Goal: Task Accomplishment & Management: Manage account settings

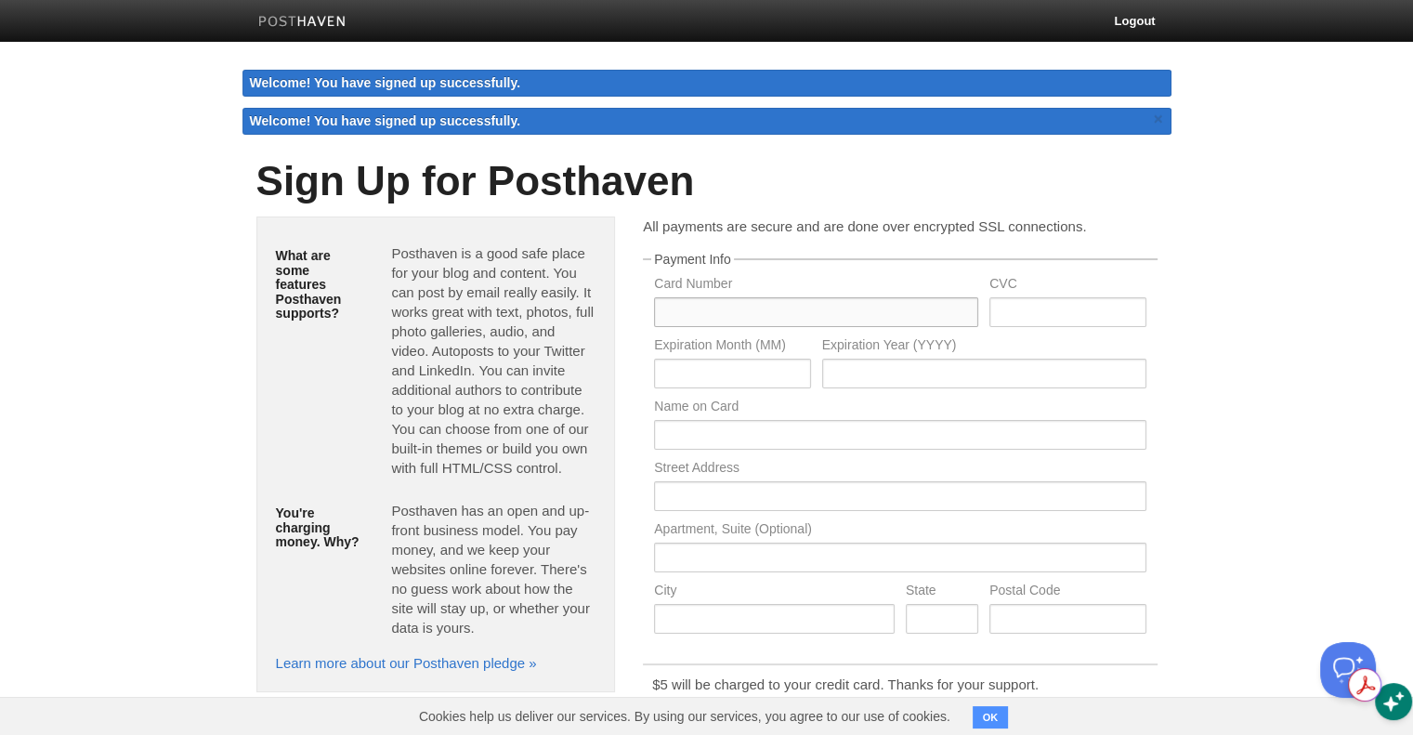
click at [735, 314] on input "text" at bounding box center [816, 312] width 324 height 30
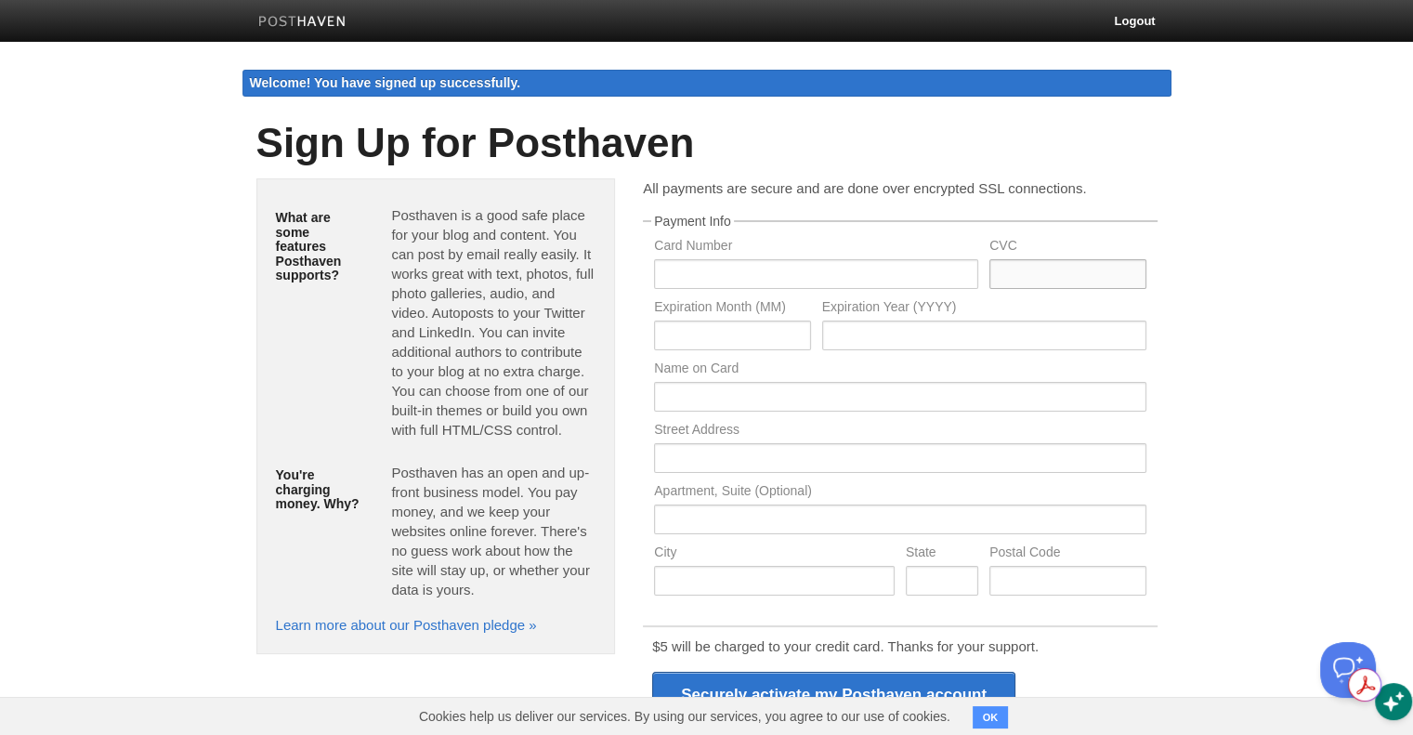
click at [1052, 276] on input "text" at bounding box center [1067, 274] width 156 height 30
click at [732, 269] on input "text" at bounding box center [816, 274] width 324 height 30
click at [787, 263] on input "text" at bounding box center [816, 274] width 324 height 30
click at [751, 278] on input "text" at bounding box center [816, 274] width 324 height 30
type input "4837419029845735"
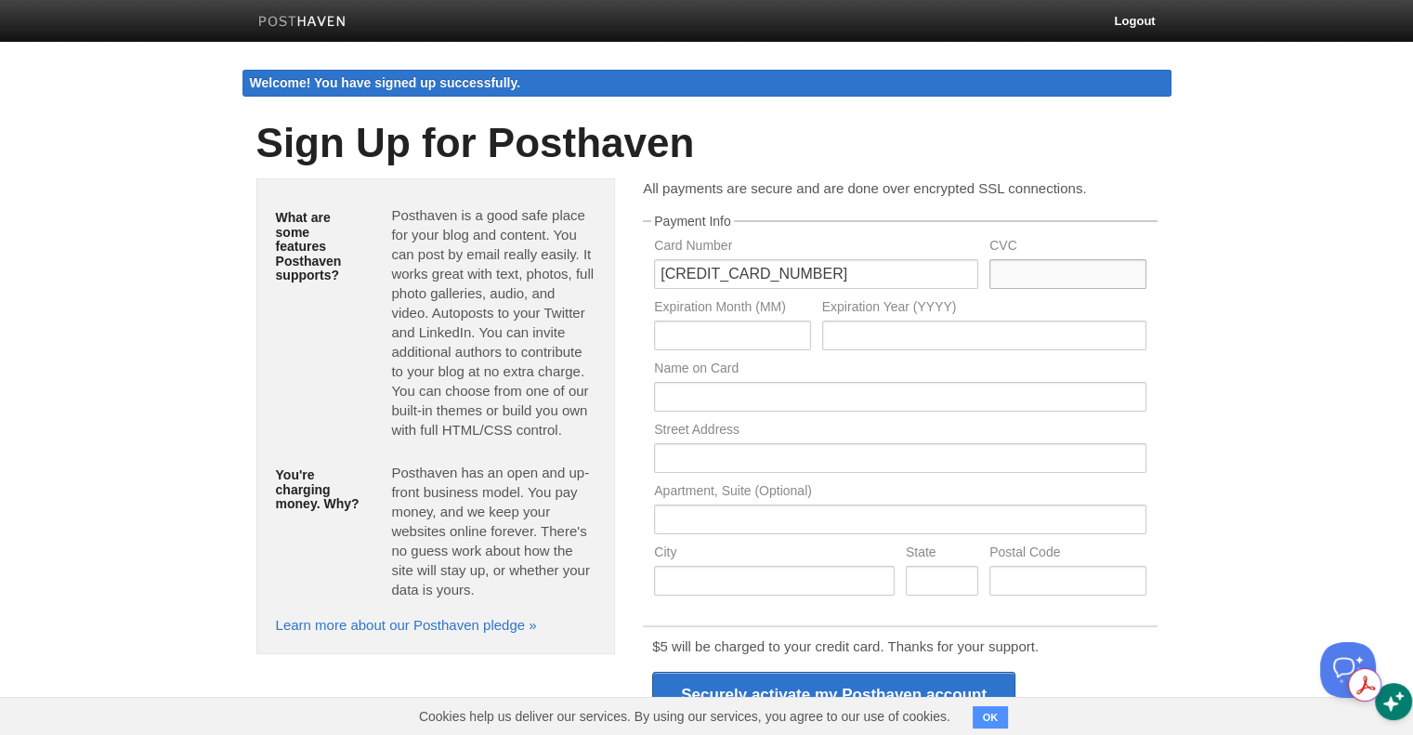
click at [1021, 273] on input "text" at bounding box center [1067, 274] width 156 height 30
type input "779"
click at [702, 333] on input "text" at bounding box center [732, 336] width 156 height 30
type input "09"
click at [866, 330] on input "text" at bounding box center [984, 336] width 324 height 30
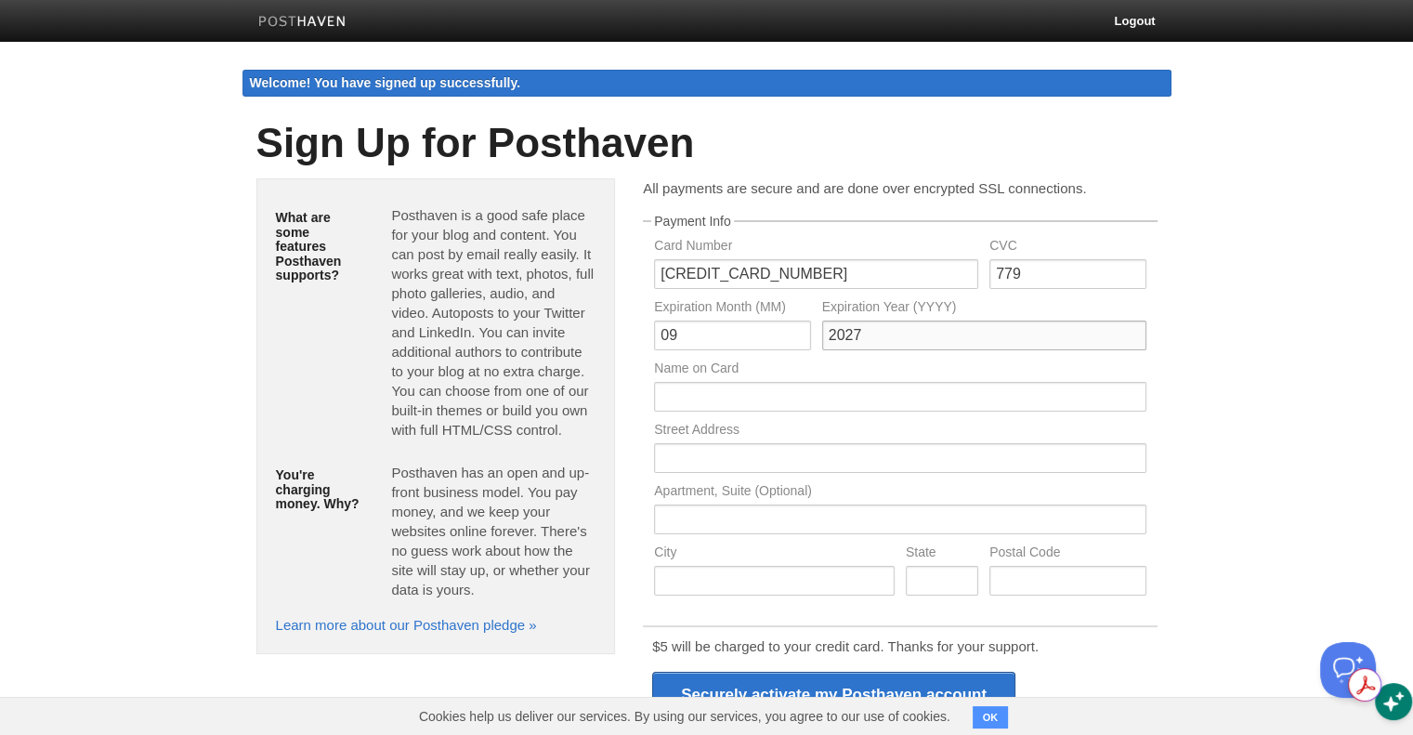
type input "2027"
click at [708, 388] on input "text" at bounding box center [899, 397] width 491 height 30
type input "P sanchez"
click at [719, 462] on input "text" at bounding box center [899, 458] width 491 height 30
type input "18 Stonebrook Lane"
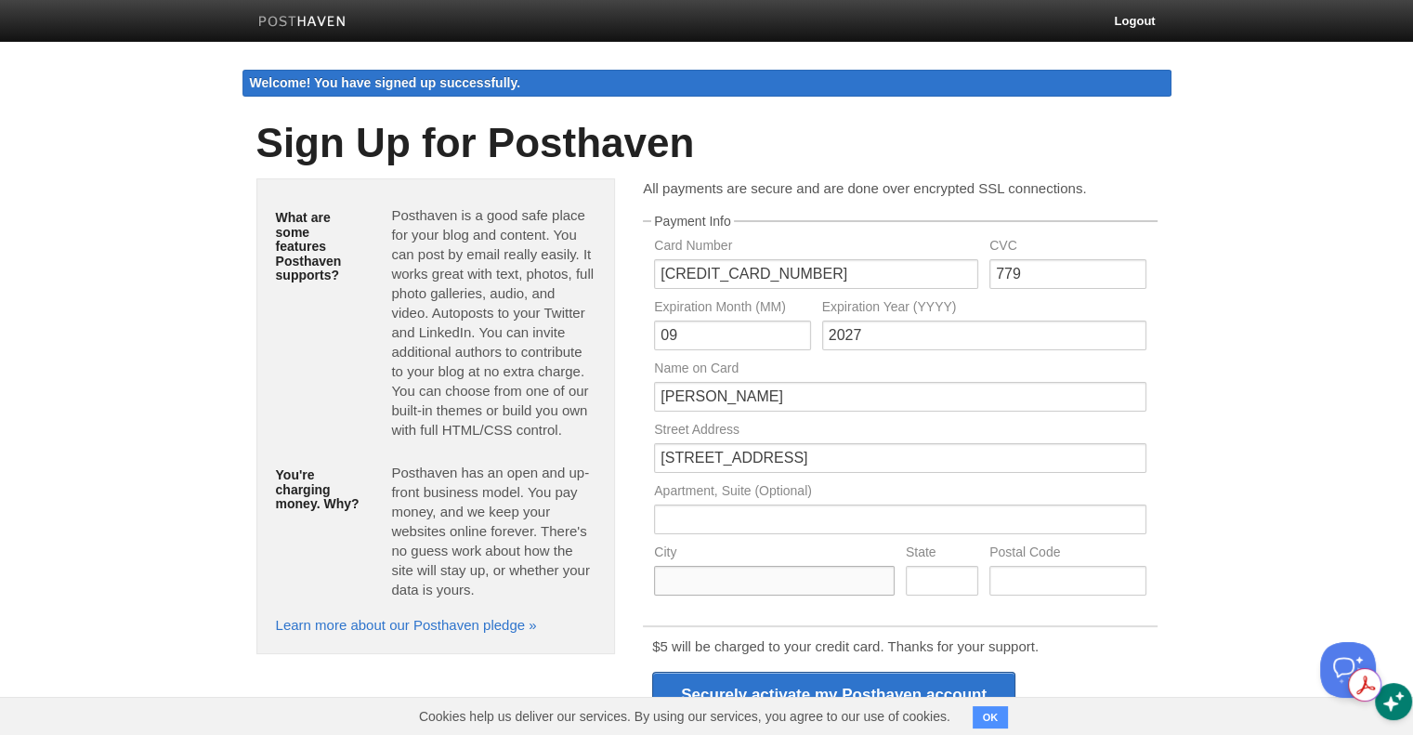
click at [707, 575] on input "text" at bounding box center [774, 581] width 241 height 30
type input "Palmerston North"
click at [1022, 581] on input "text" at bounding box center [1067, 581] width 156 height 30
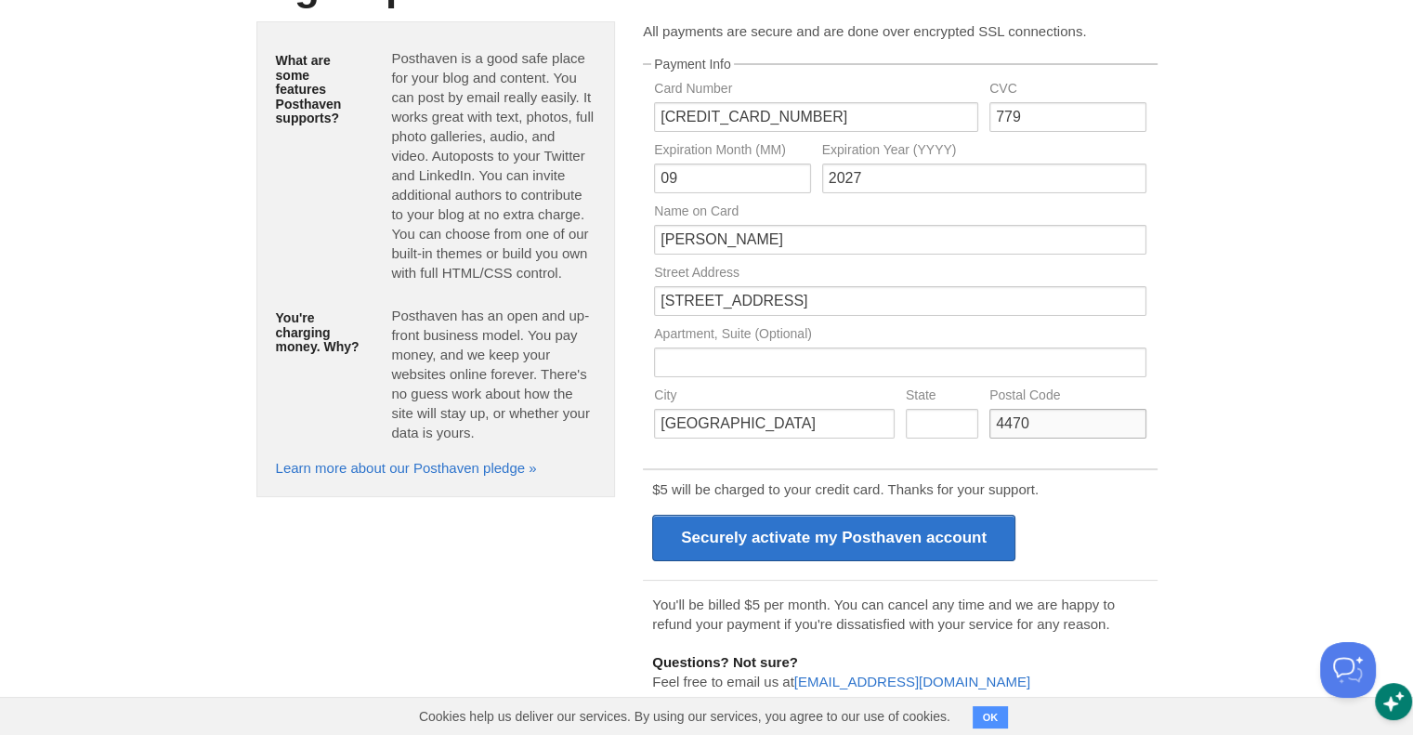
scroll to position [184, 0]
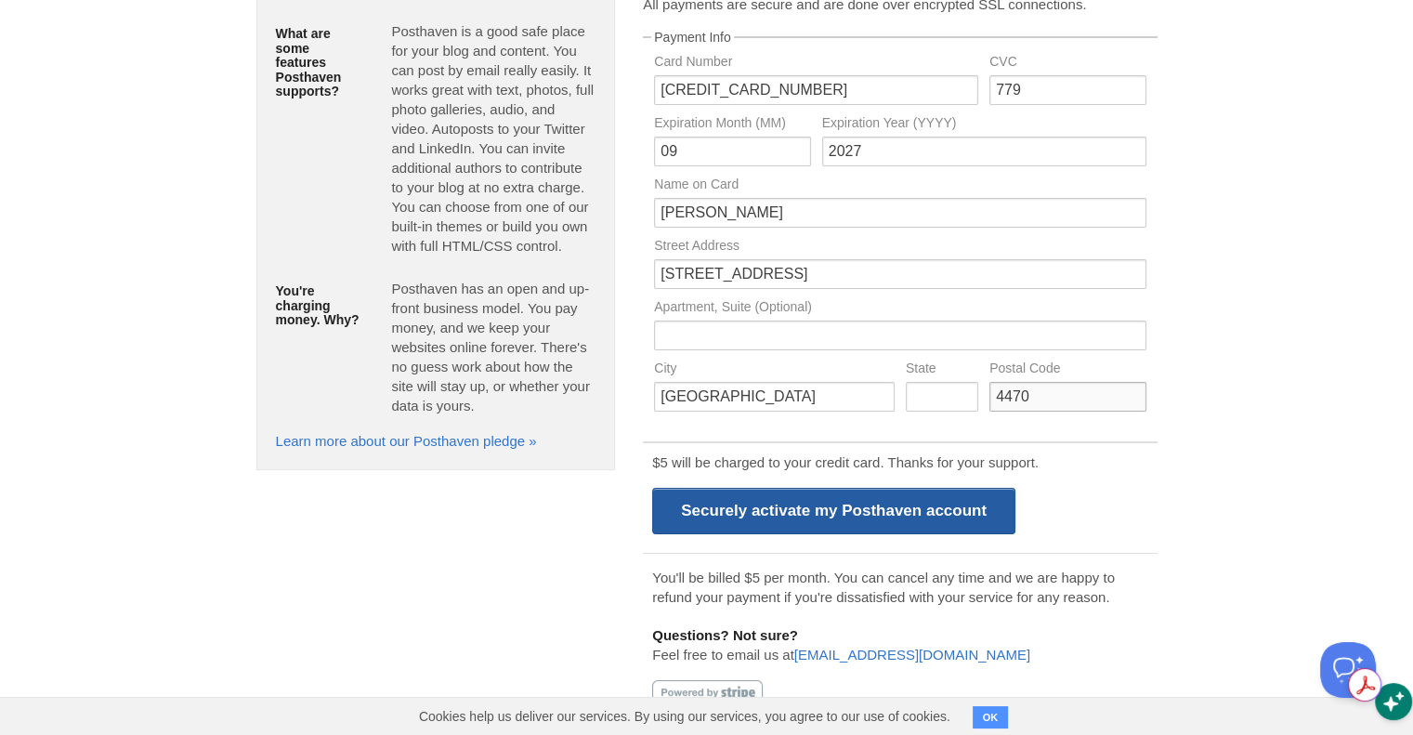
type input "4470"
click at [800, 509] on input "Securely activate my Posthaven account" at bounding box center [833, 511] width 363 height 46
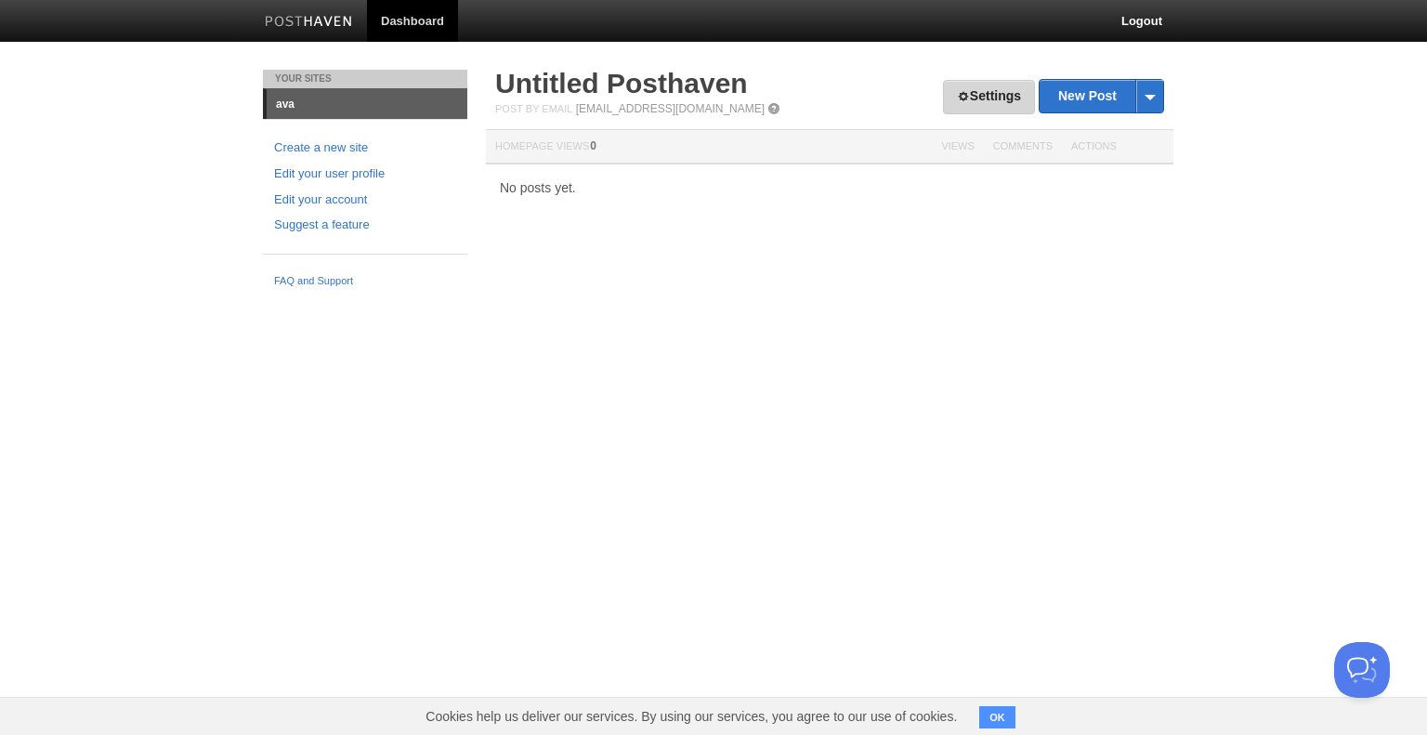
click at [998, 97] on link "Settings" at bounding box center [989, 97] width 92 height 34
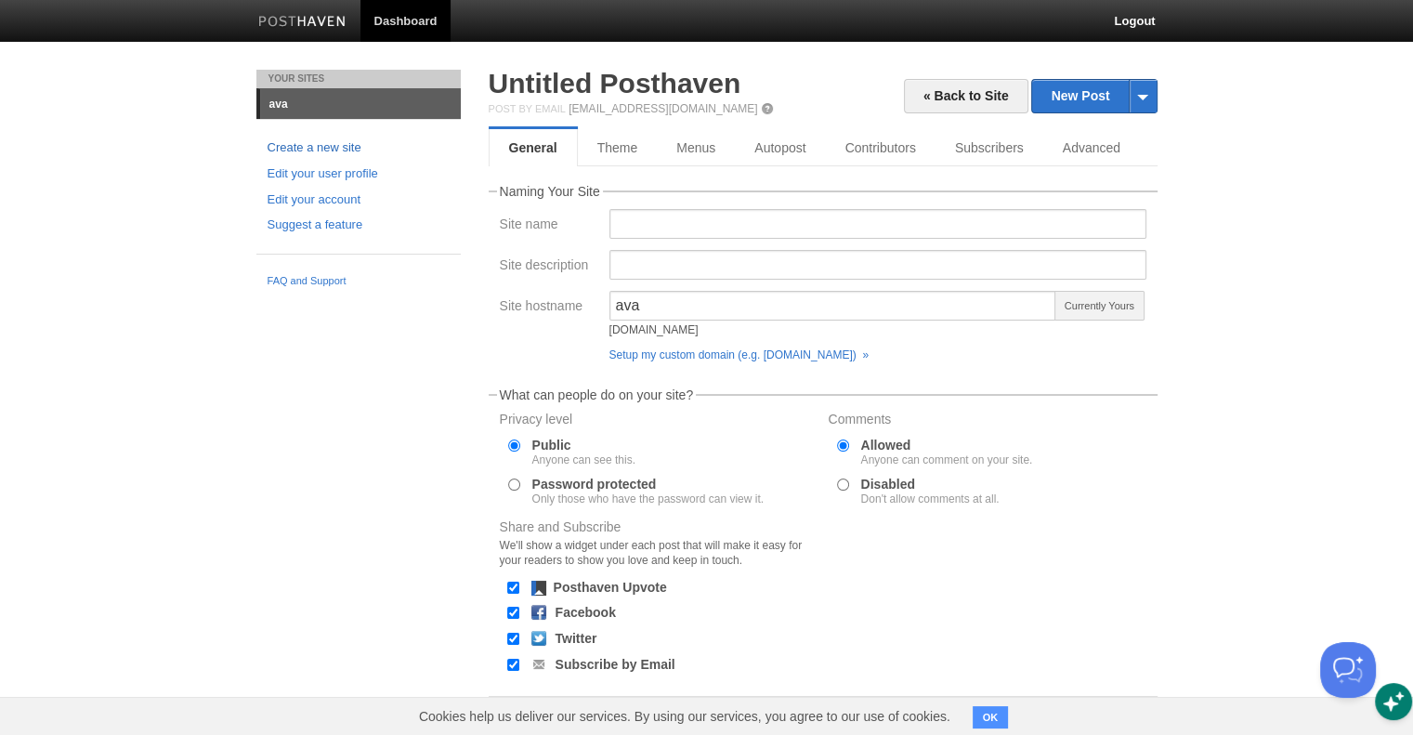
click at [305, 146] on link "Create a new site" at bounding box center [359, 148] width 182 height 20
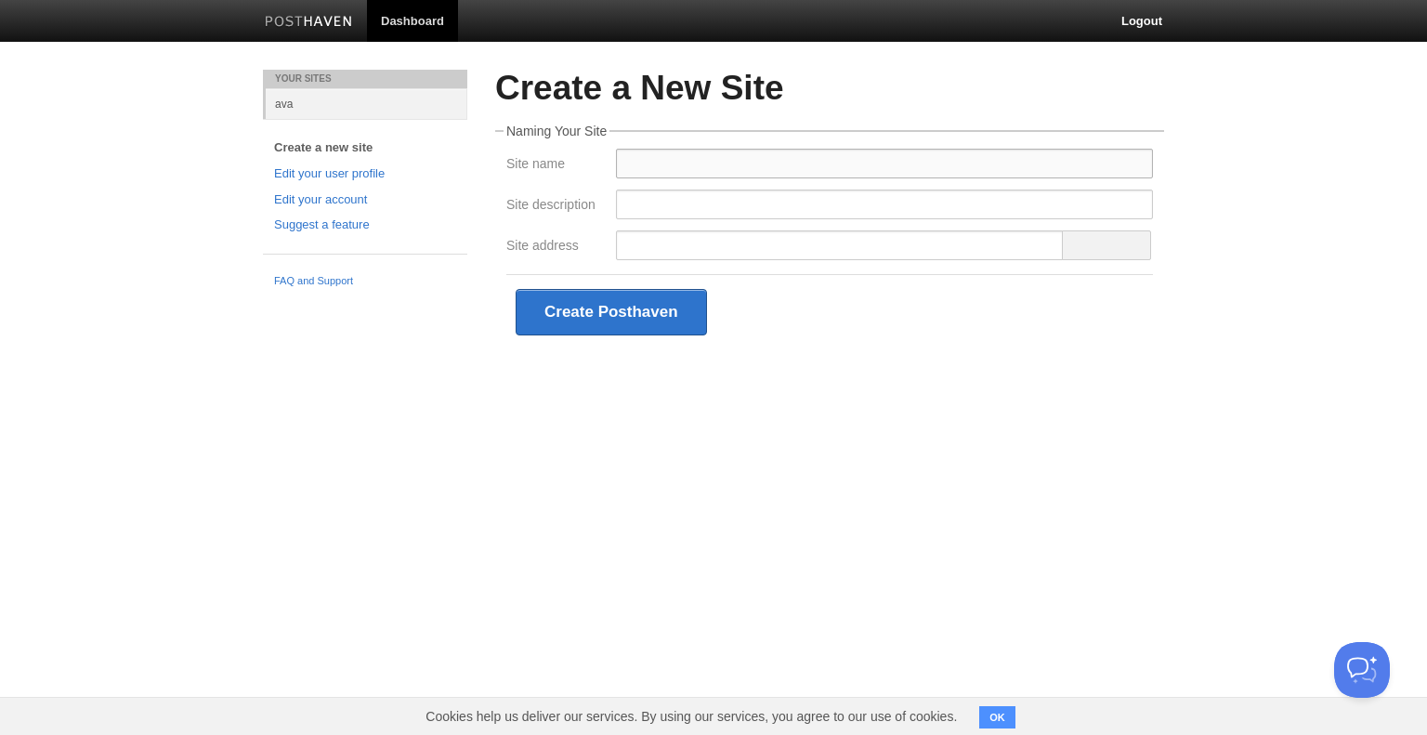
click at [689, 159] on input "Site name" at bounding box center [884, 164] width 537 height 30
click at [991, 326] on div "Create Posthaven" at bounding box center [829, 311] width 647 height 75
click at [635, 163] on input "Site name" at bounding box center [884, 164] width 537 height 30
type input "By Ava"
click at [648, 198] on input "Site description" at bounding box center [884, 205] width 537 height 30
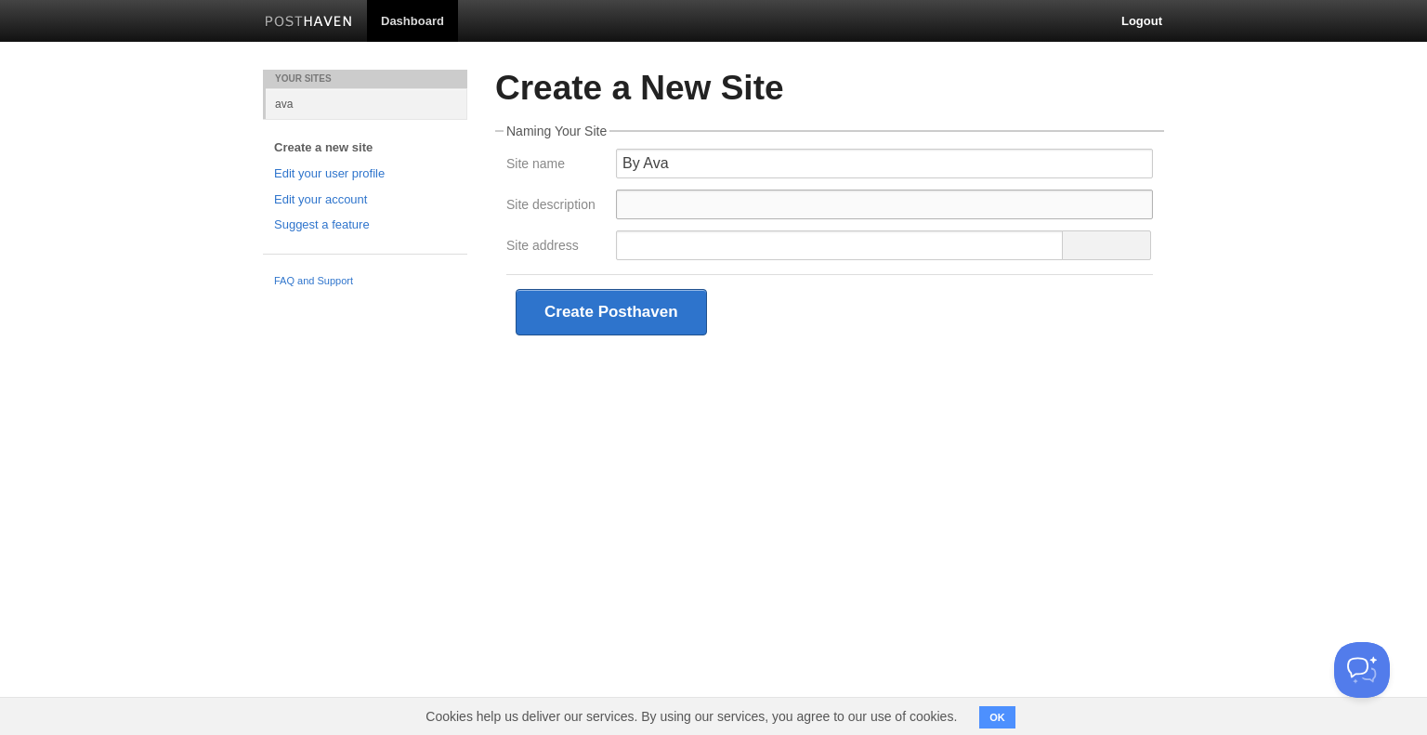
paste input "Essays on policy, technology, and ideas shaping how we live and move"
type input "Essays on policy, technology, and ideas shaping how we live and move forward or…"
click at [639, 244] on input "Site address" at bounding box center [840, 245] width 448 height 30
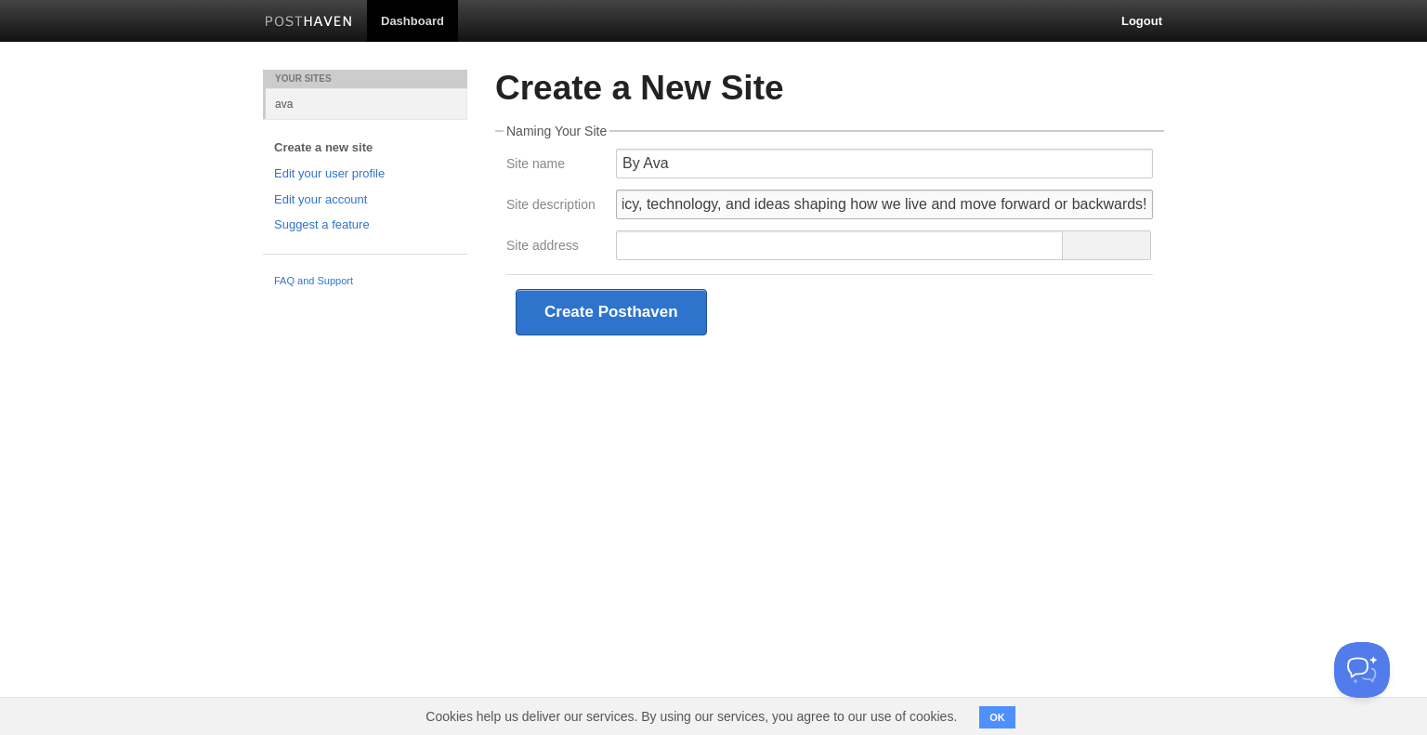
drag, startPoint x: 621, startPoint y: 203, endPoint x: 1210, endPoint y: 185, distance: 589.3
click at [1210, 185] on body "Dashboard Logout Your Sites ava Create a new site Edit your user profile Edit y…" at bounding box center [713, 202] width 1427 height 405
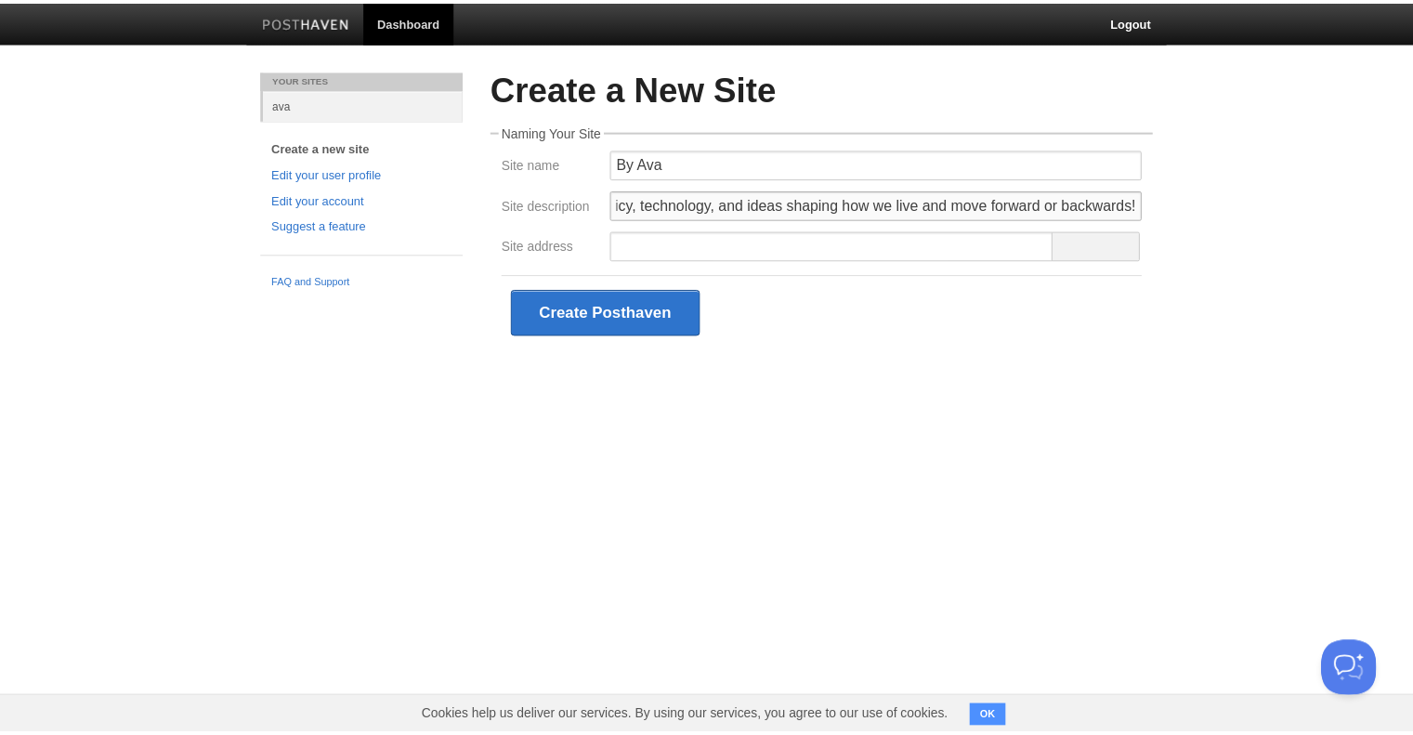
scroll to position [0, 0]
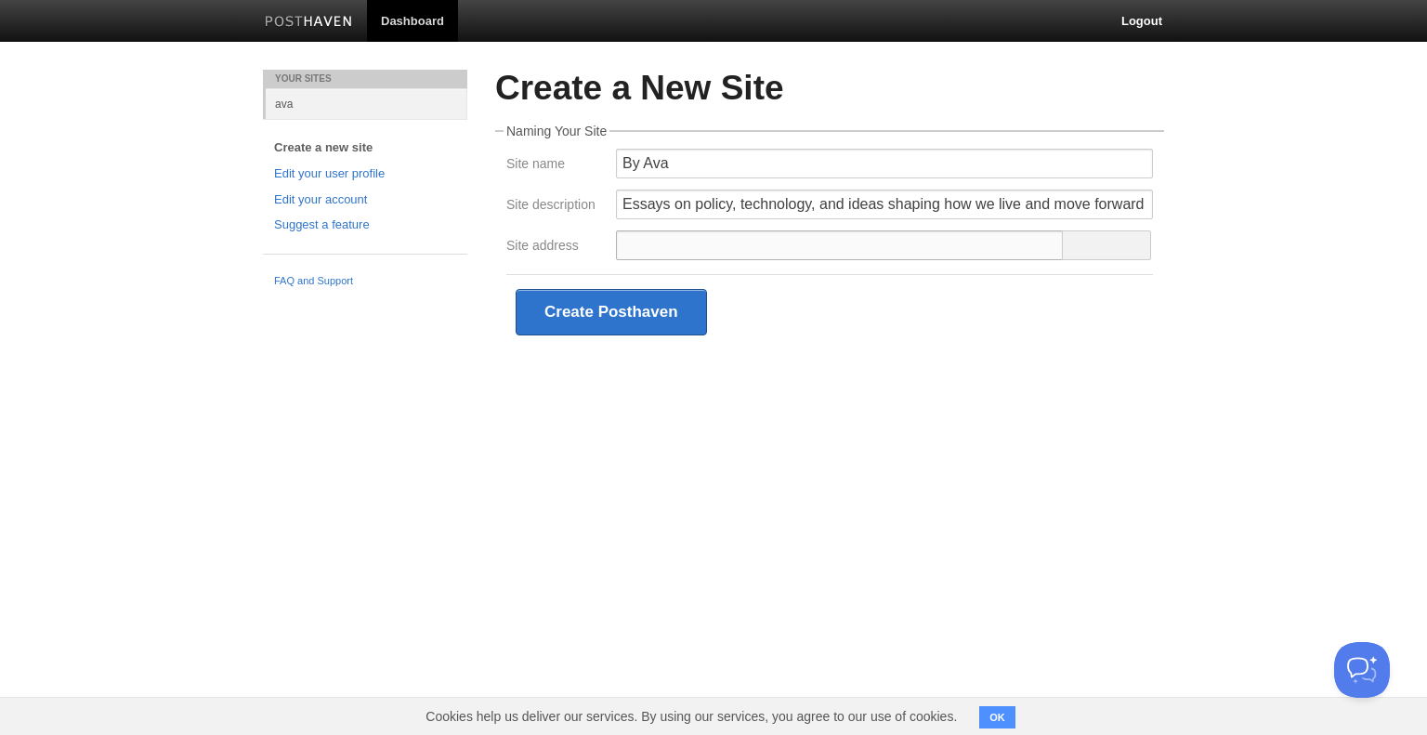
click at [625, 244] on input "Site address" at bounding box center [840, 245] width 448 height 30
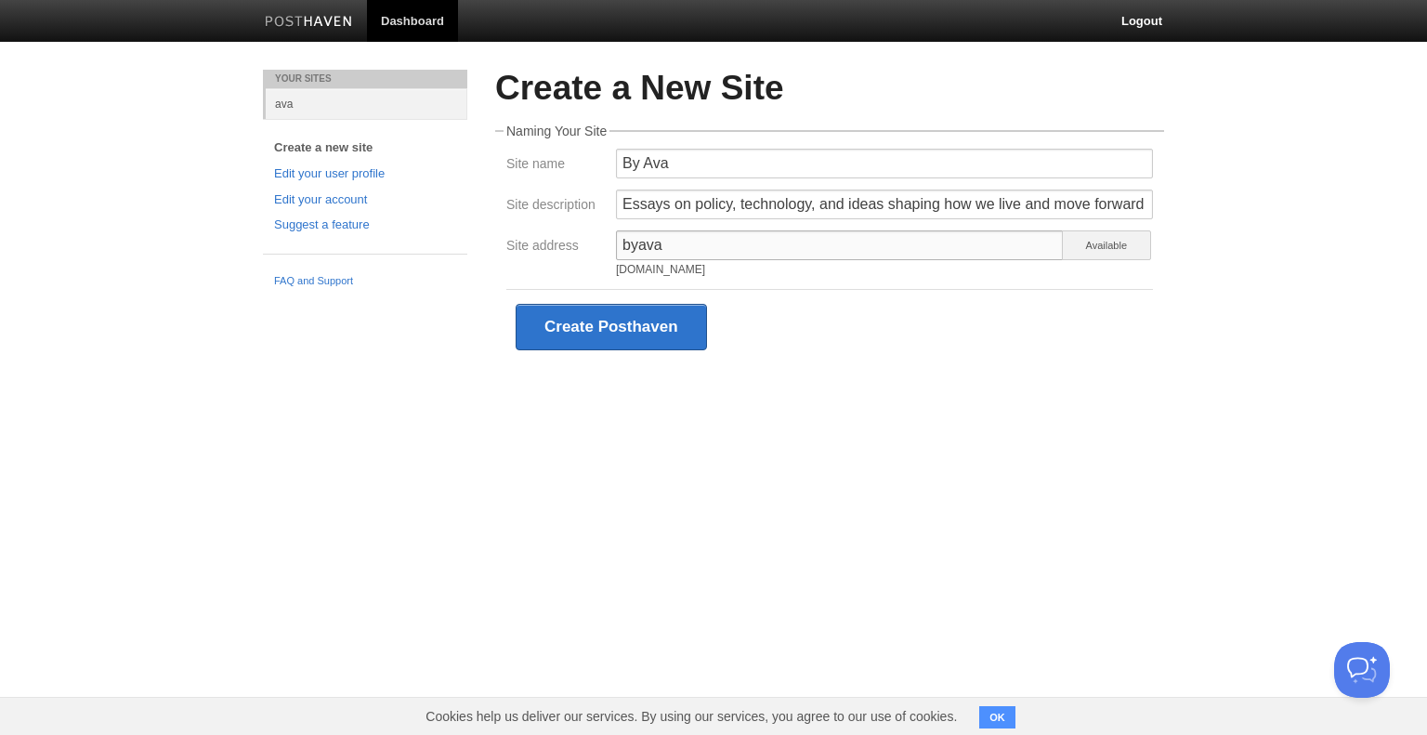
type input "byava"
click at [910, 374] on div "Create a New Site Naming Your Site Site name By Ava Site description Essays on …" at bounding box center [829, 245] width 697 height 350
click at [660, 329] on button "Create Posthaven" at bounding box center [611, 327] width 191 height 46
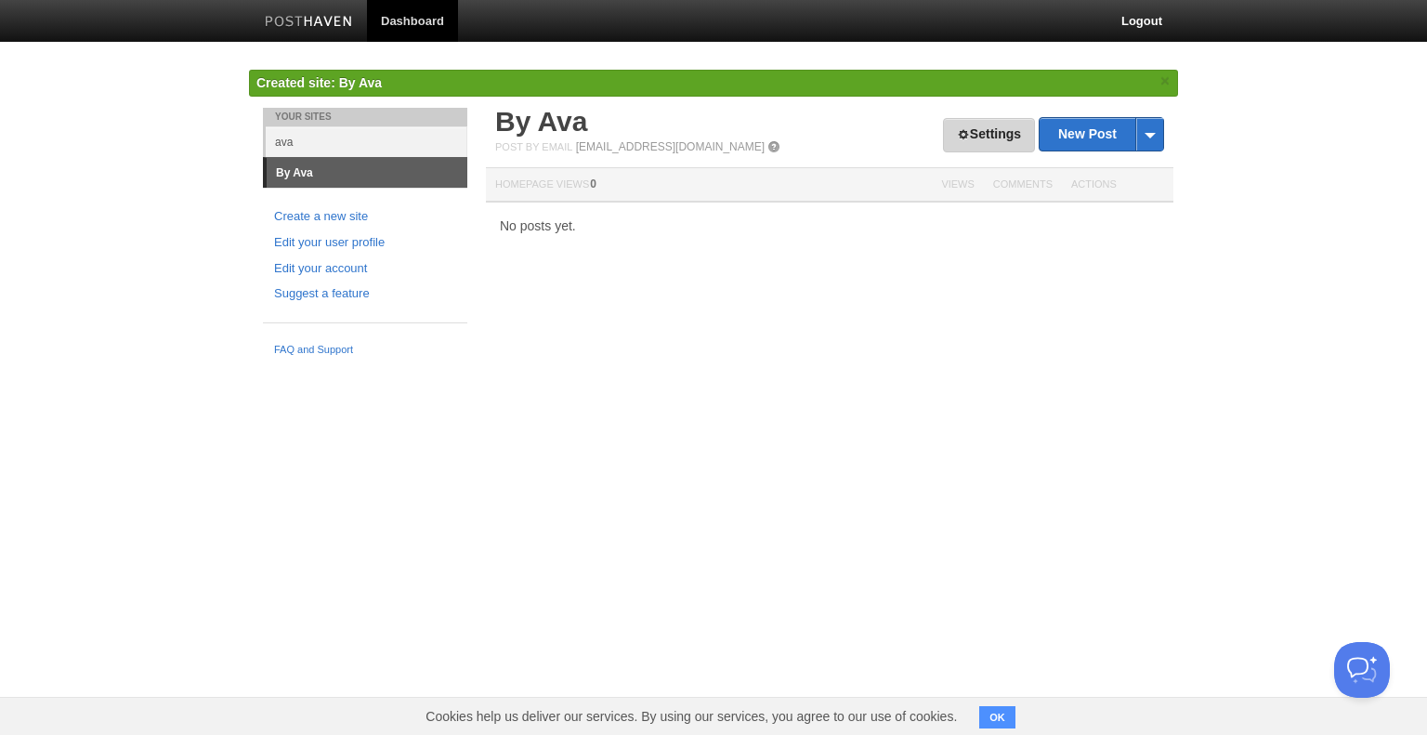
click at [977, 129] on link "Settings" at bounding box center [989, 135] width 92 height 34
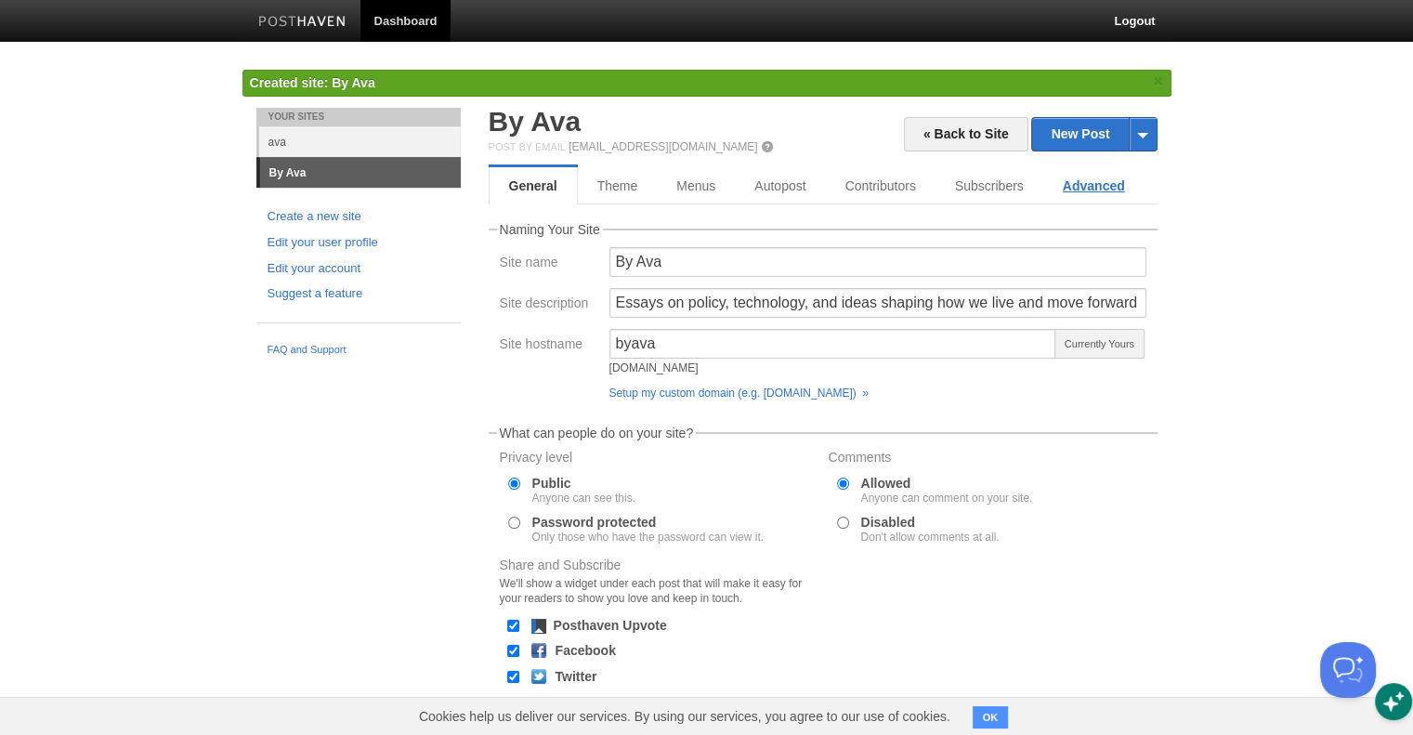
click at [1094, 181] on link "Advanced" at bounding box center [1093, 185] width 101 height 37
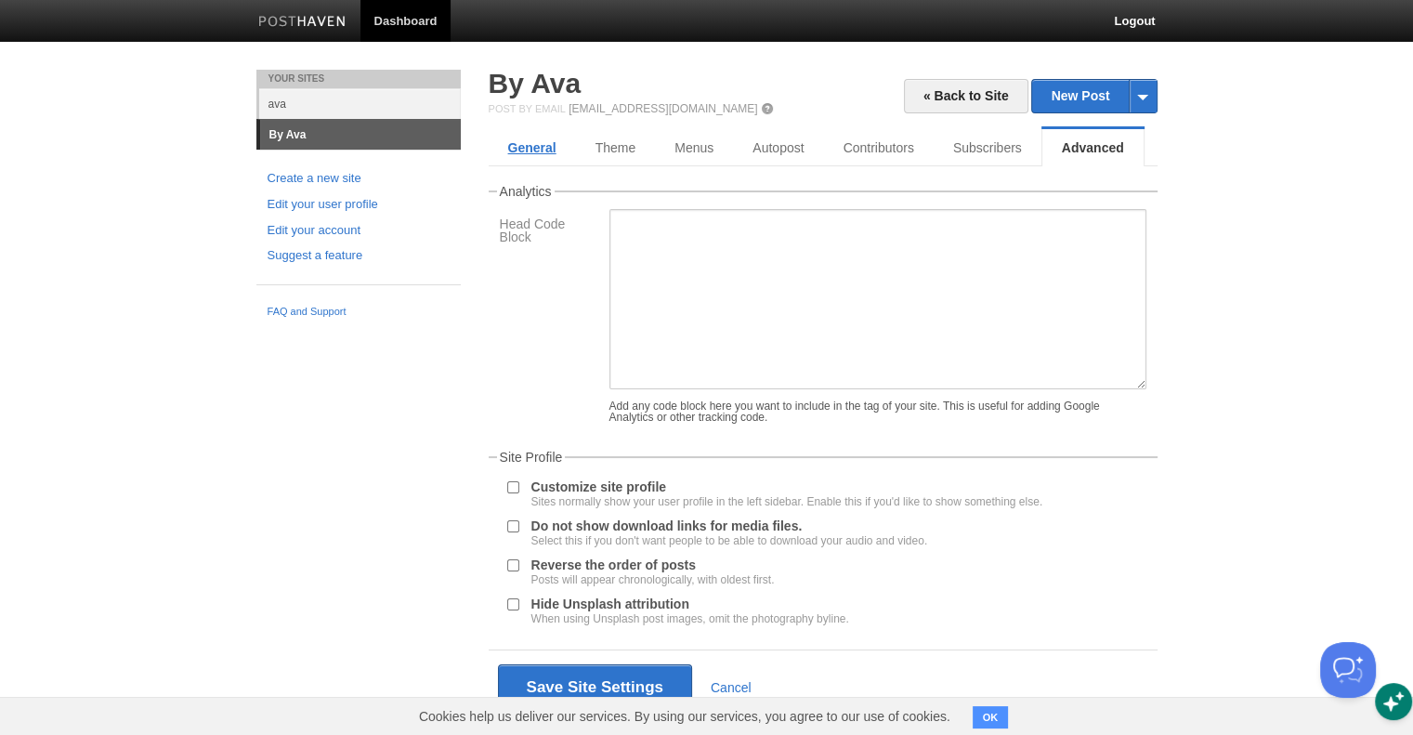
click at [535, 144] on link "General" at bounding box center [532, 147] width 87 height 37
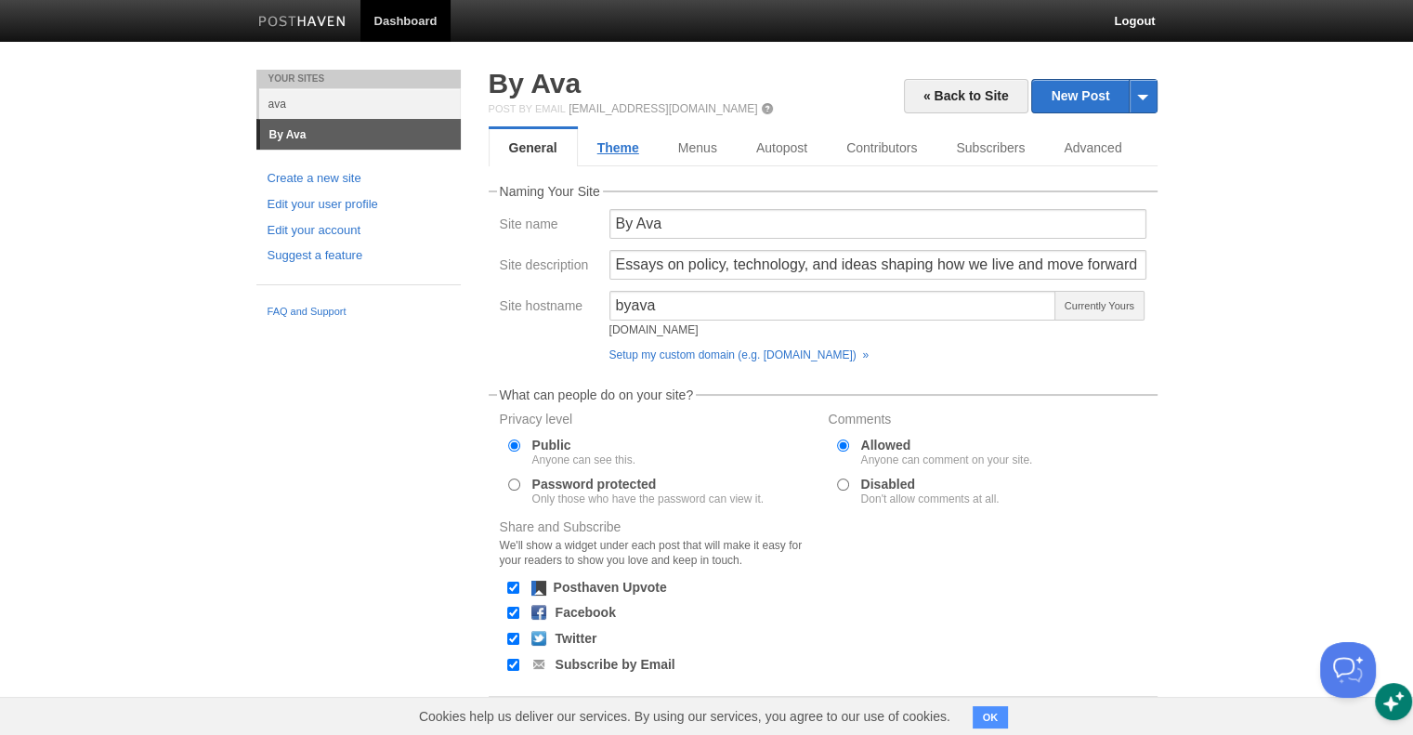
click at [613, 144] on link "Theme" at bounding box center [618, 147] width 81 height 37
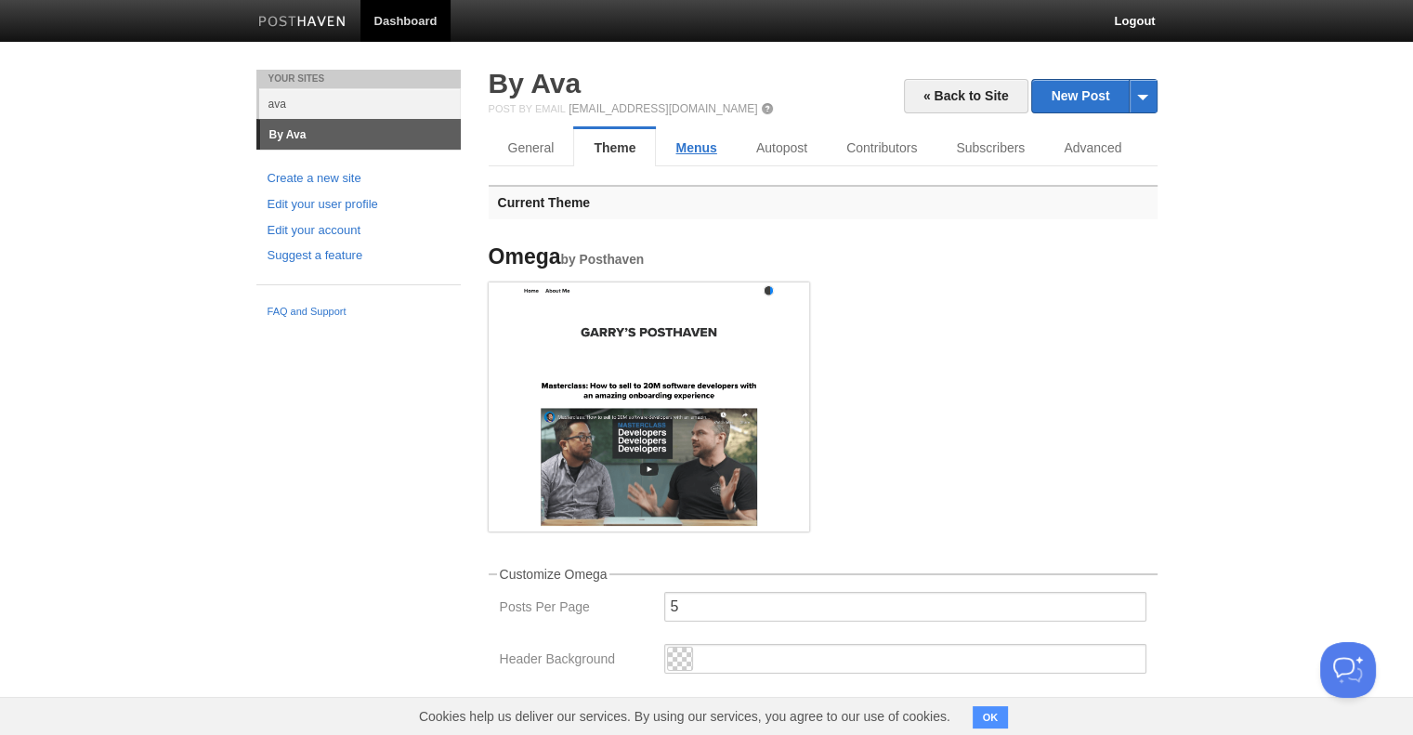
click at [701, 146] on link "Menus" at bounding box center [696, 147] width 80 height 37
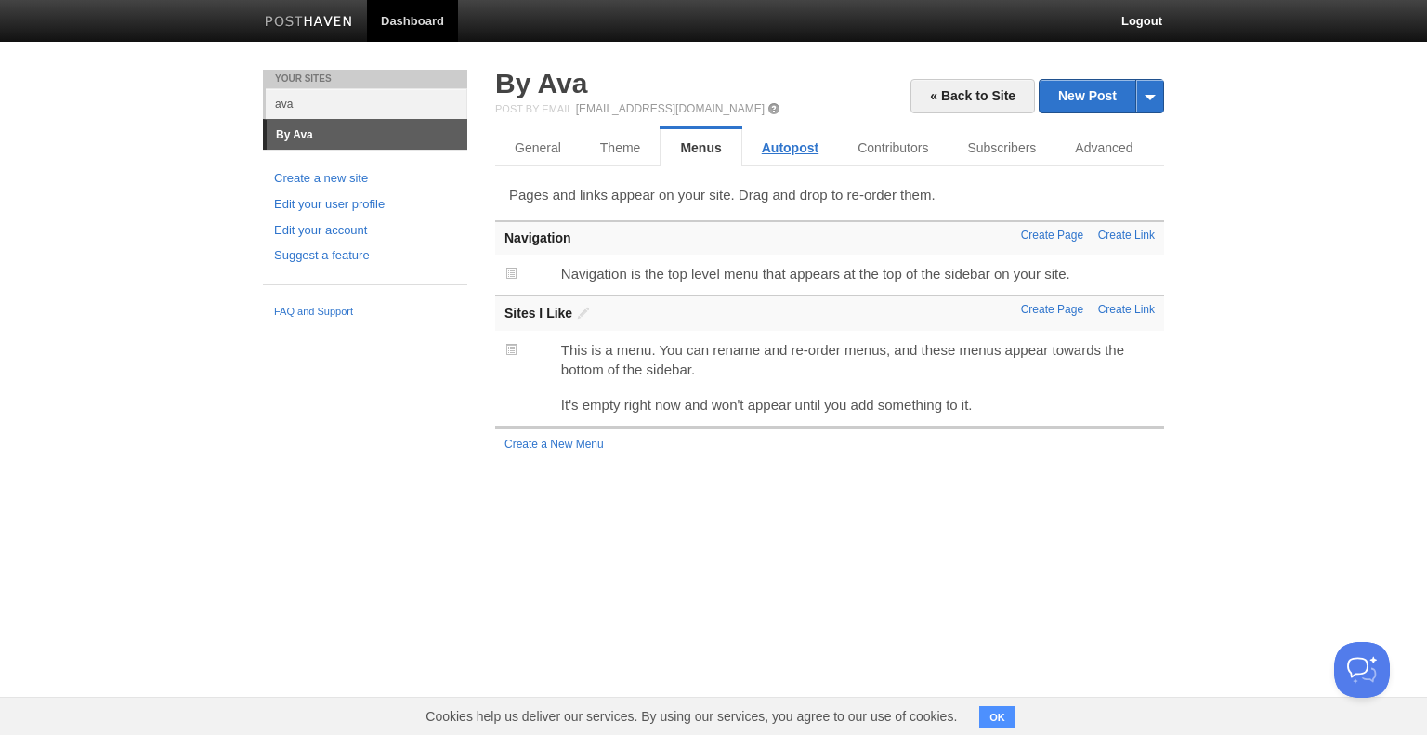
click at [806, 144] on link "Autopost" at bounding box center [790, 147] width 96 height 37
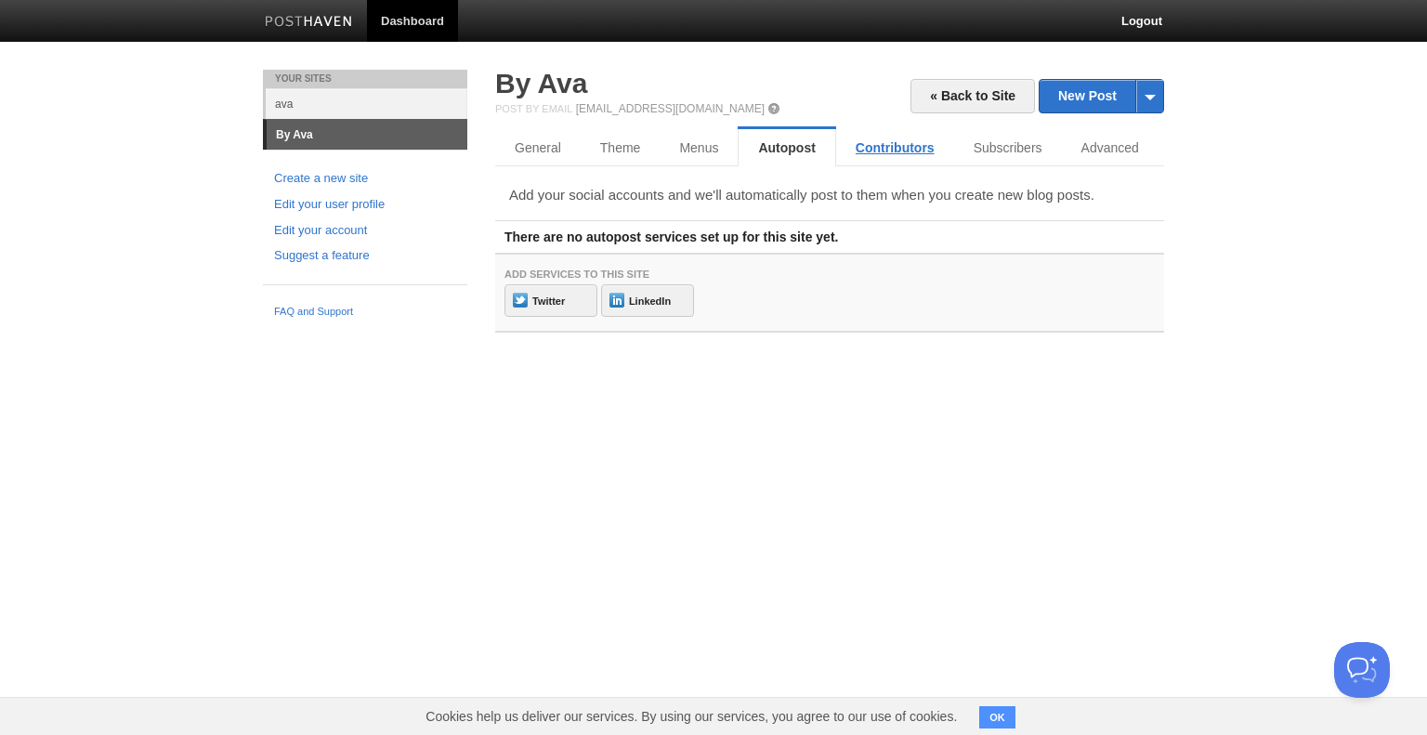
click at [896, 150] on link "Contributors" at bounding box center [895, 147] width 118 height 37
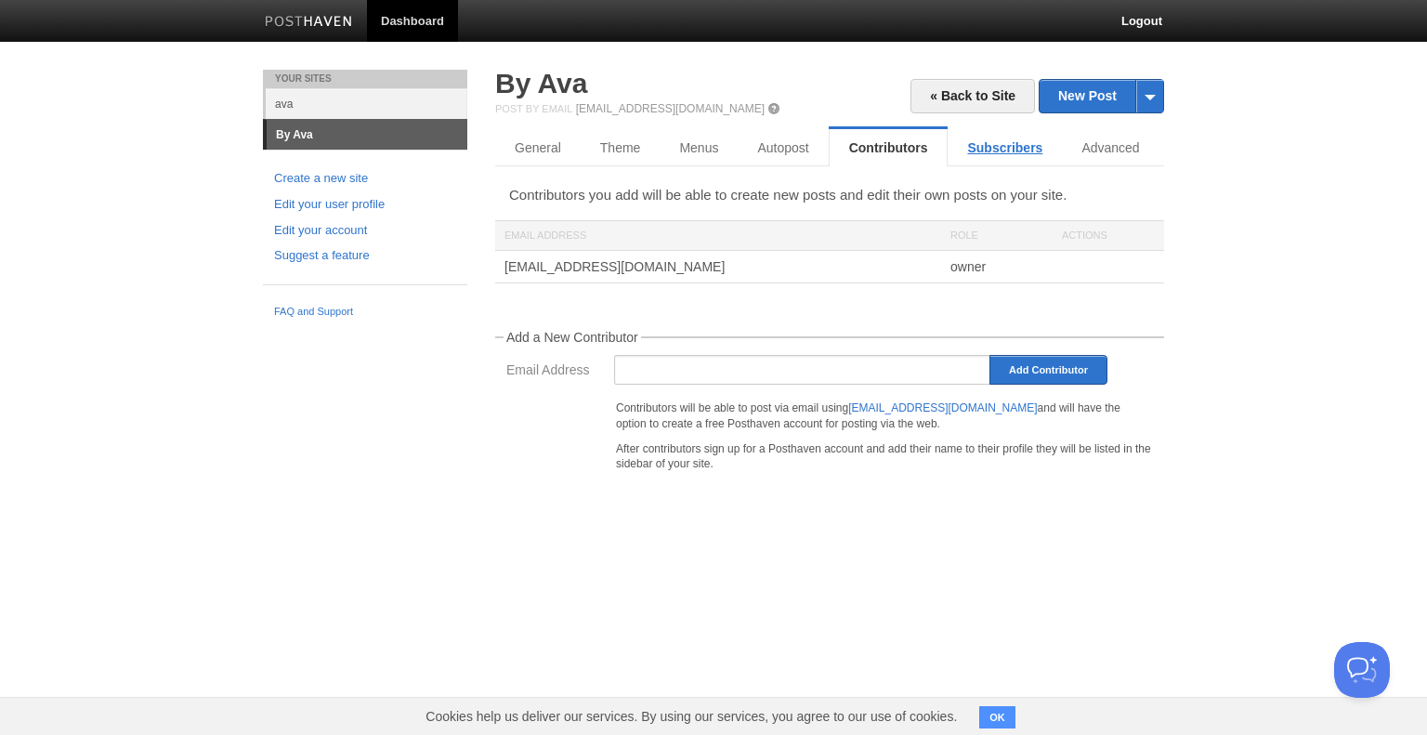
click at [999, 148] on link "Subscribers" at bounding box center [1005, 147] width 114 height 37
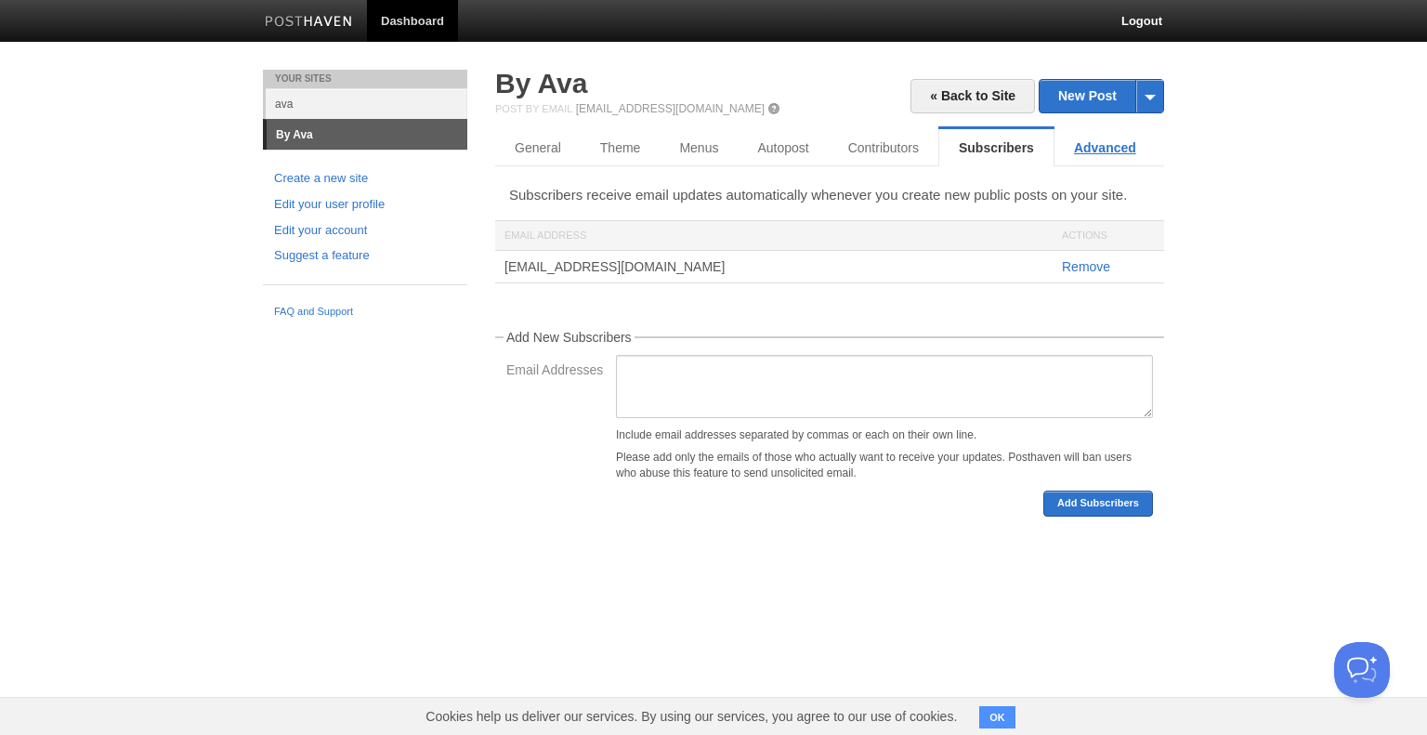
click at [1101, 147] on link "Advanced" at bounding box center [1104, 147] width 101 height 37
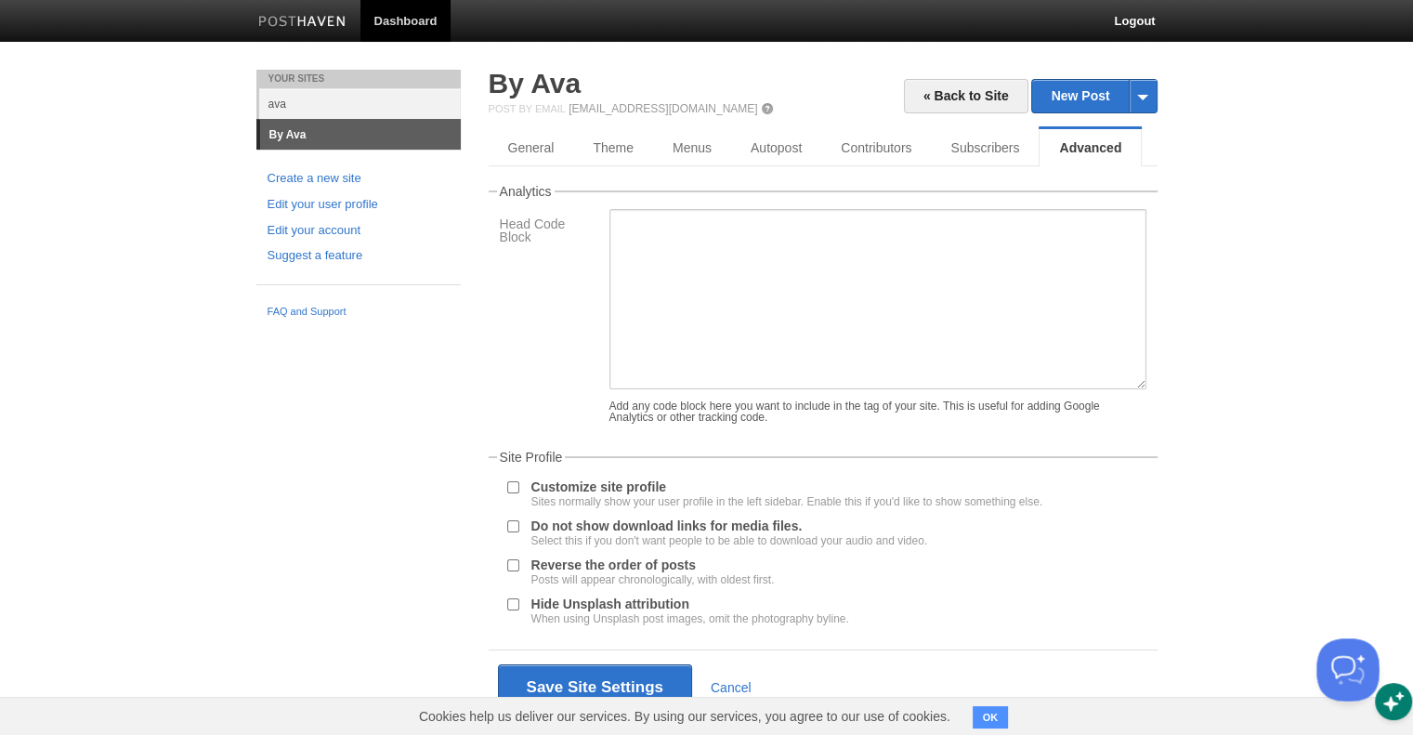
click at [1331, 662] on button "Open Beacon popover" at bounding box center [1344, 666] width 56 height 56
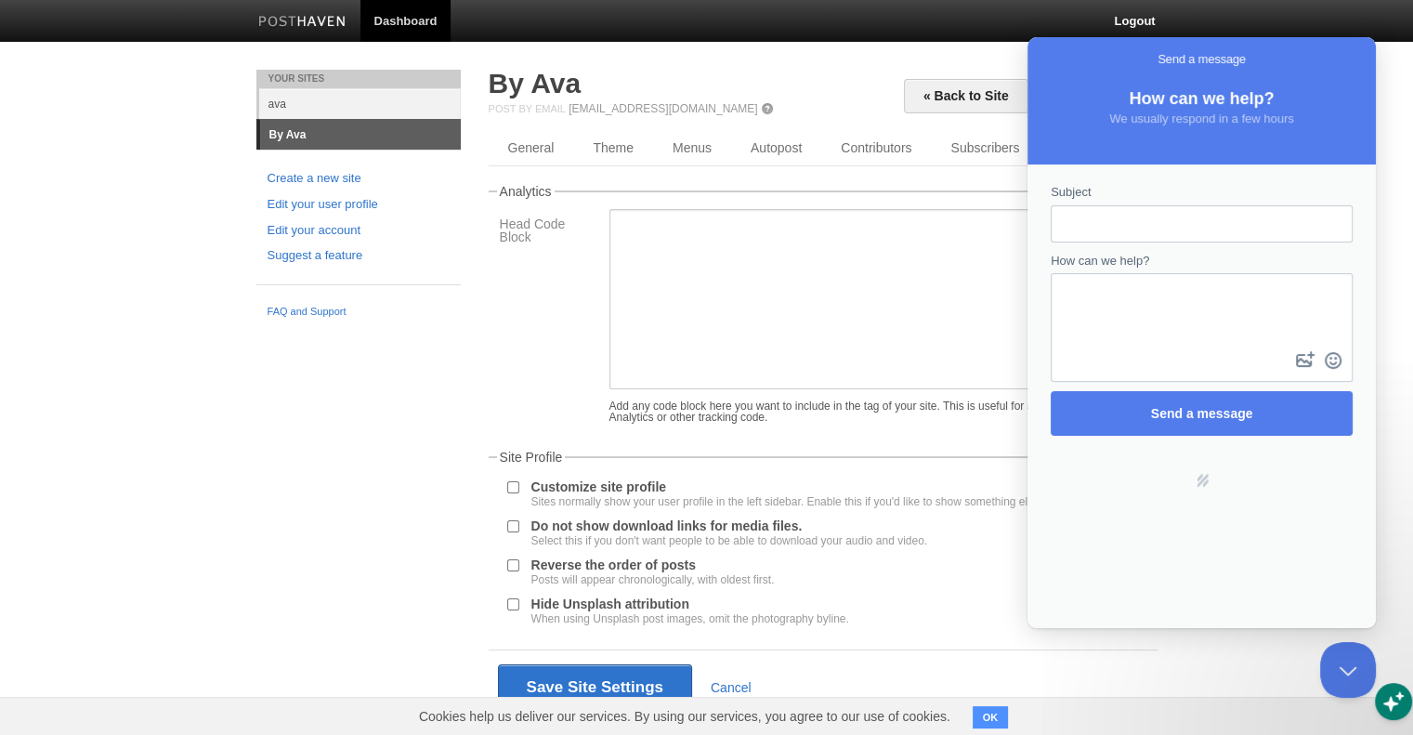
click at [1078, 238] on input "Subject" at bounding box center [1202, 223] width 272 height 33
type input "Domain"
click at [1100, 289] on textarea "How can we help?" at bounding box center [1202, 311] width 298 height 72
type textarea "Hello team... how do I add my domain? I know I should have asked chatgpt :-)"
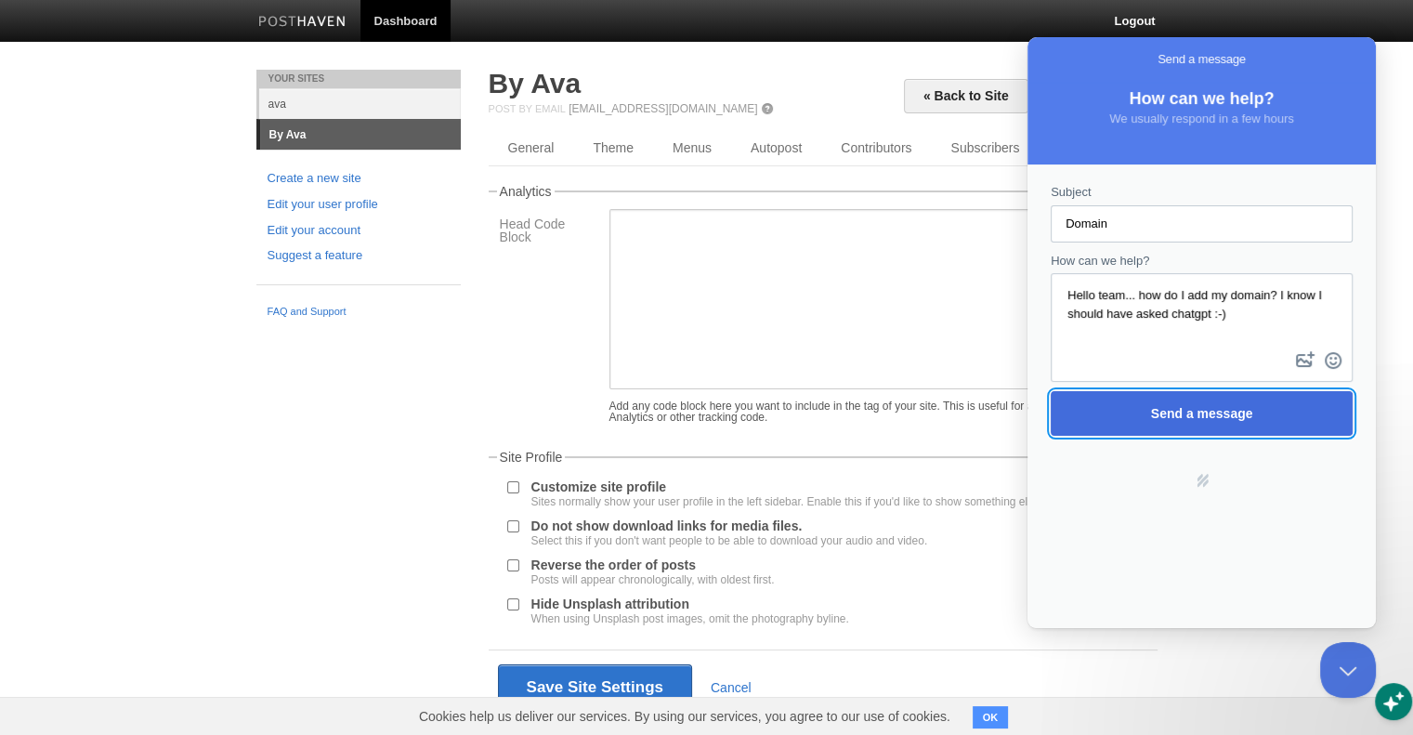
click at [1266, 408] on span "Send a message" at bounding box center [1201, 413] width 261 height 43
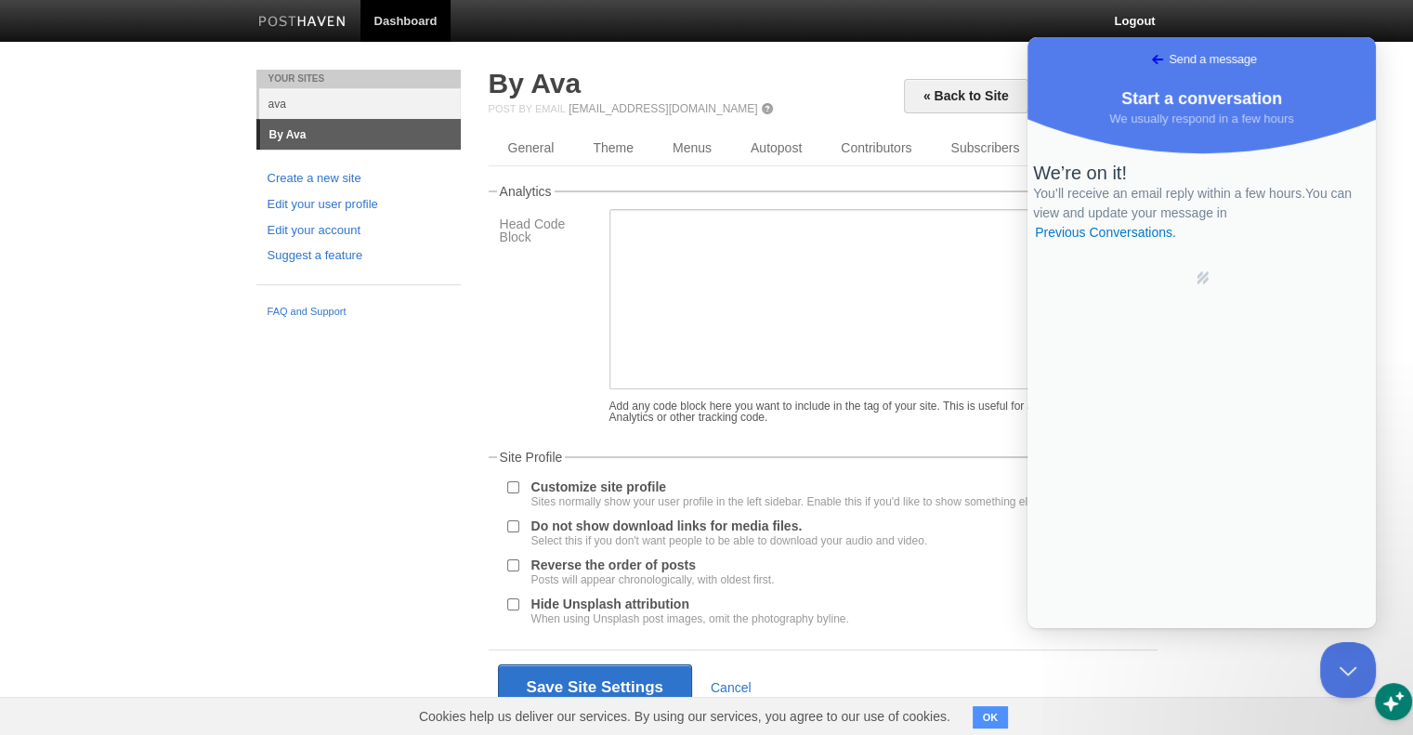
click at [1397, 165] on body "Dashboard Logout Created site: By Ava × Your Sites ava By Ava Create a new site…" at bounding box center [706, 389] width 1413 height 779
click at [277, 378] on div "Your Sites ava By [PERSON_NAME] Create a new site Edit your user profile Edit y…" at bounding box center [706, 425] width 929 height 710
click at [1146, 53] on span "Go back" at bounding box center [1157, 59] width 22 height 22
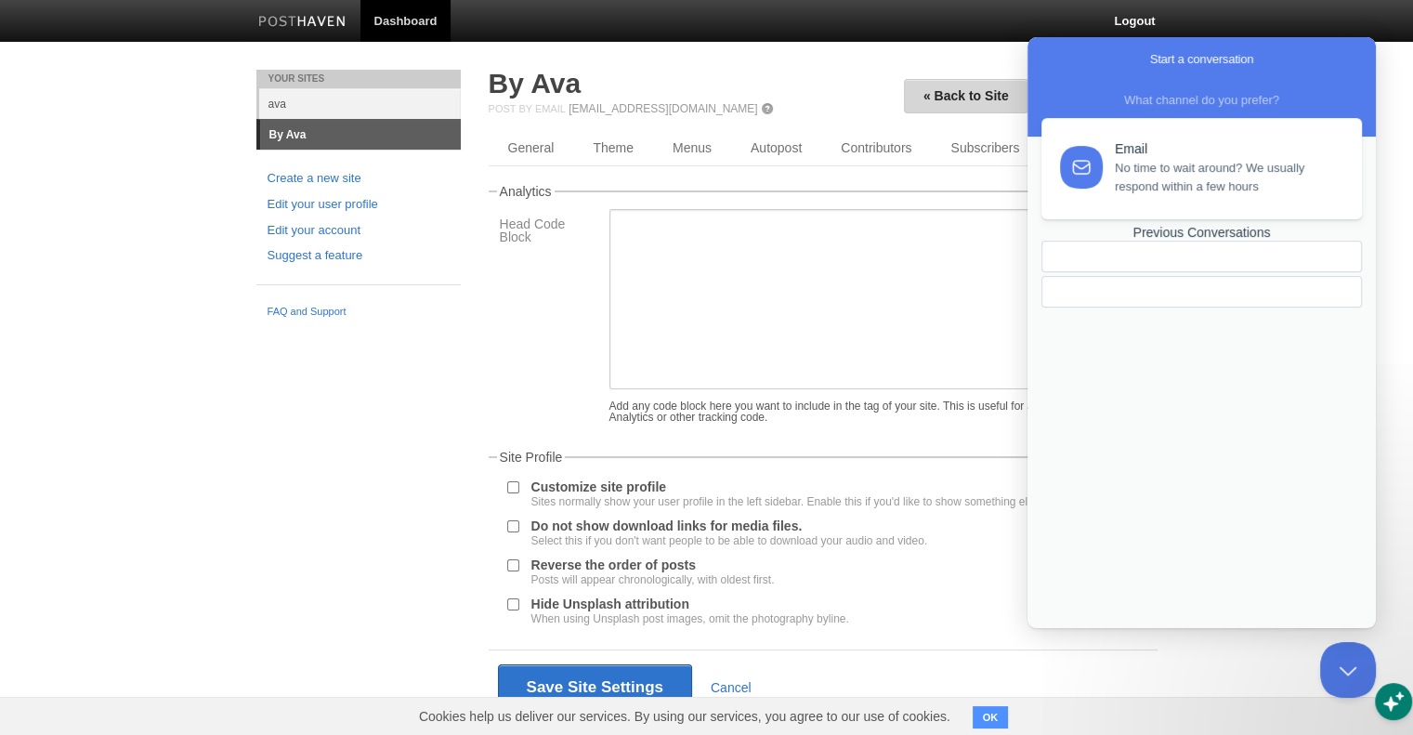
click at [967, 89] on link "« Back to Site" at bounding box center [966, 96] width 124 height 34
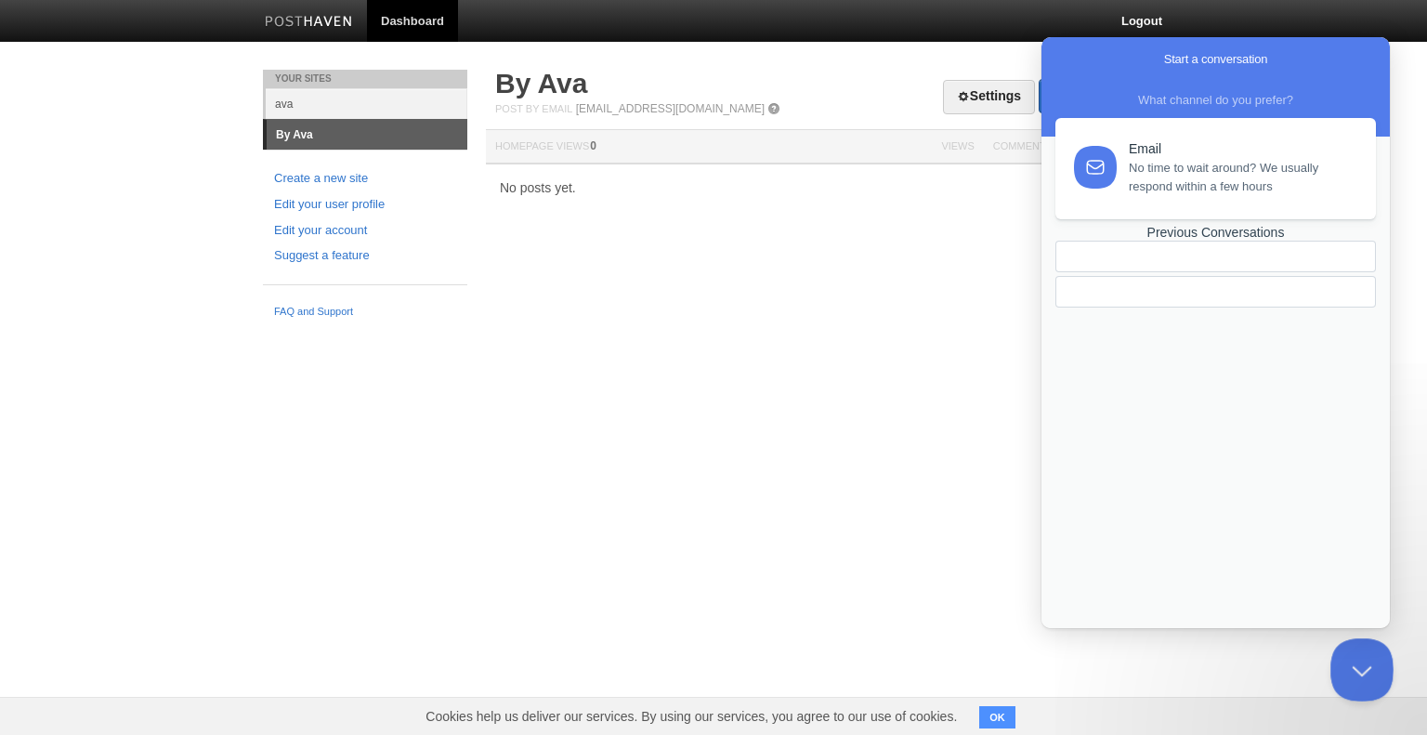
click at [1363, 669] on button "Close Beacon popover" at bounding box center [1358, 666] width 56 height 56
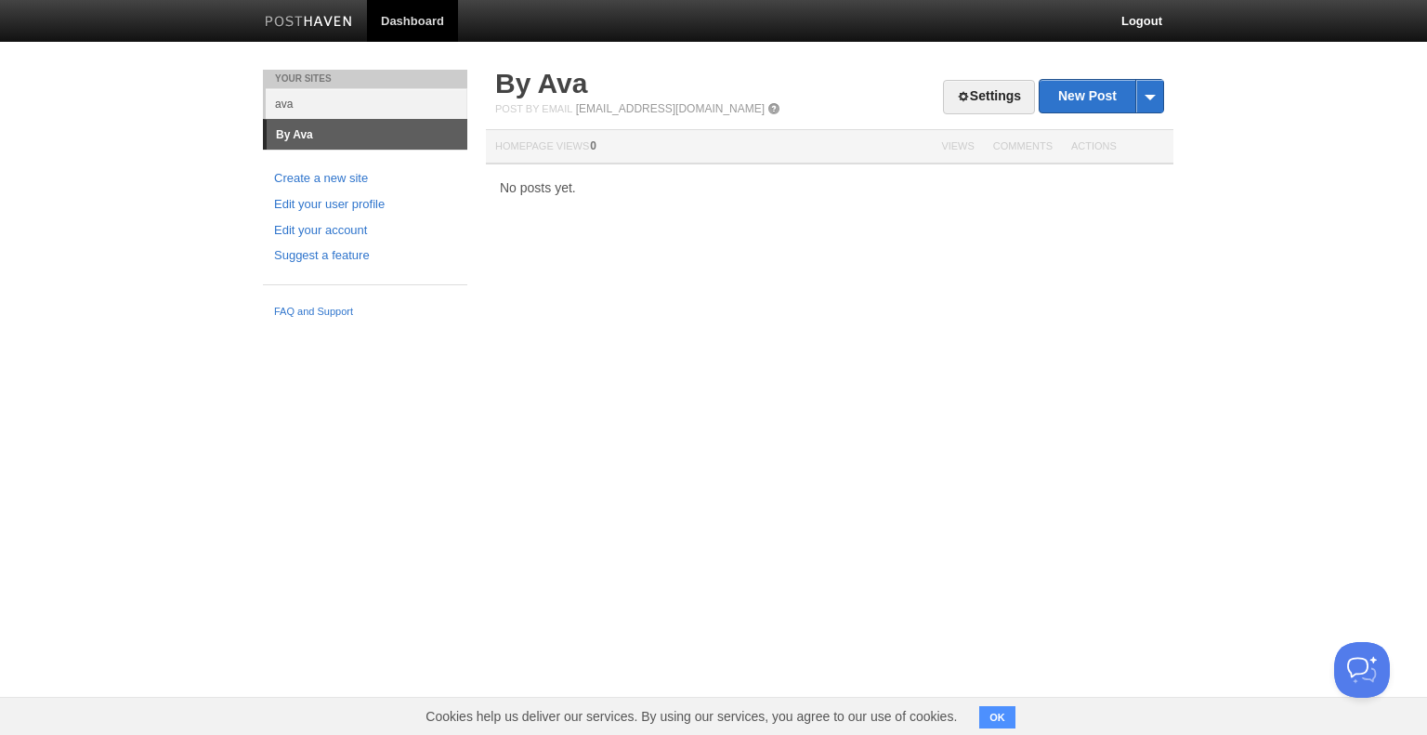
click at [767, 107] on span at bounding box center [773, 108] width 13 height 13
click at [550, 85] on link "By Ava" at bounding box center [541, 83] width 93 height 31
click at [1151, 96] on span at bounding box center [1149, 96] width 28 height 33
click at [989, 97] on link "Settings" at bounding box center [989, 97] width 92 height 34
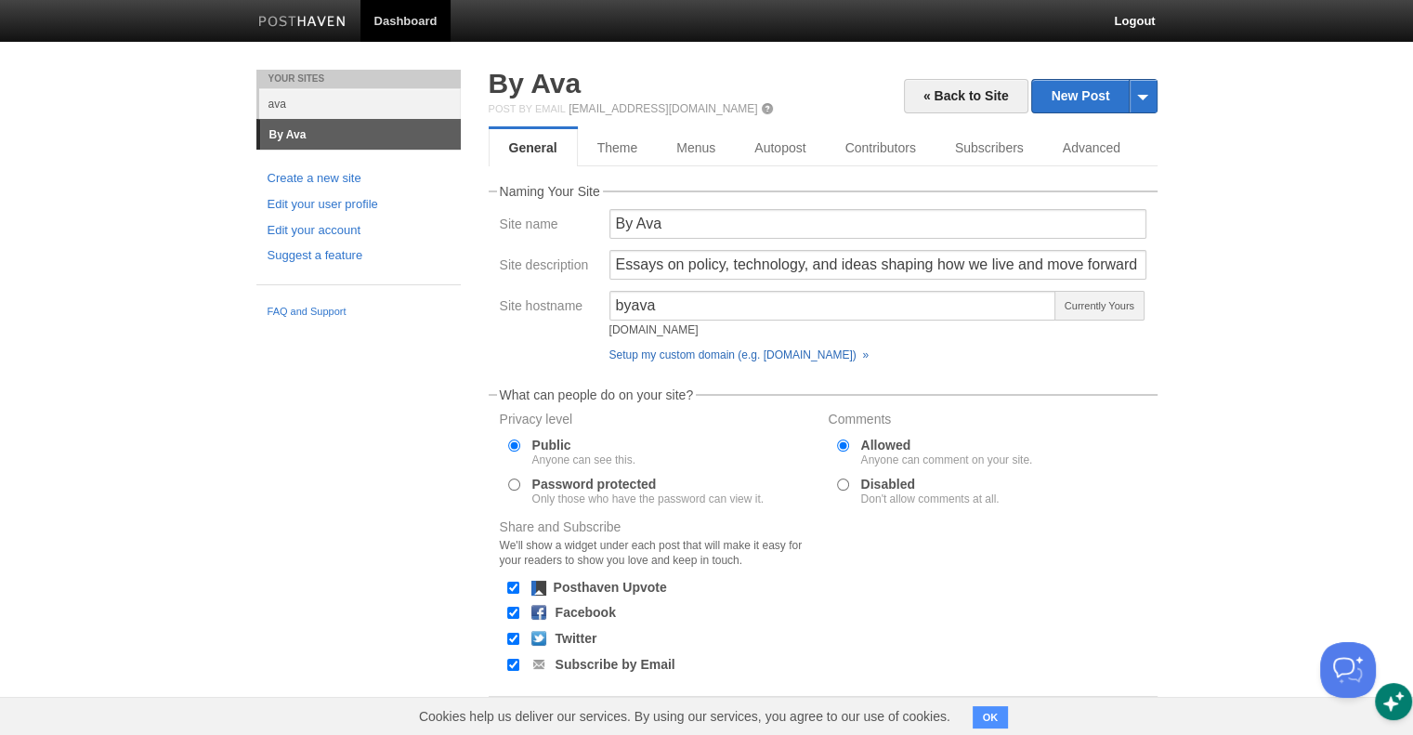
click at [766, 350] on link "Setup my custom domain (e.g. [DOMAIN_NAME]) »" at bounding box center [738, 354] width 259 height 13
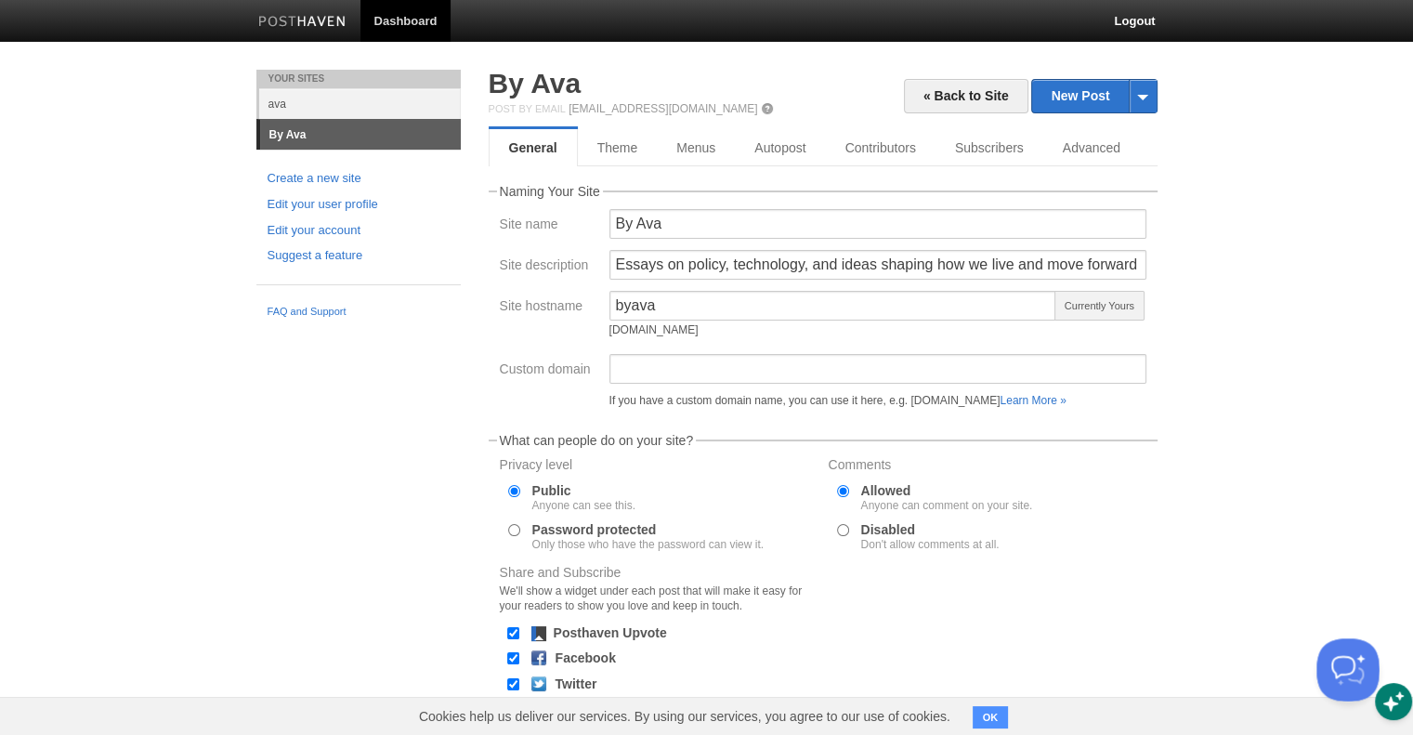
click at [1355, 664] on button "Open Beacon popover" at bounding box center [1344, 666] width 56 height 56
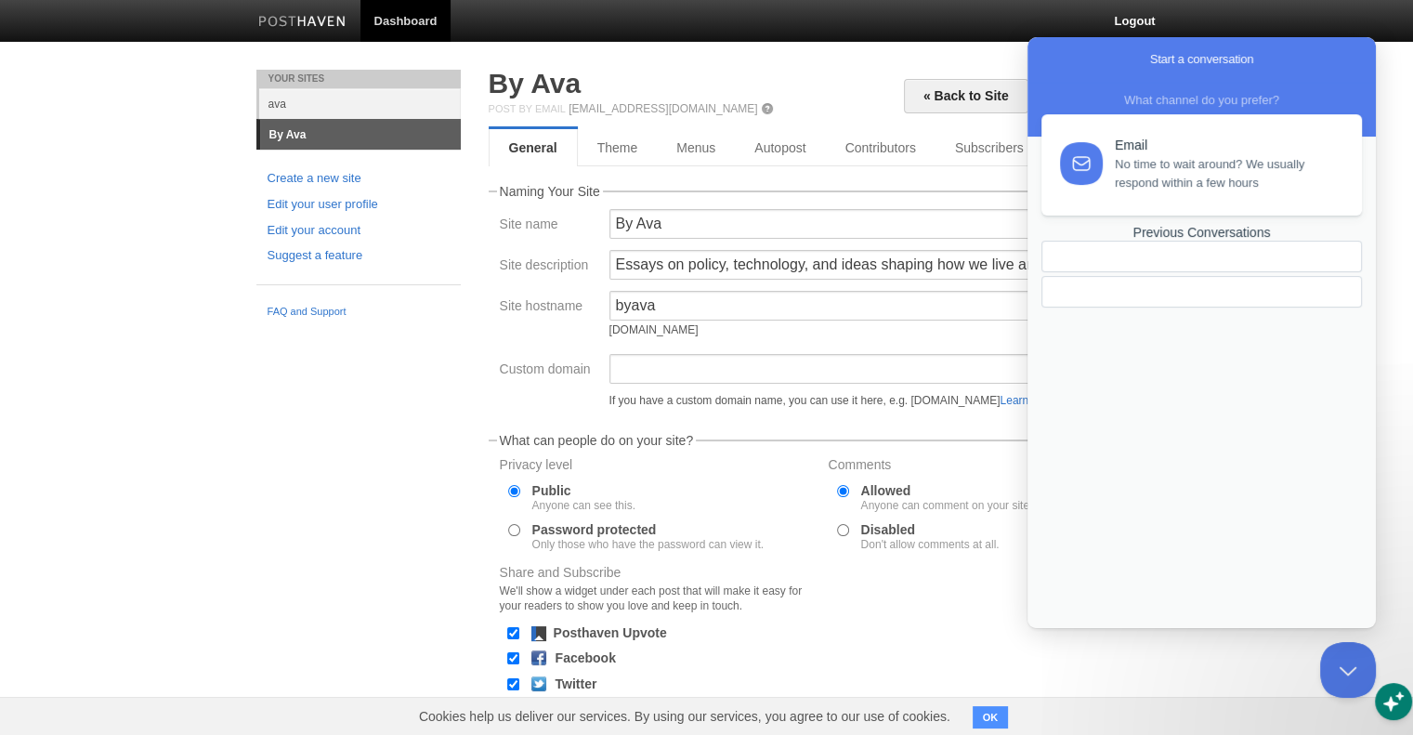
click at [1183, 170] on span "No time to wait around? We usually respond within a few hours" at bounding box center [1228, 173] width 226 height 37
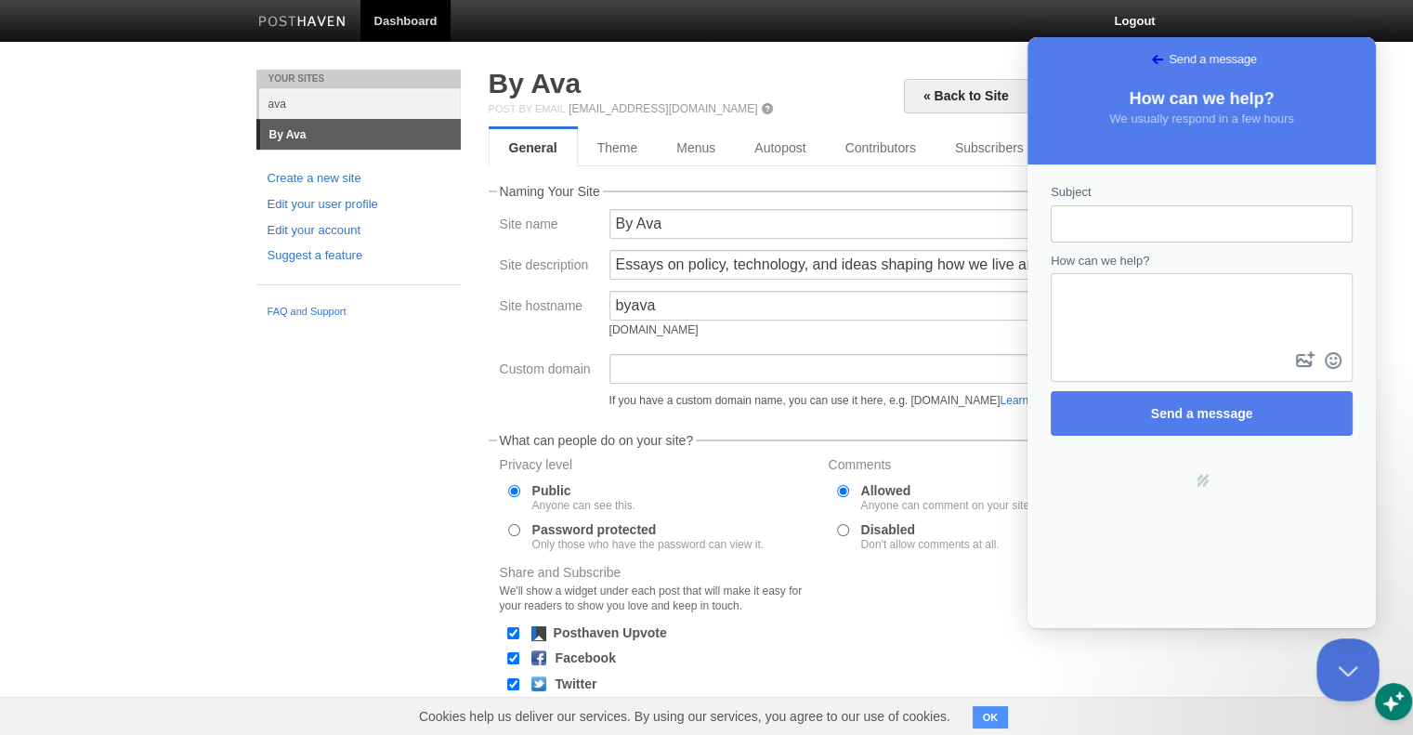
click at [1357, 668] on button "Close Beacon popover" at bounding box center [1344, 666] width 56 height 56
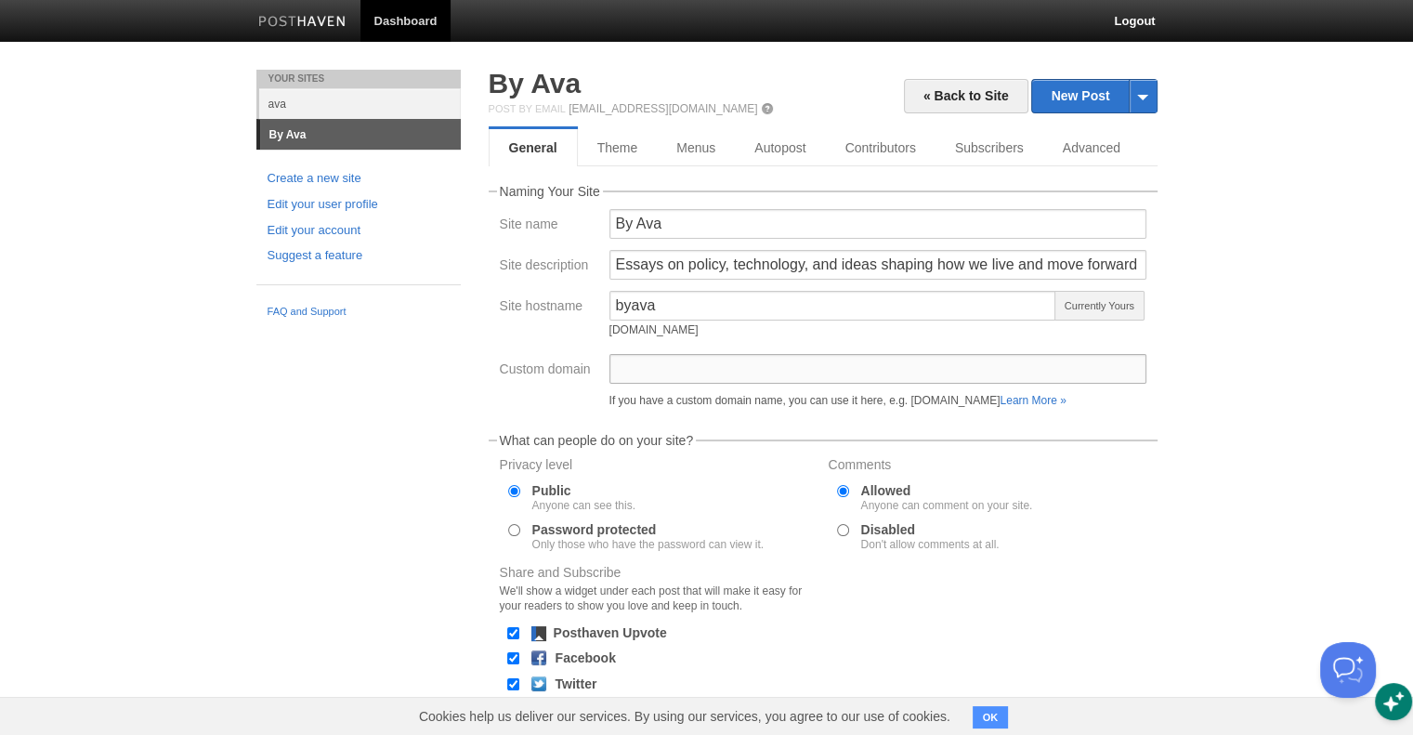
click at [639, 365] on input "Custom domain" at bounding box center [877, 369] width 537 height 30
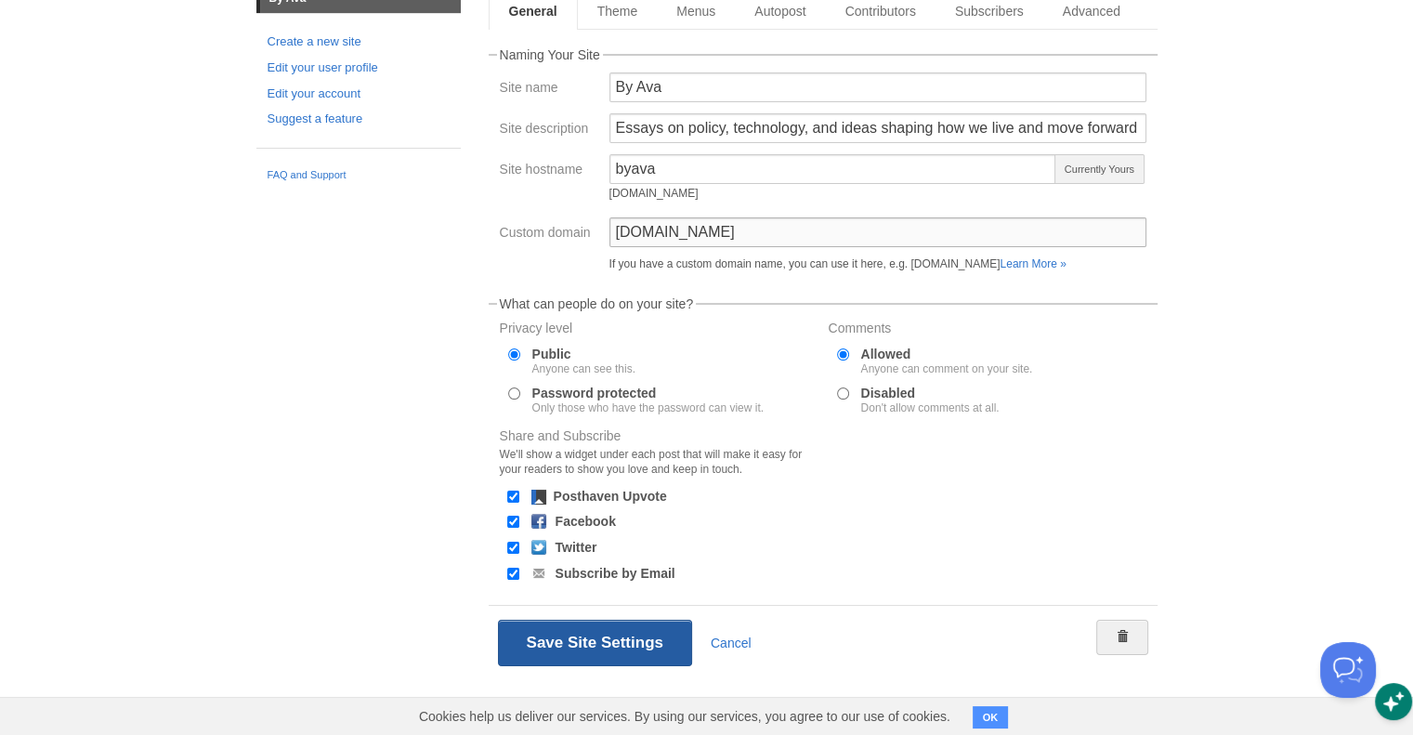
type input "[DOMAIN_NAME]"
click at [586, 637] on button "Save Site Settings" at bounding box center [595, 643] width 194 height 46
click at [597, 647] on button "Save Site Settings" at bounding box center [595, 643] width 194 height 46
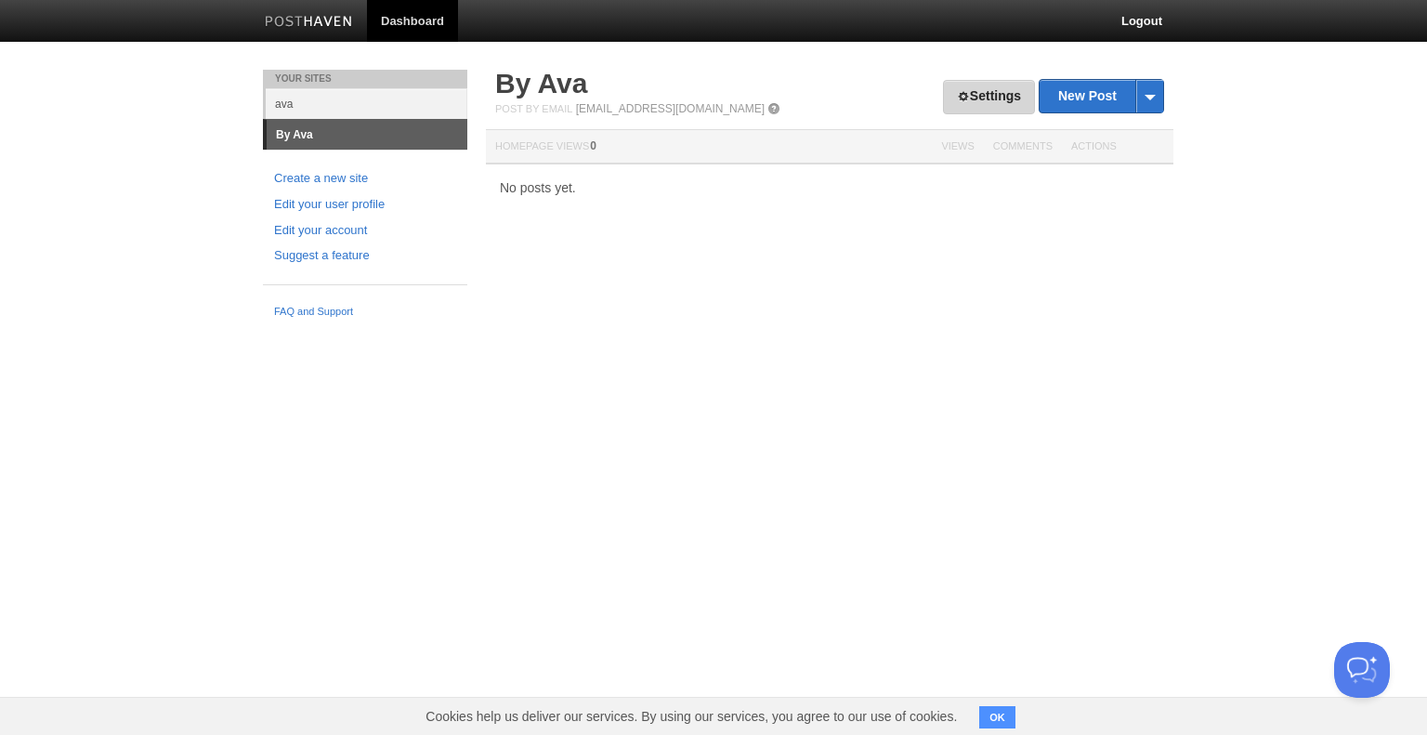
click at [988, 91] on link "Settings" at bounding box center [989, 97] width 92 height 34
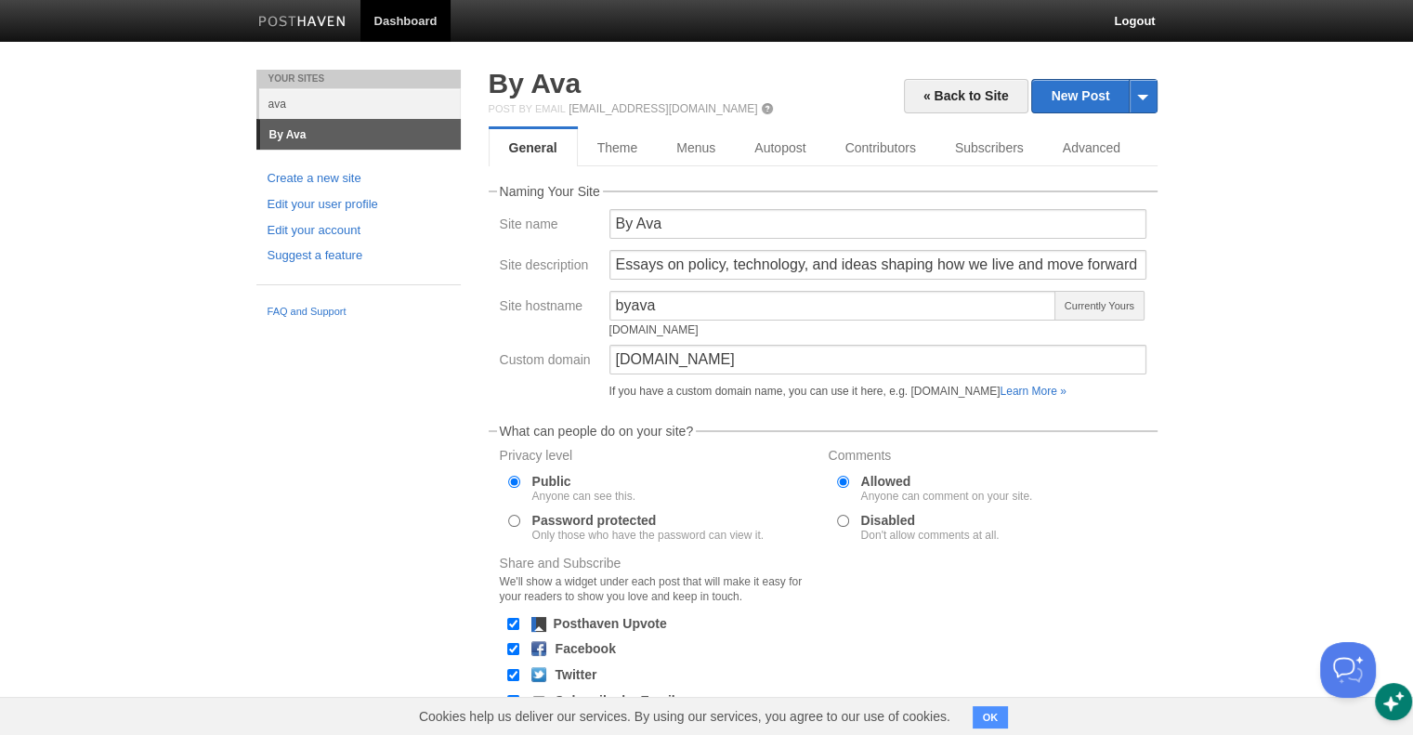
scroll to position [128, 0]
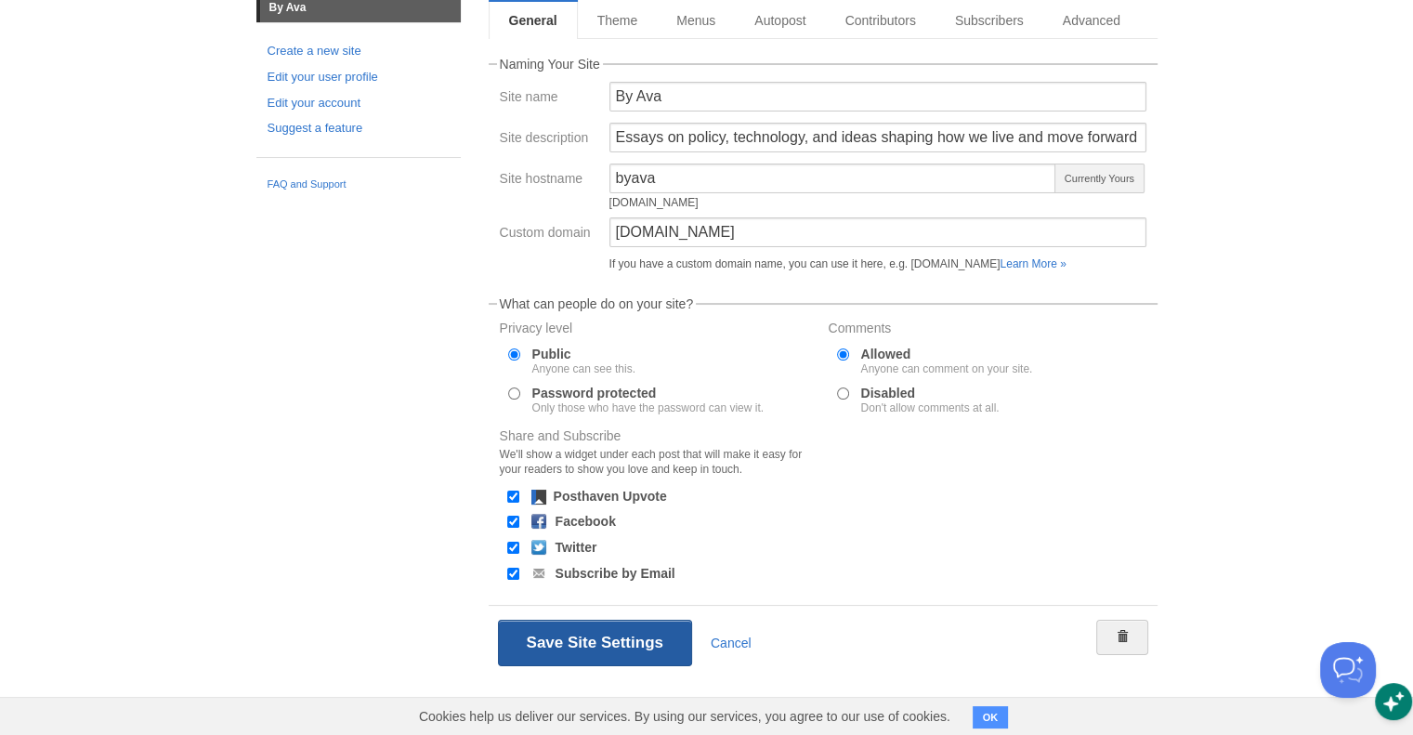
click at [558, 637] on button "Save Site Settings" at bounding box center [595, 643] width 194 height 46
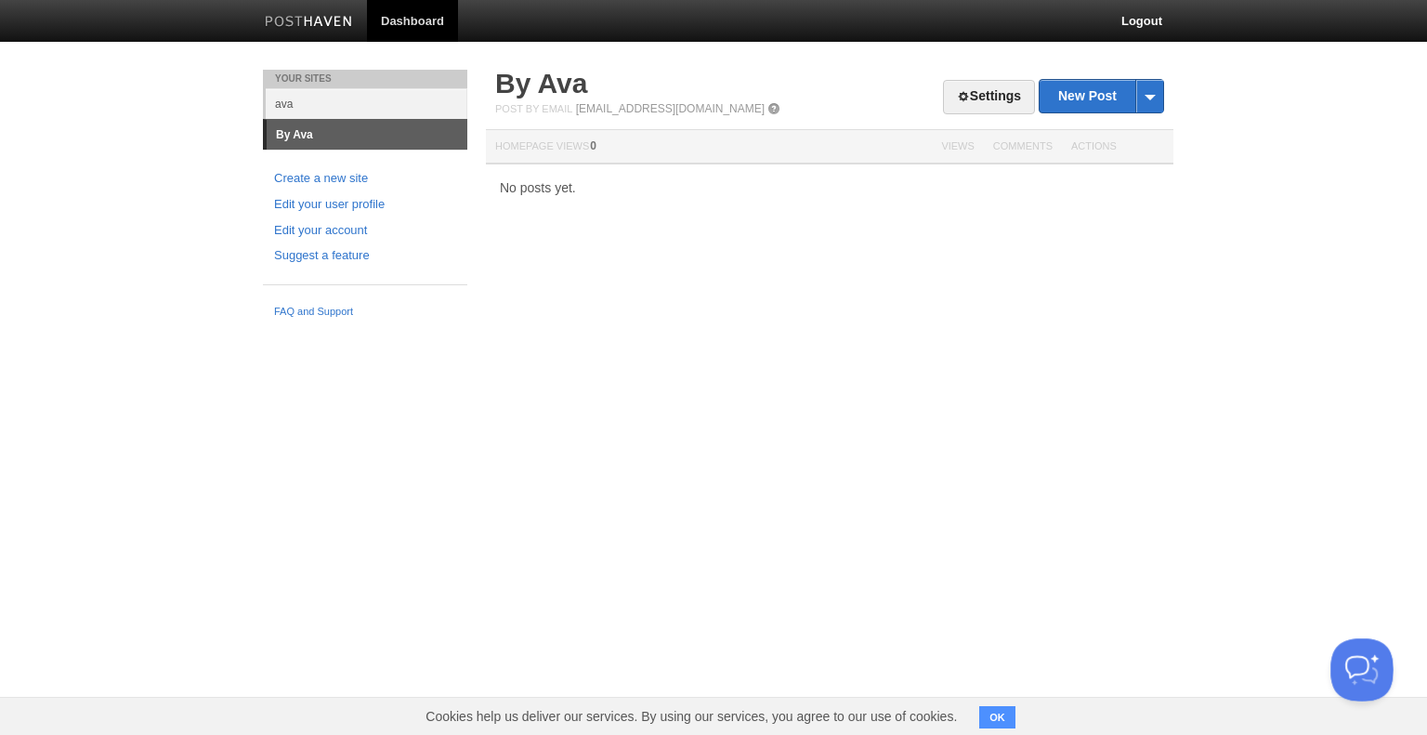
click at [1355, 675] on button "Open Beacon popover" at bounding box center [1358, 666] width 56 height 56
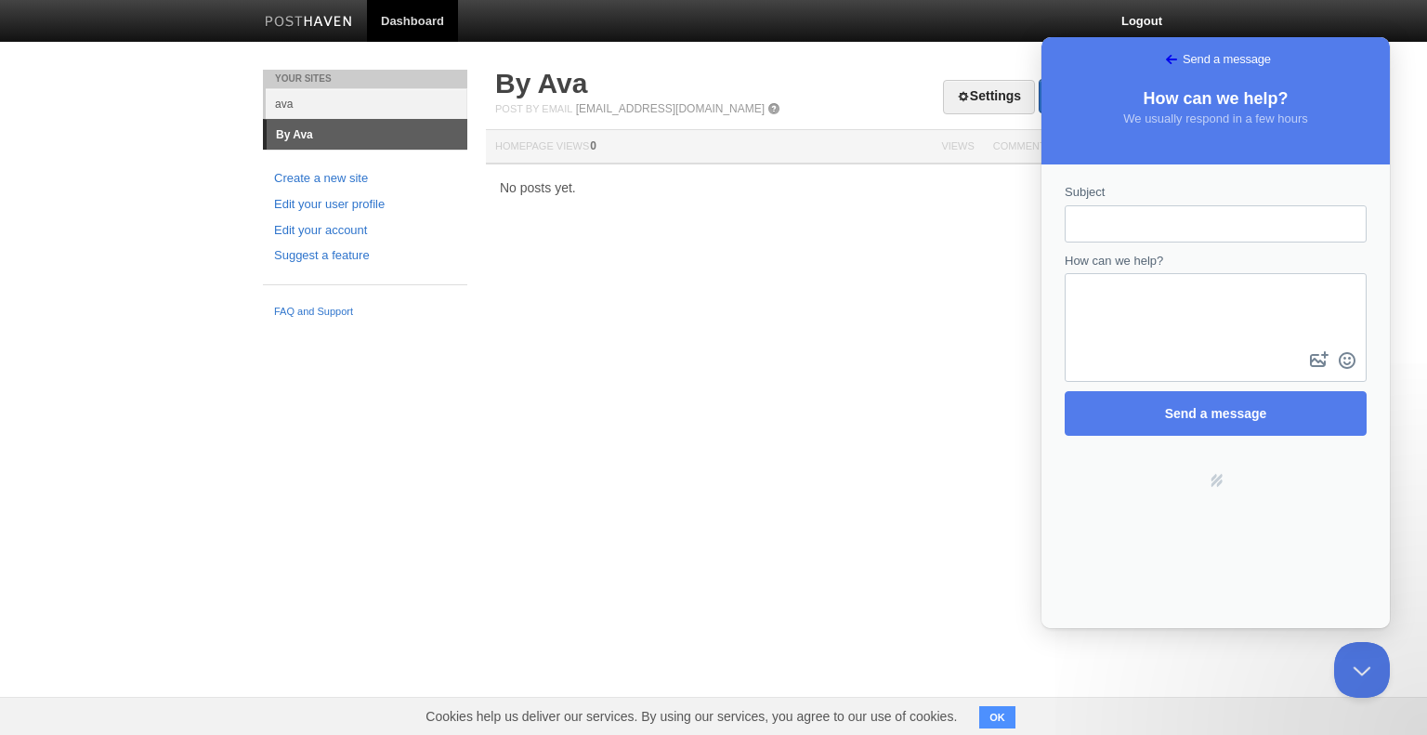
click at [1114, 234] on input "Subject" at bounding box center [1216, 223] width 272 height 33
type input "Domain"
click at [1114, 302] on textarea "How can we help?" at bounding box center [1216, 311] width 298 height 72
type textarea "Please ignore my message. All sorted :-)"
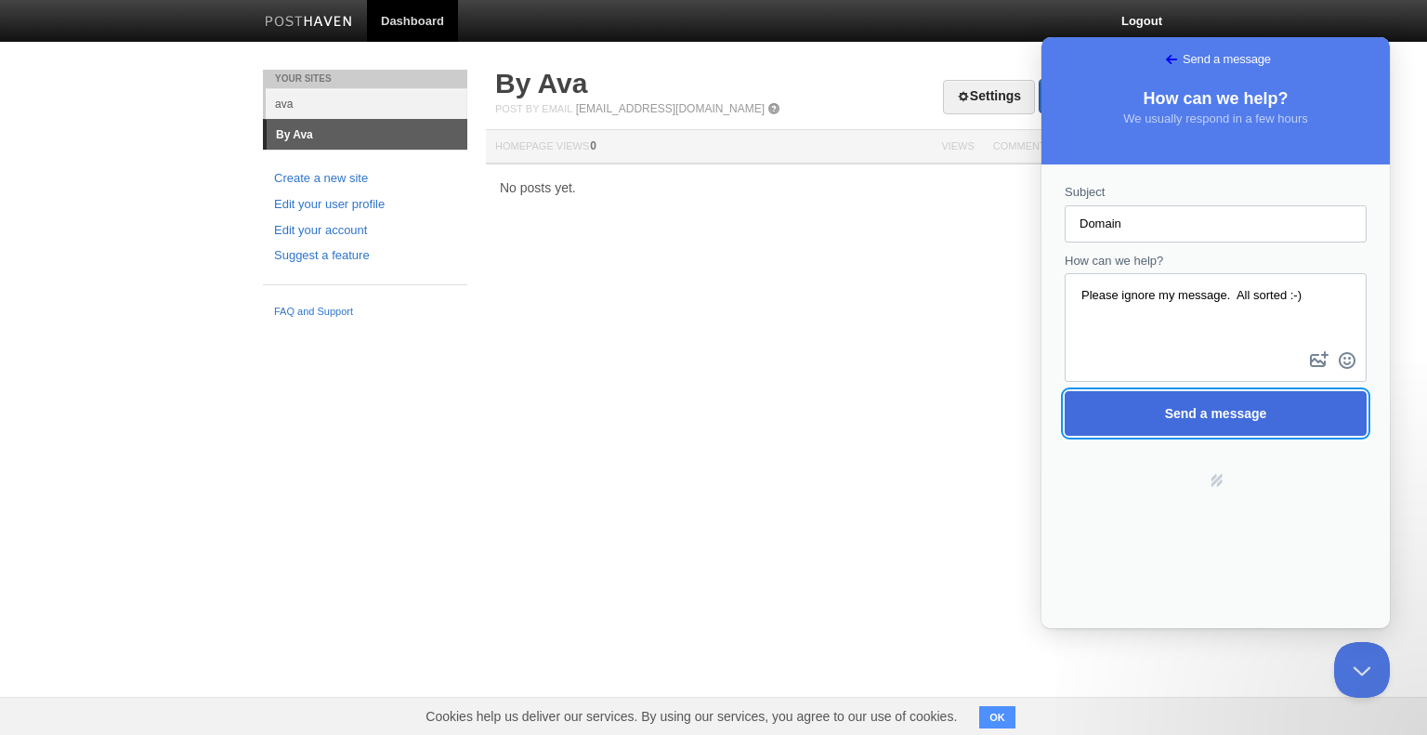
click at [1233, 416] on span "Send a message" at bounding box center [1216, 413] width 102 height 15
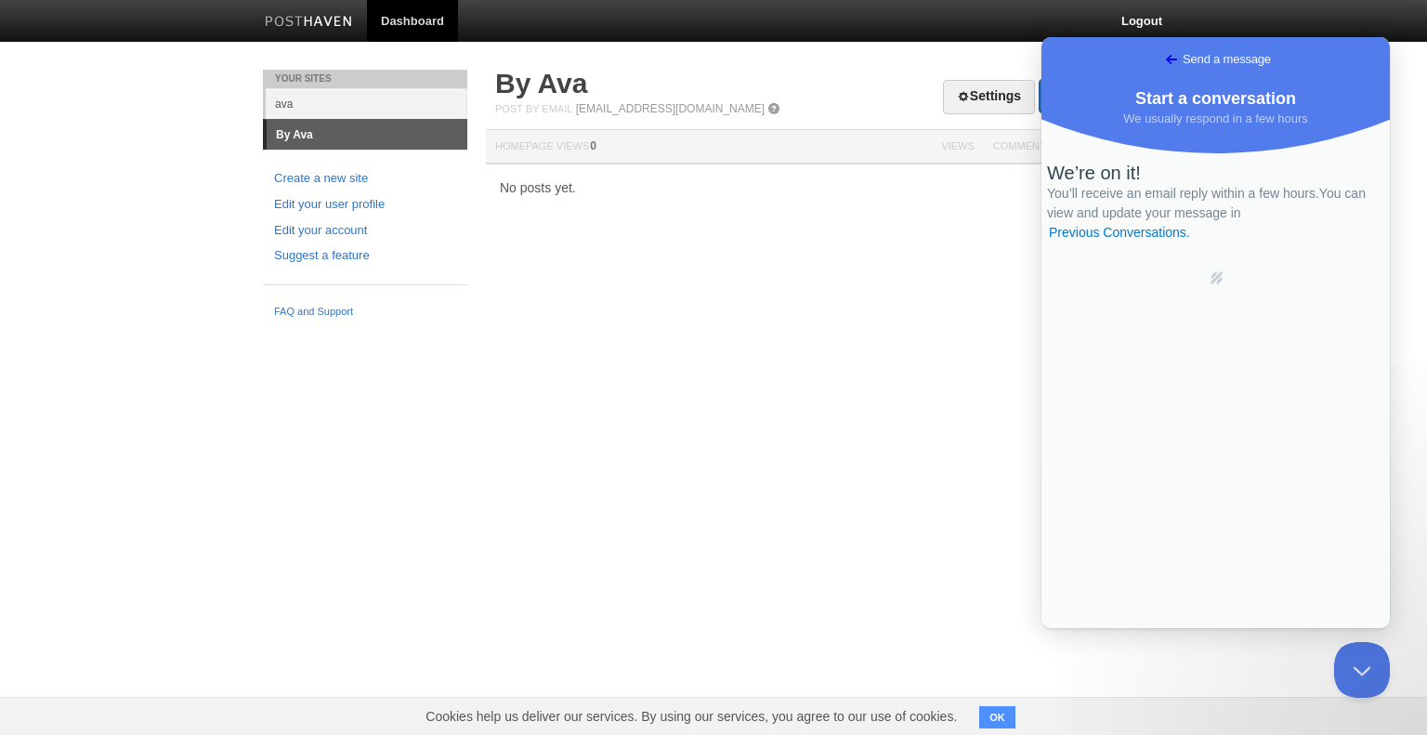
click at [925, 327] on html "Dashboard Logout Created site: By Ava × Updated site: By Ava × Updated site: By…" at bounding box center [713, 163] width 1427 height 327
click at [1368, 669] on button "Close Beacon popover" at bounding box center [1358, 666] width 56 height 56
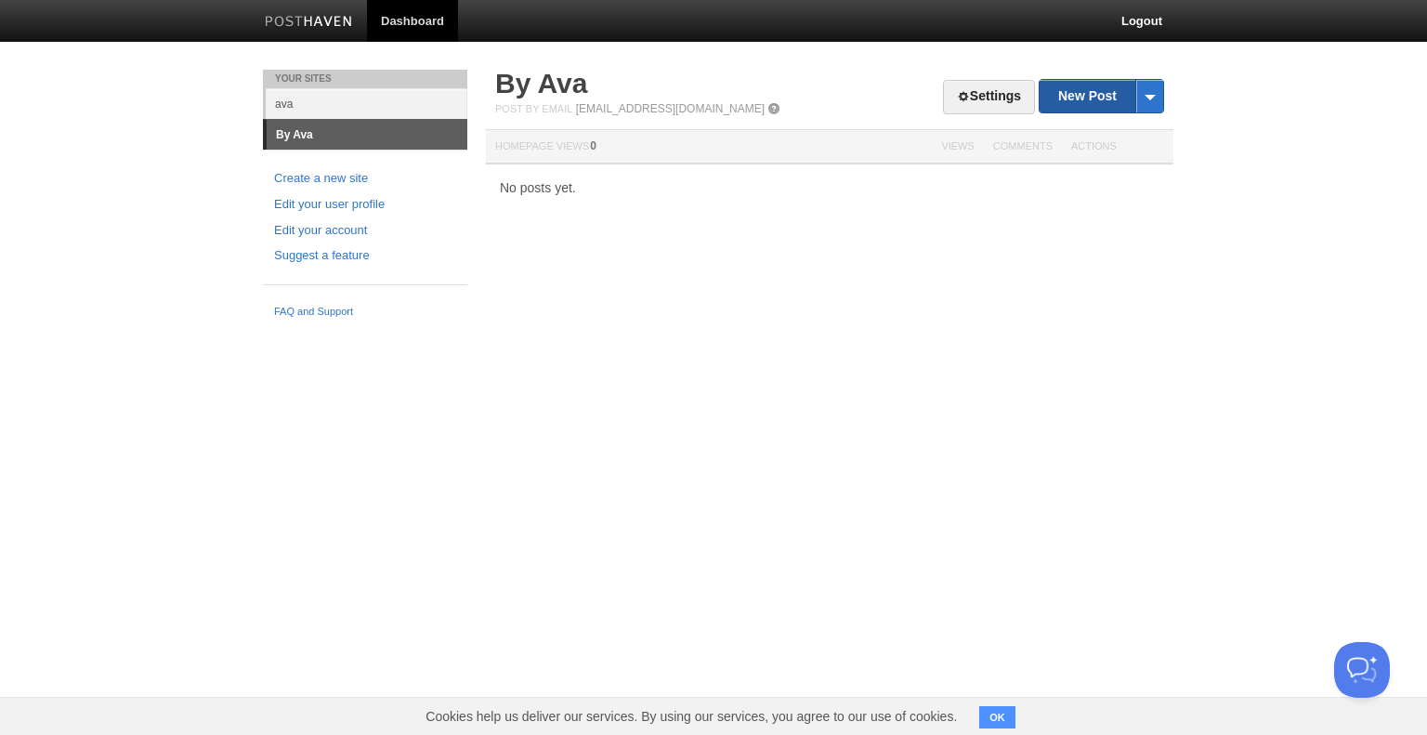
click at [1081, 96] on link "New Post" at bounding box center [1102, 96] width 124 height 33
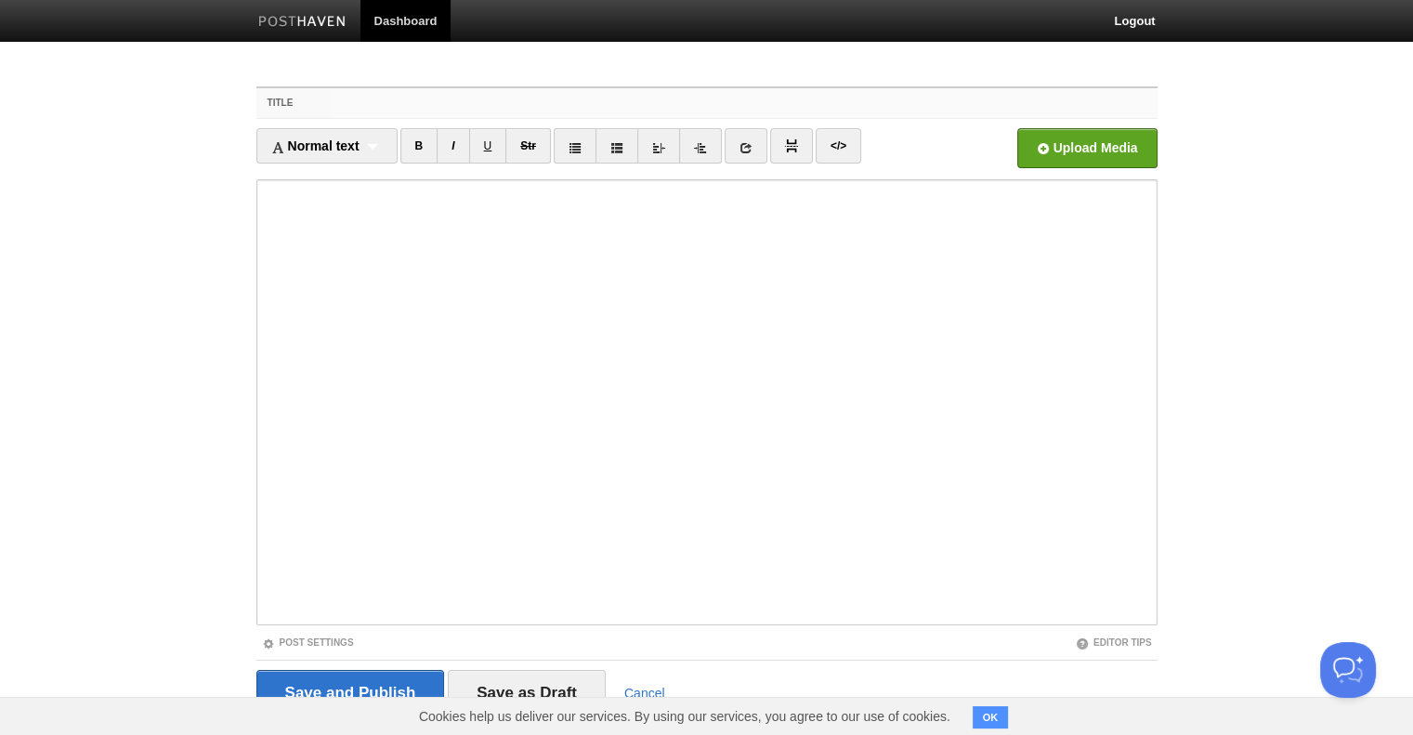
click at [409, 104] on input "Title" at bounding box center [744, 103] width 826 height 30
paste input "Here, at Last"
type input "Here, at Last"
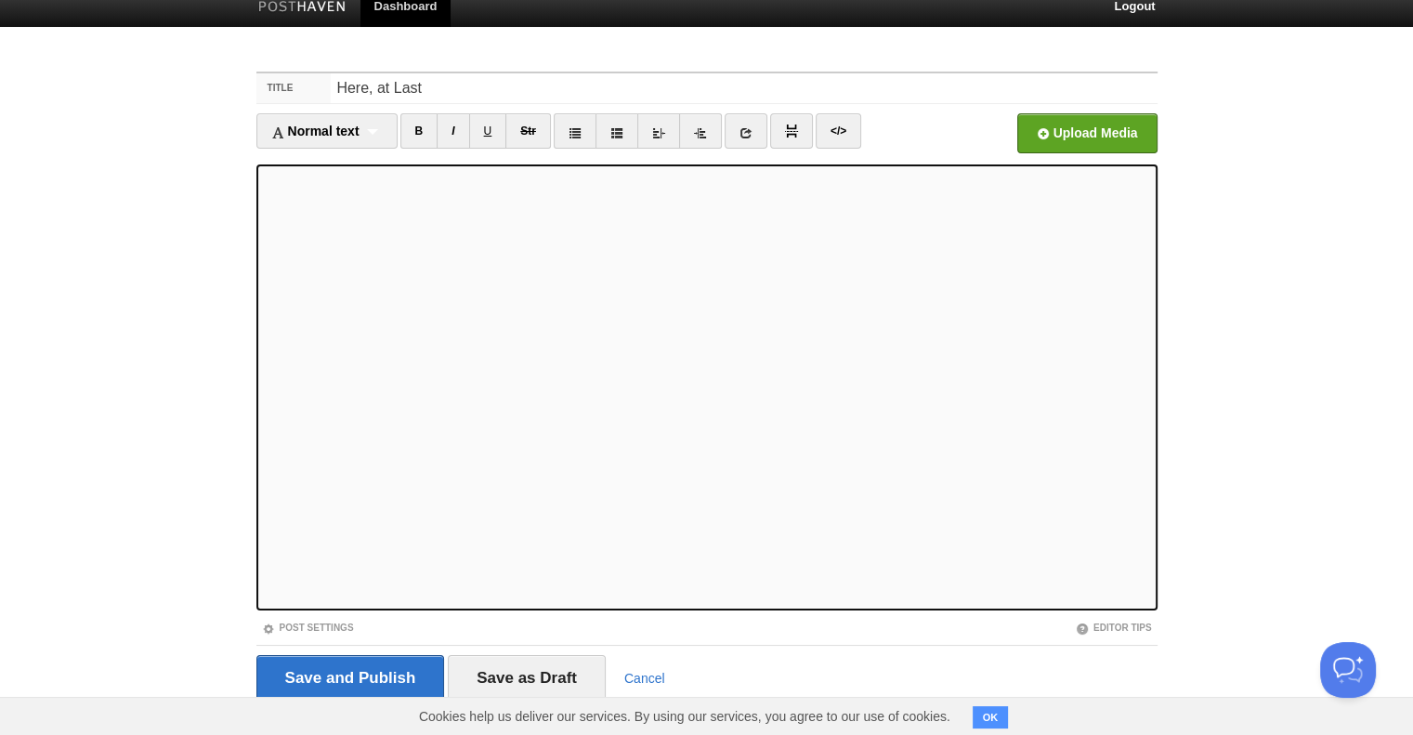
scroll to position [15, 0]
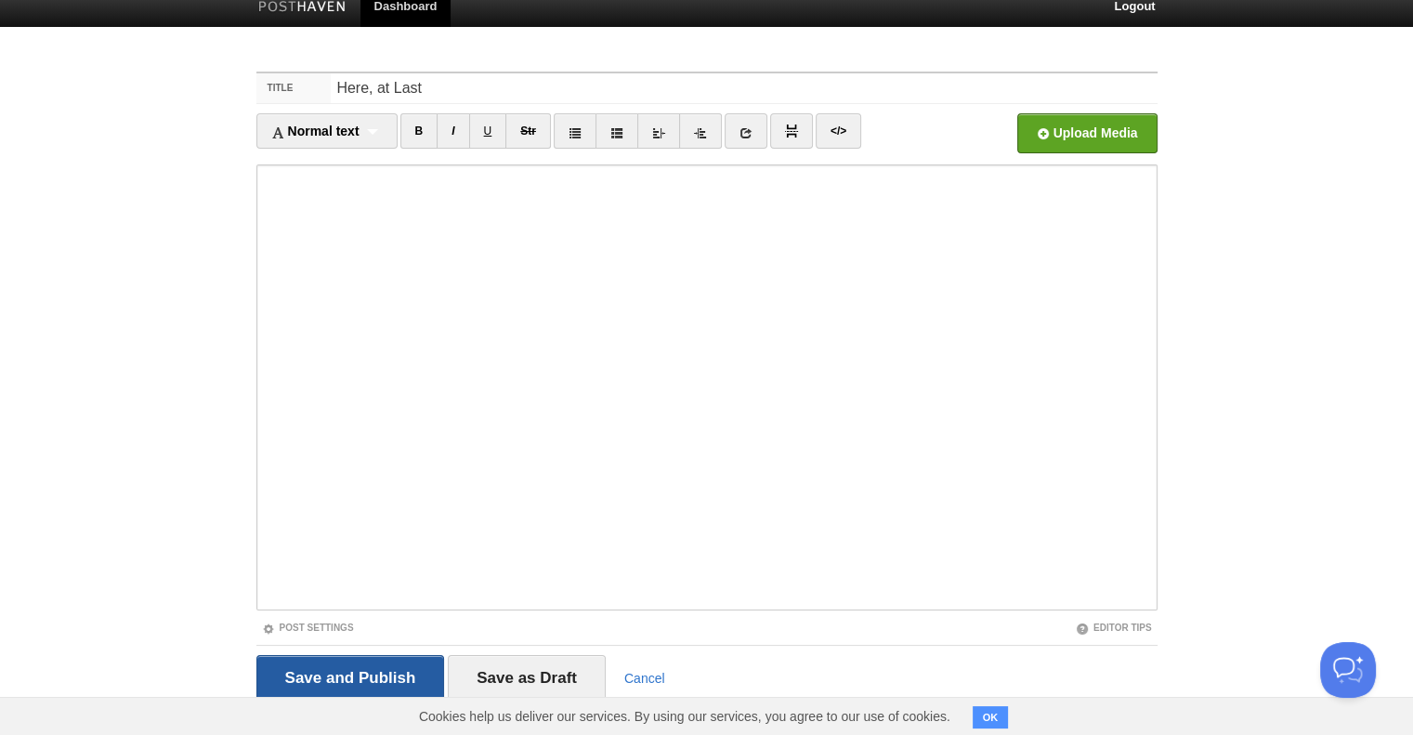
click at [349, 678] on input "Save and Publish" at bounding box center [350, 678] width 189 height 46
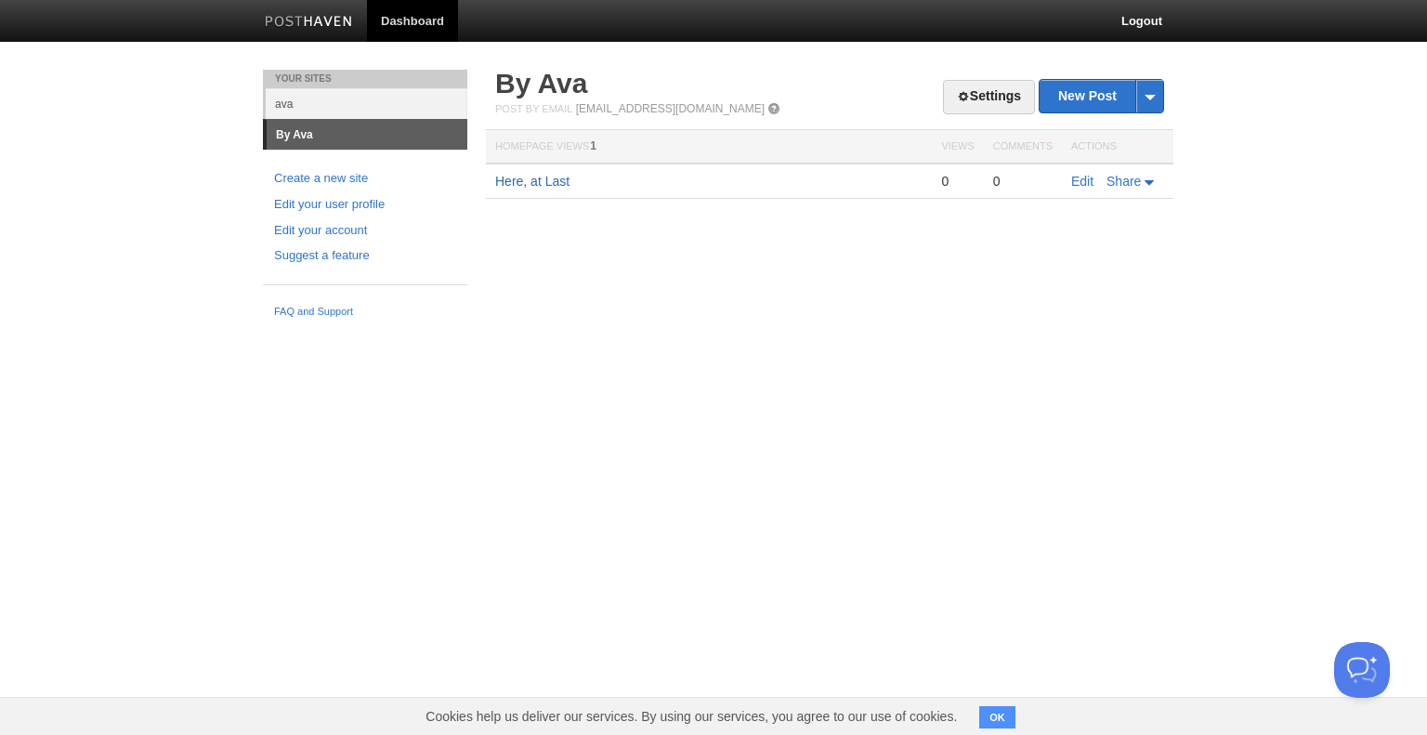
click at [542, 181] on link "Here, at Last" at bounding box center [532, 181] width 74 height 15
click at [963, 92] on link "Settings" at bounding box center [989, 97] width 92 height 34
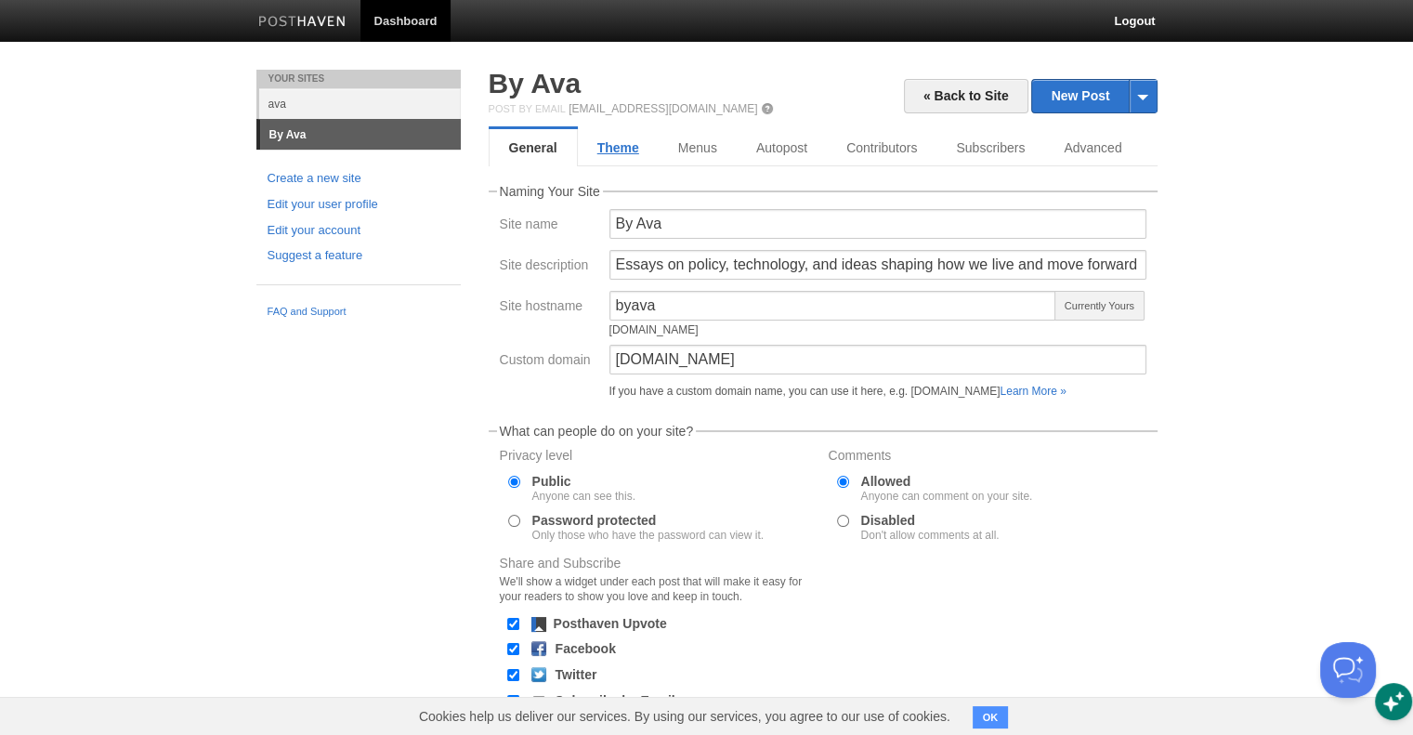
click at [624, 150] on link "Theme" at bounding box center [618, 147] width 81 height 37
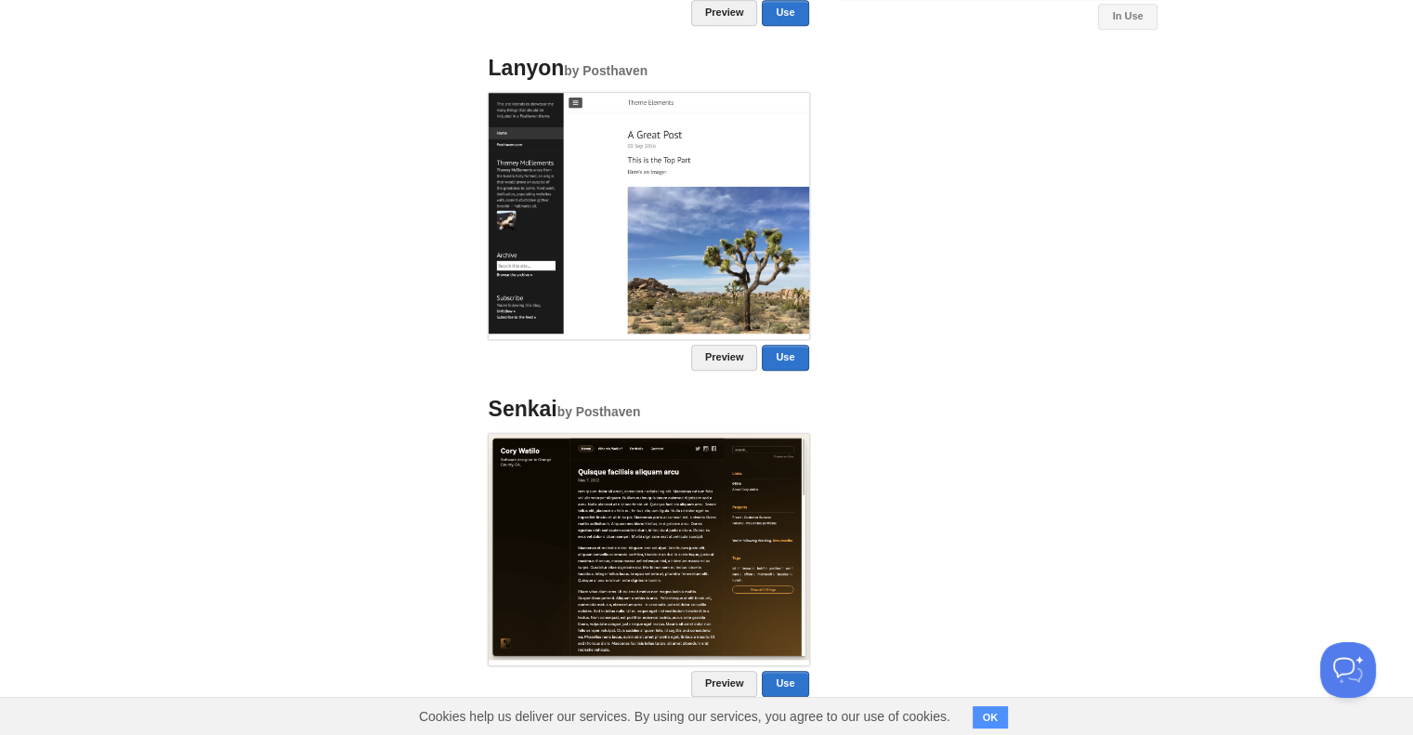
scroll to position [1530, 0]
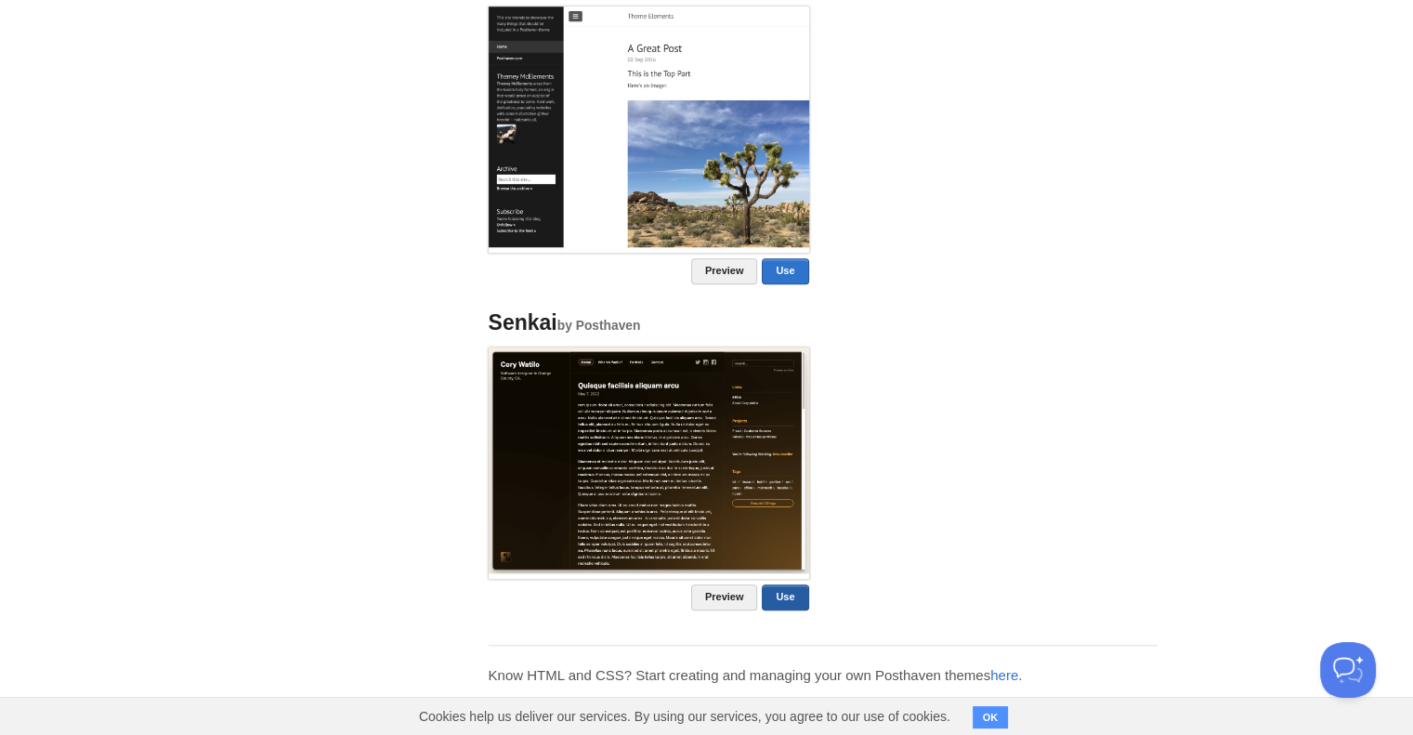
click at [788, 594] on link "Use" at bounding box center [785, 597] width 46 height 26
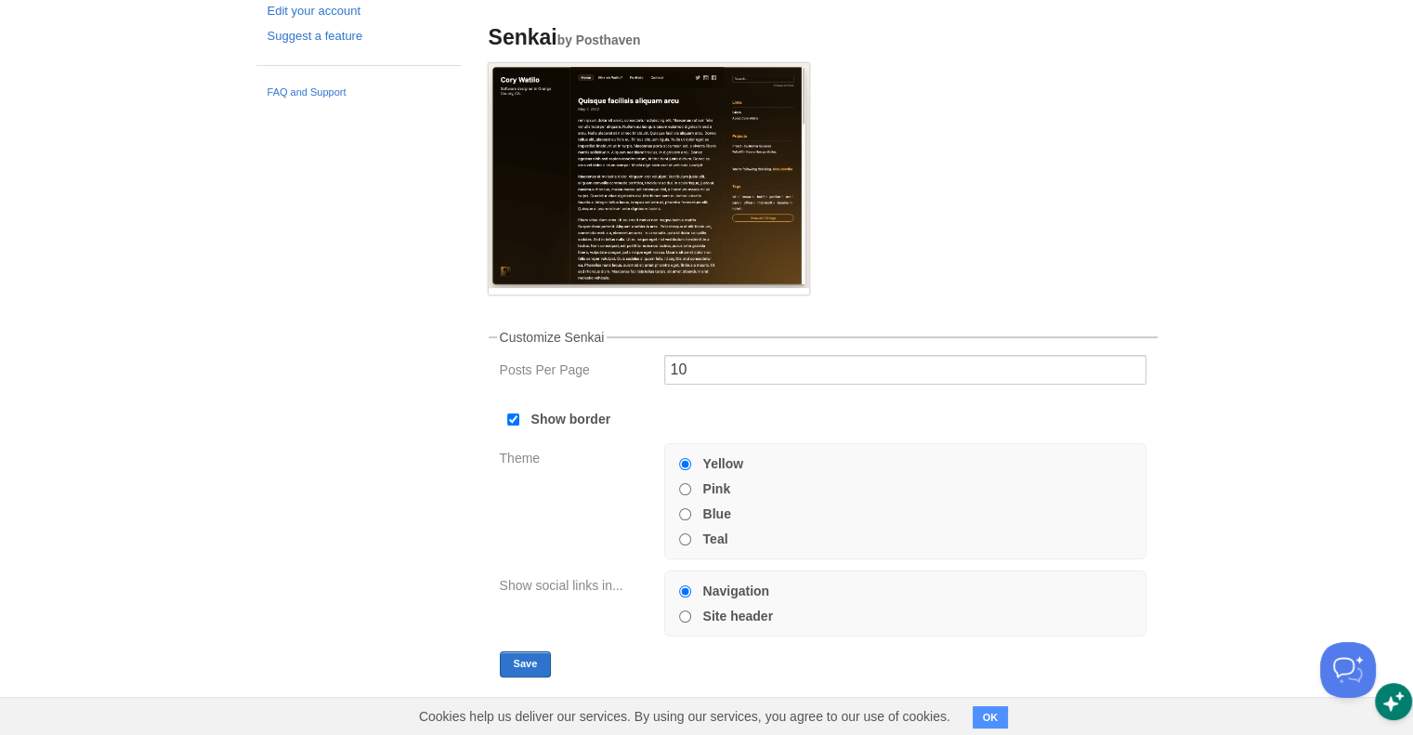
scroll to position [208, 0]
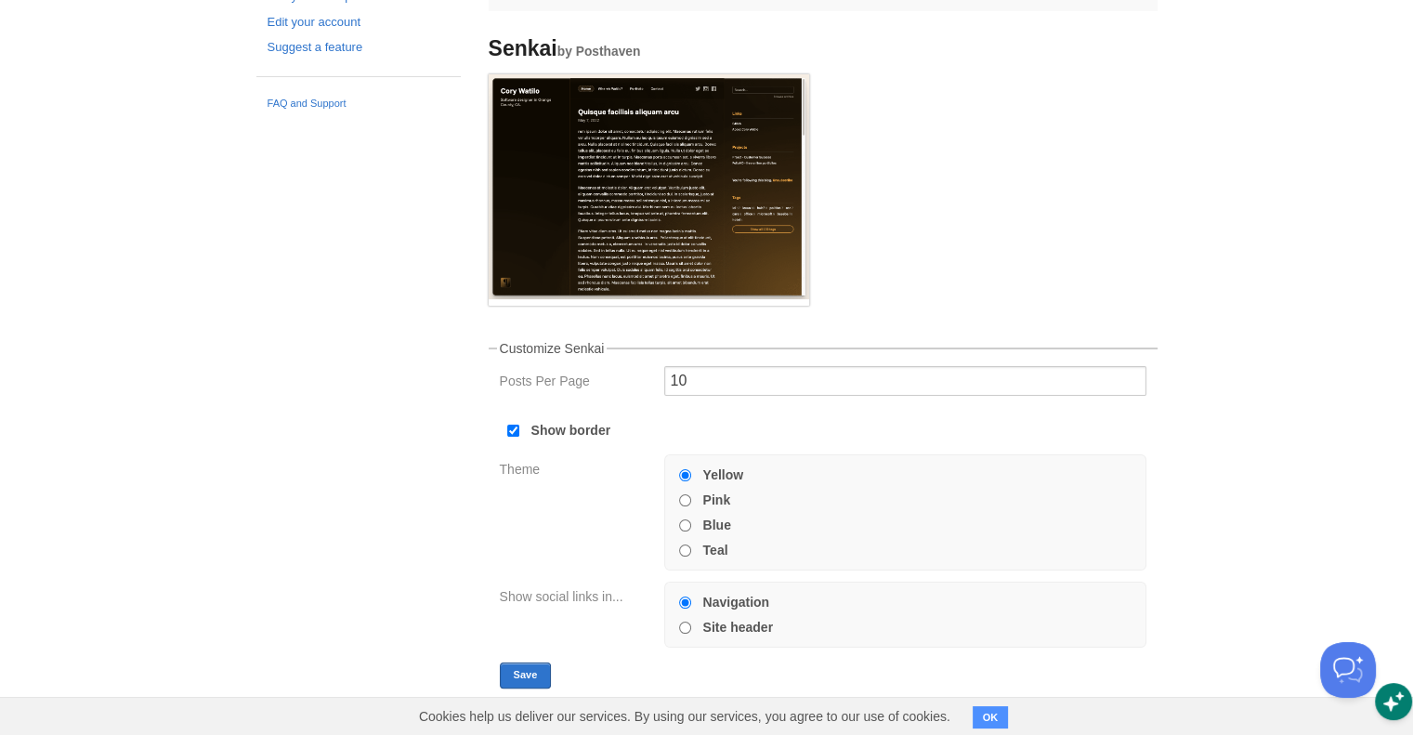
click at [683, 498] on input "Pink" at bounding box center [685, 500] width 12 height 12
radio input "true"
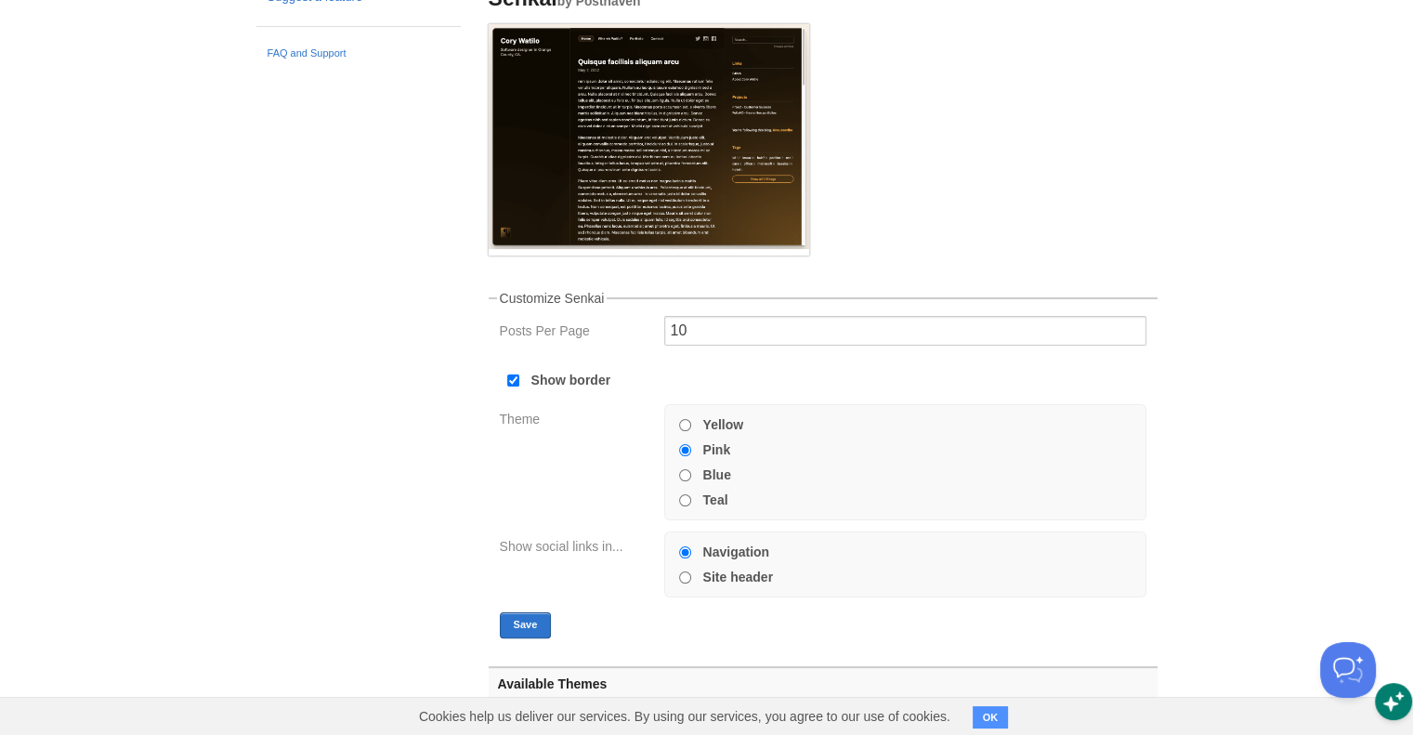
scroll to position [0, 0]
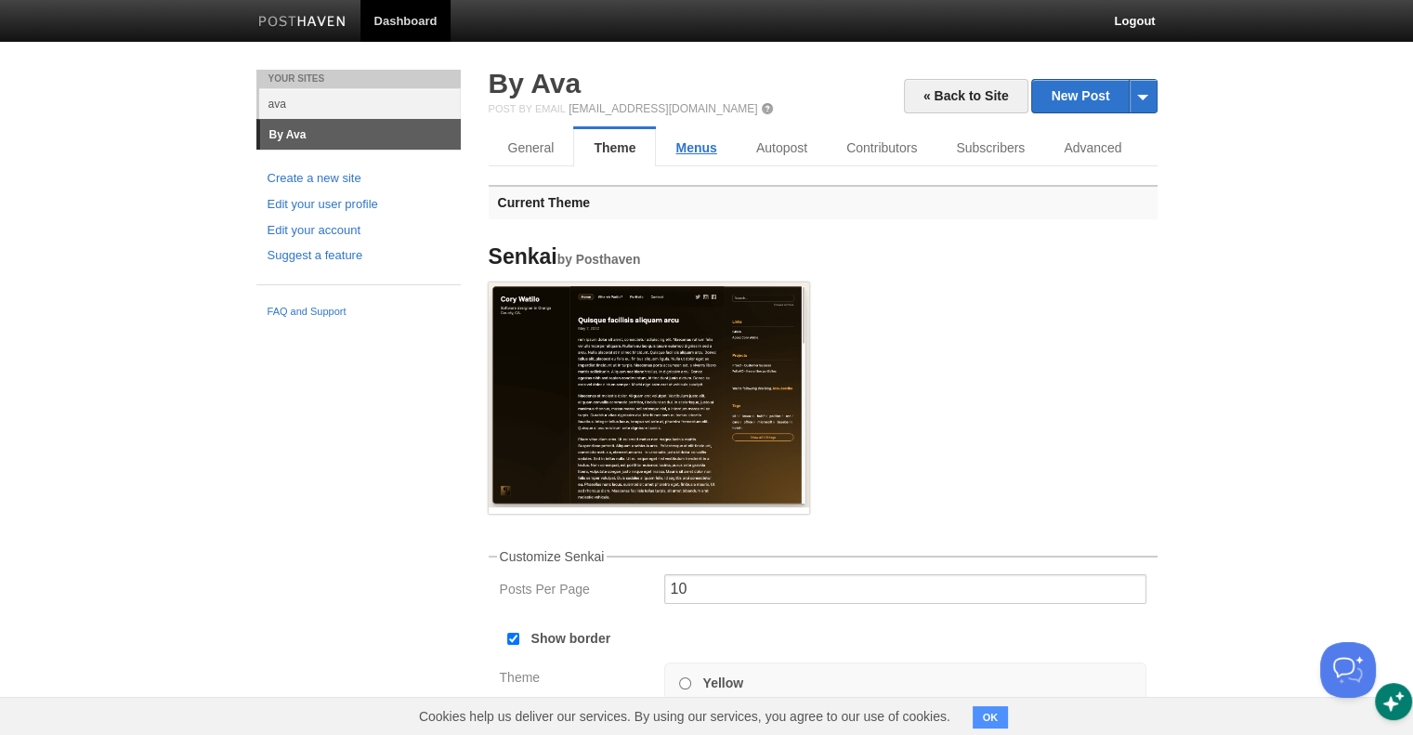
click at [694, 151] on link "Menus" at bounding box center [696, 147] width 80 height 37
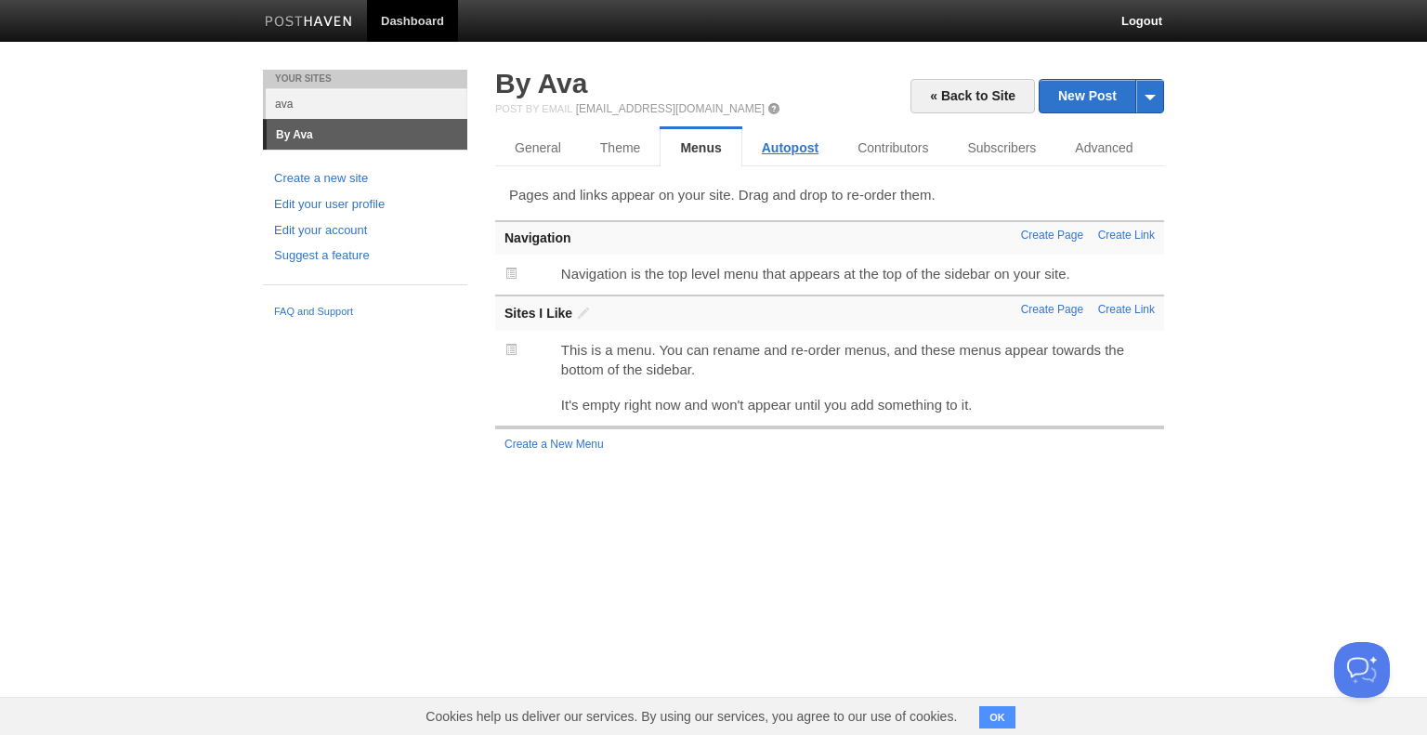
click at [801, 156] on link "Autopost" at bounding box center [790, 147] width 96 height 37
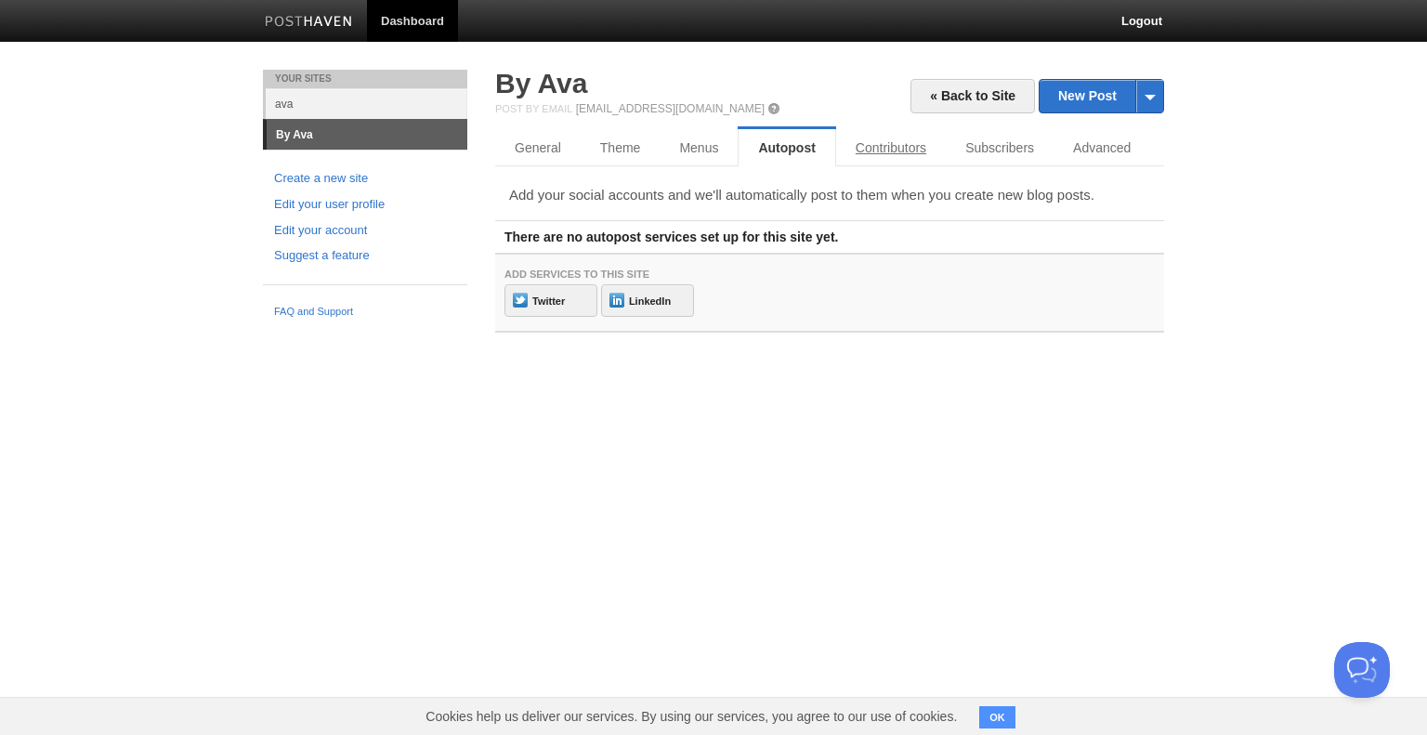
click at [889, 151] on dl "General Theme Menus Autopost Contributors Subscribers Advanced" at bounding box center [829, 147] width 669 height 37
click at [1103, 144] on link "Advanced" at bounding box center [1104, 147] width 101 height 37
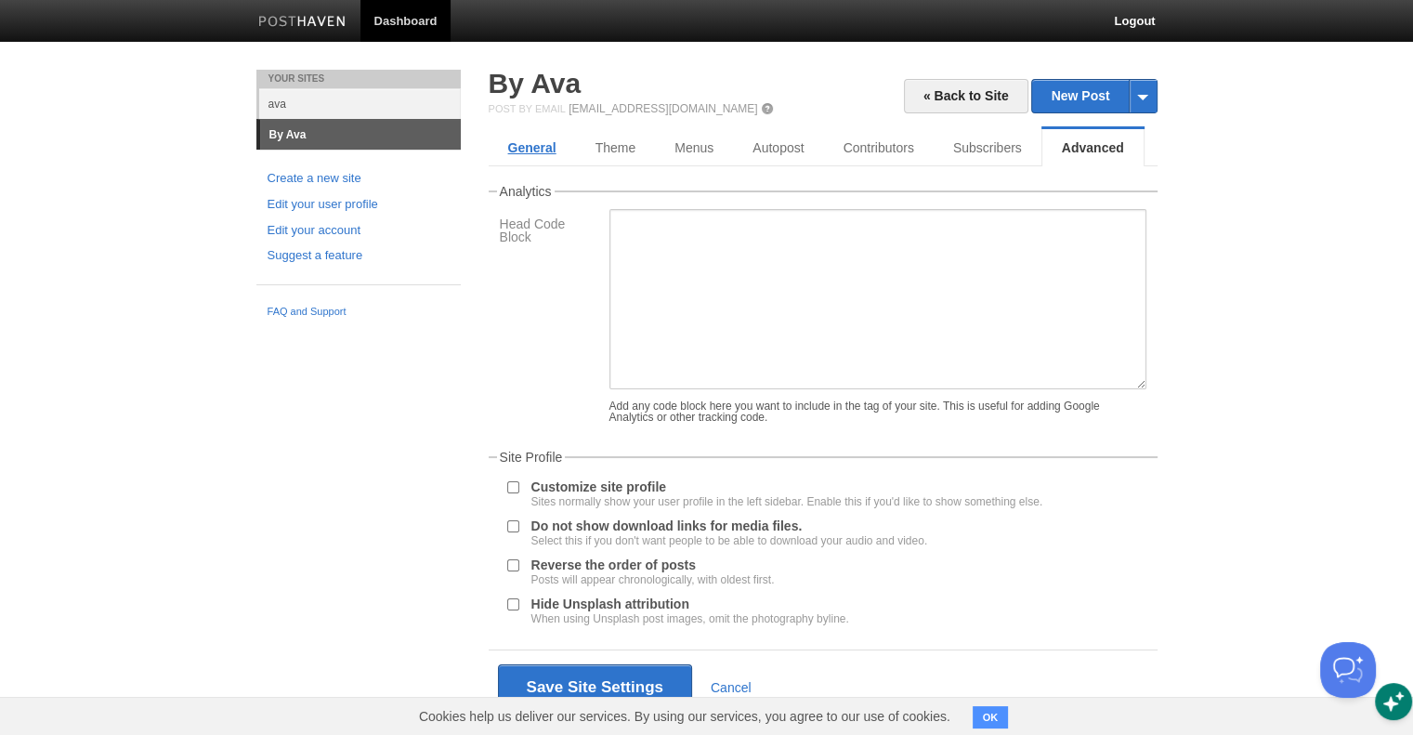
click at [521, 146] on link "General" at bounding box center [532, 147] width 87 height 37
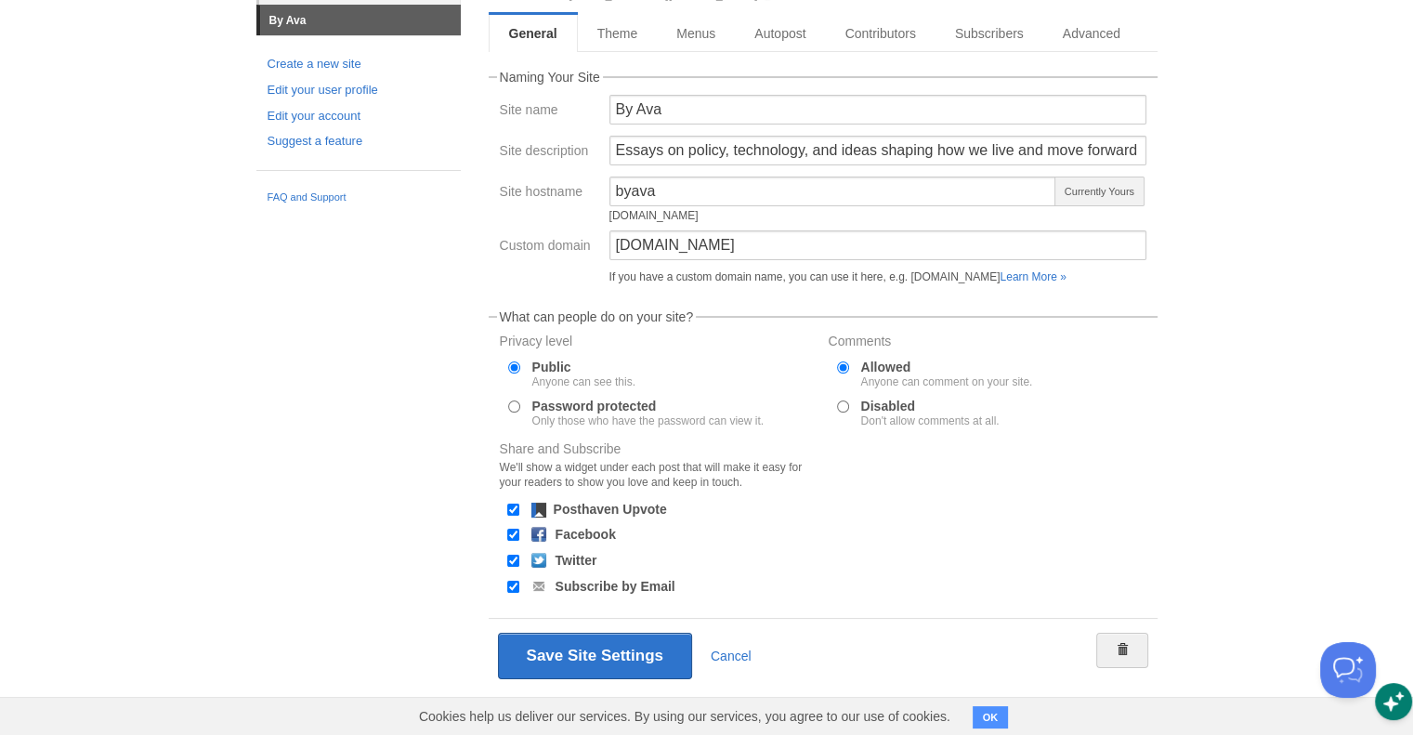
scroll to position [128, 0]
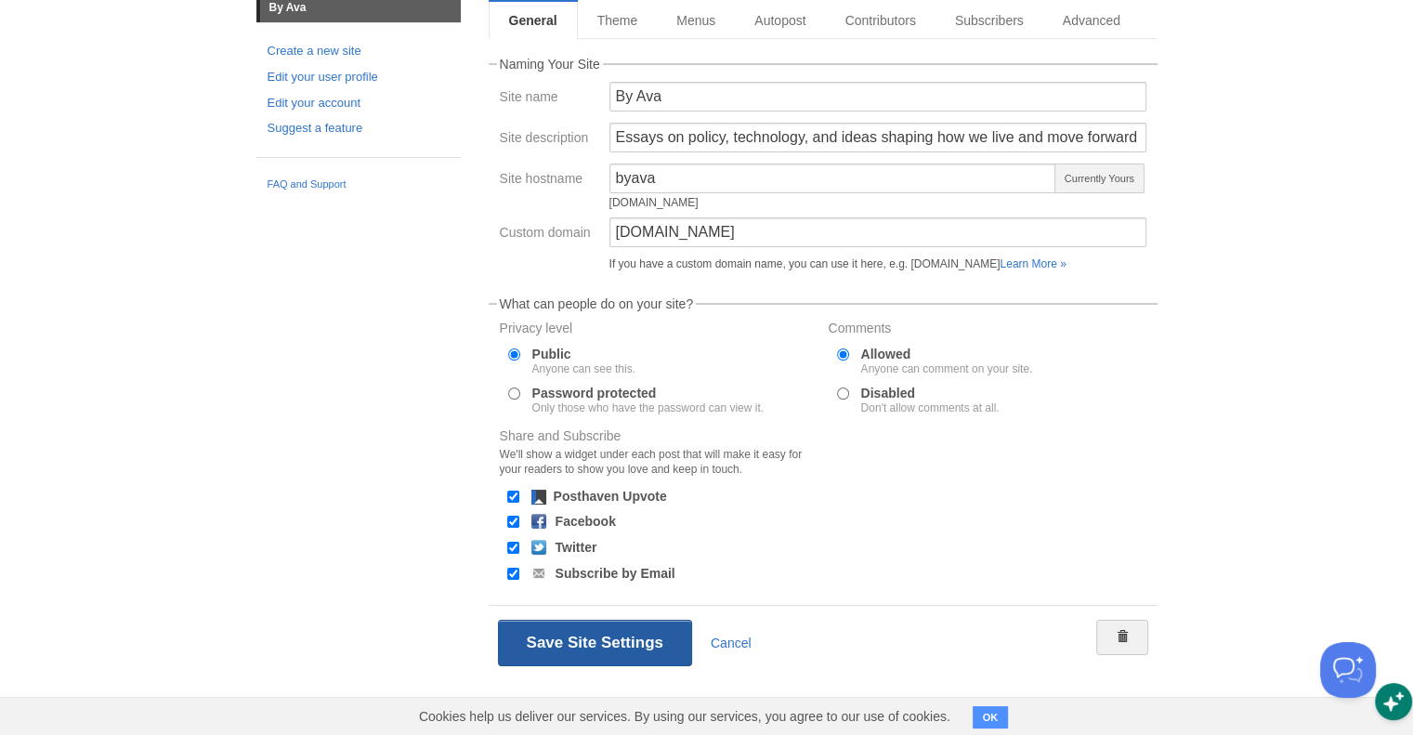
click at [583, 635] on button "Save Site Settings" at bounding box center [595, 643] width 194 height 46
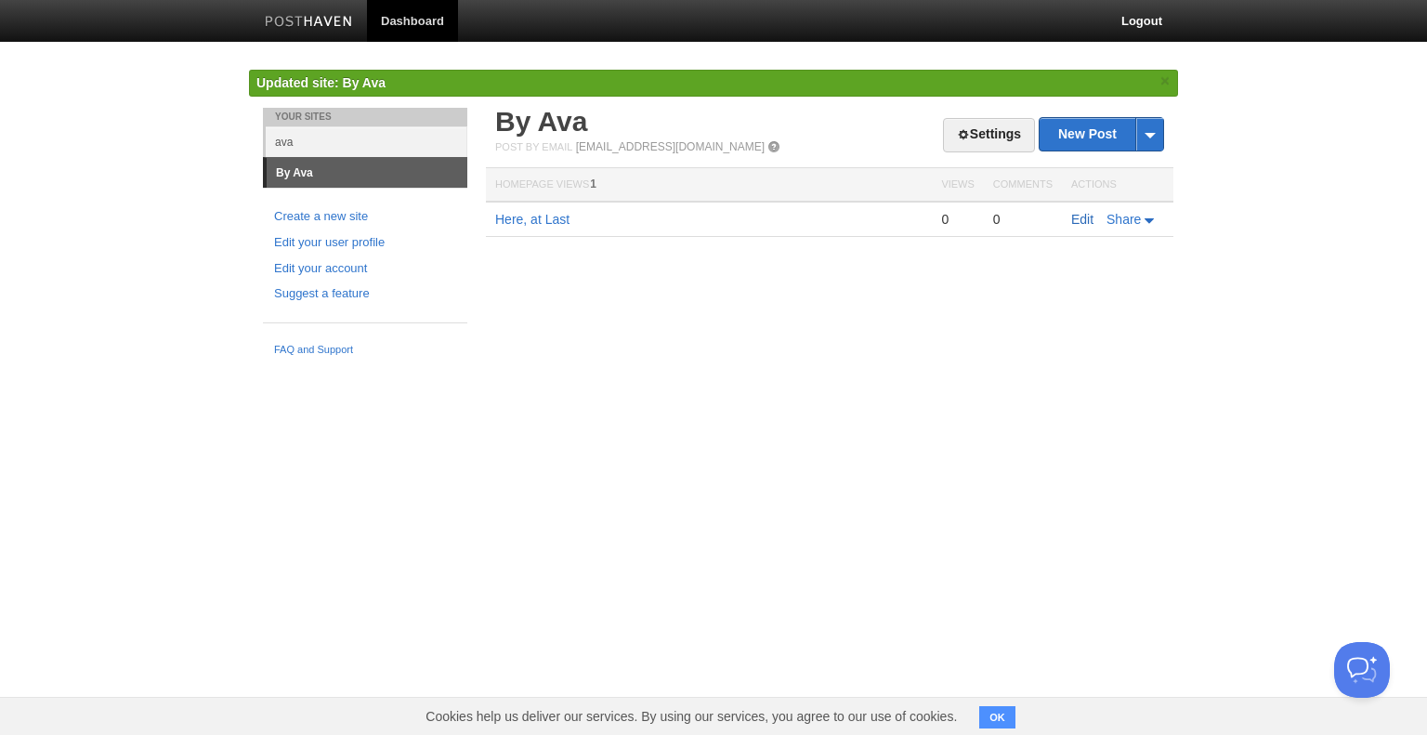
click at [1078, 218] on link "Edit" at bounding box center [1082, 219] width 22 height 15
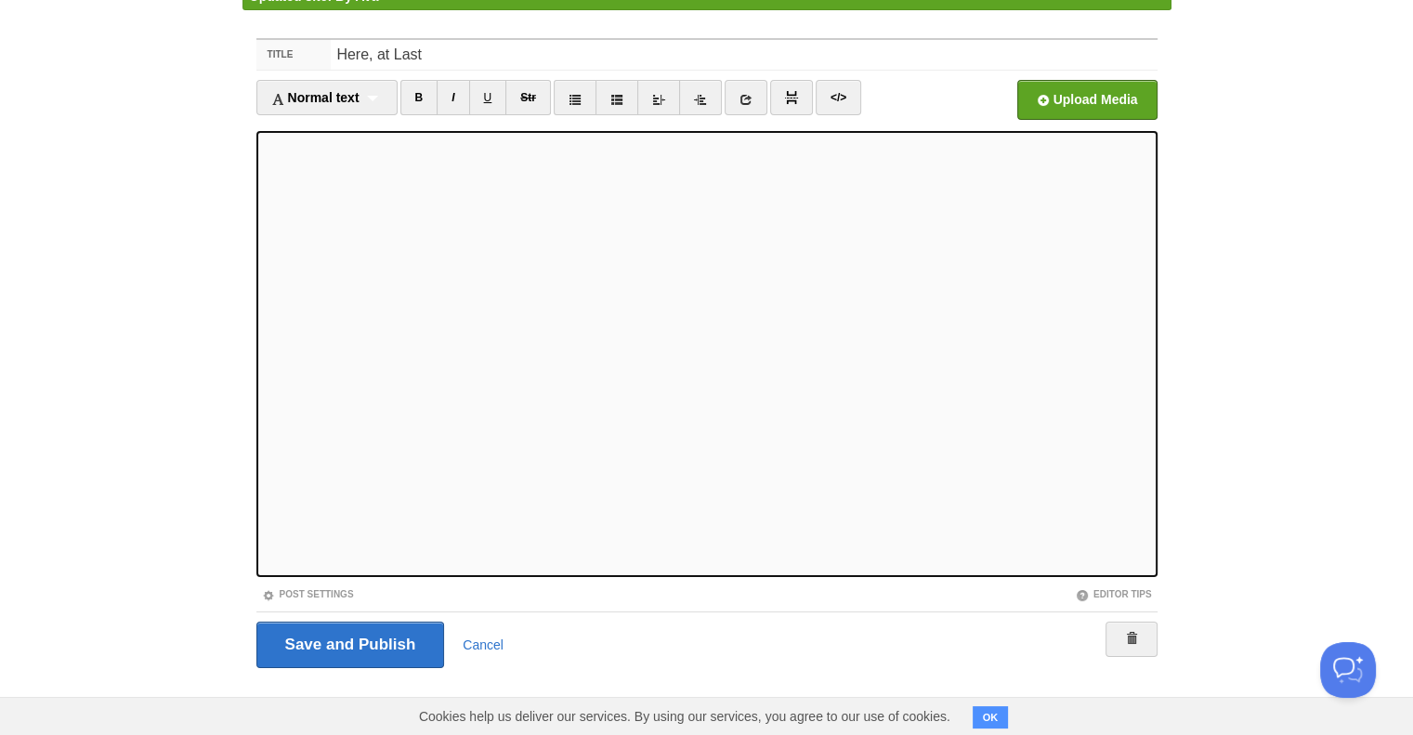
scroll to position [48, 0]
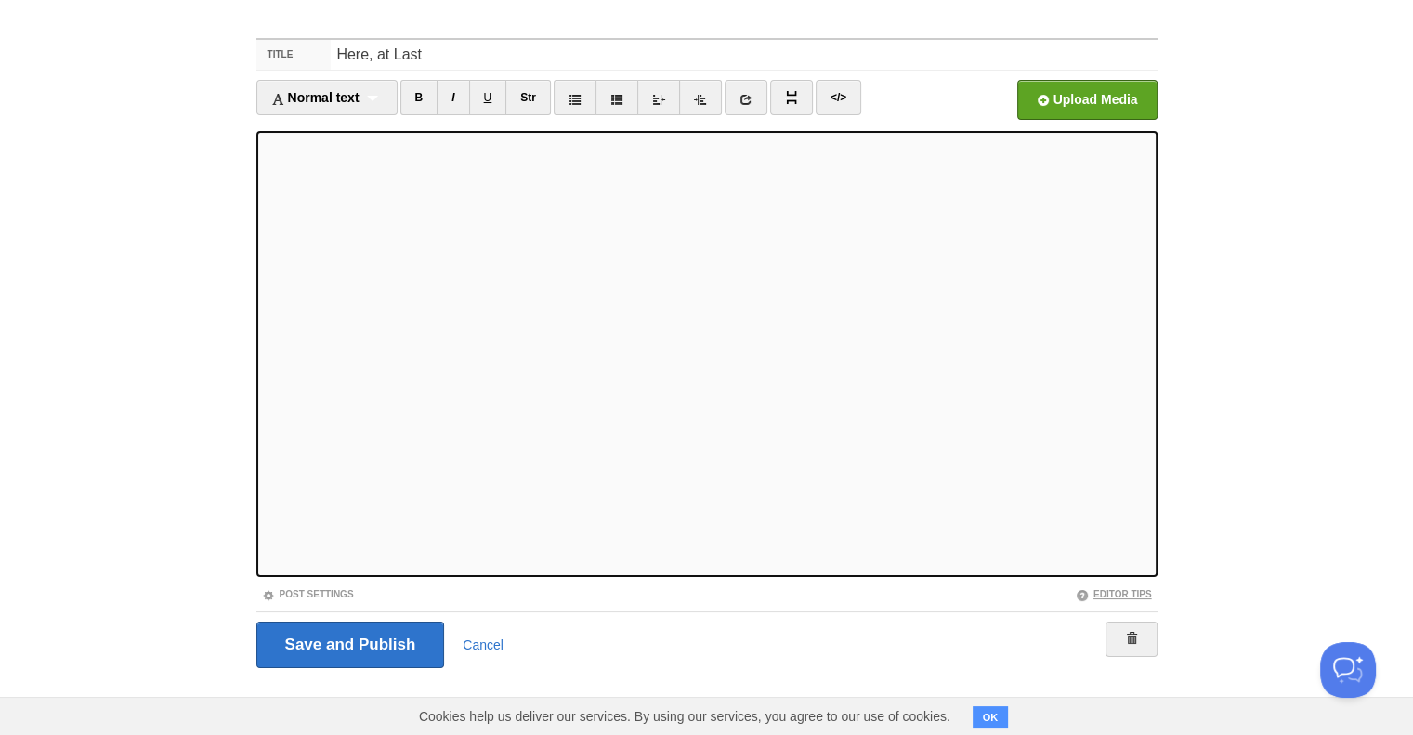
click at [1099, 591] on link "Editor Tips" at bounding box center [1114, 594] width 76 height 10
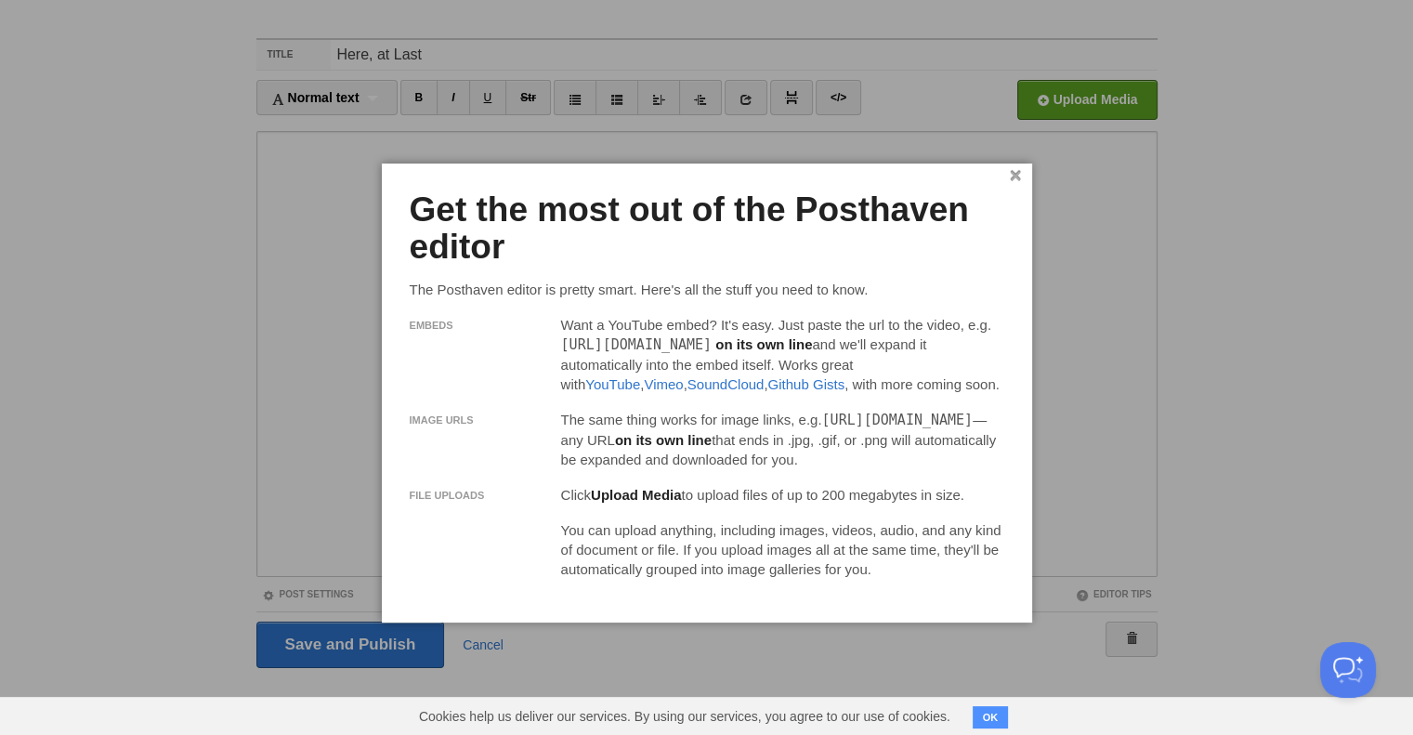
click at [1012, 171] on link "×" at bounding box center [1016, 176] width 12 height 10
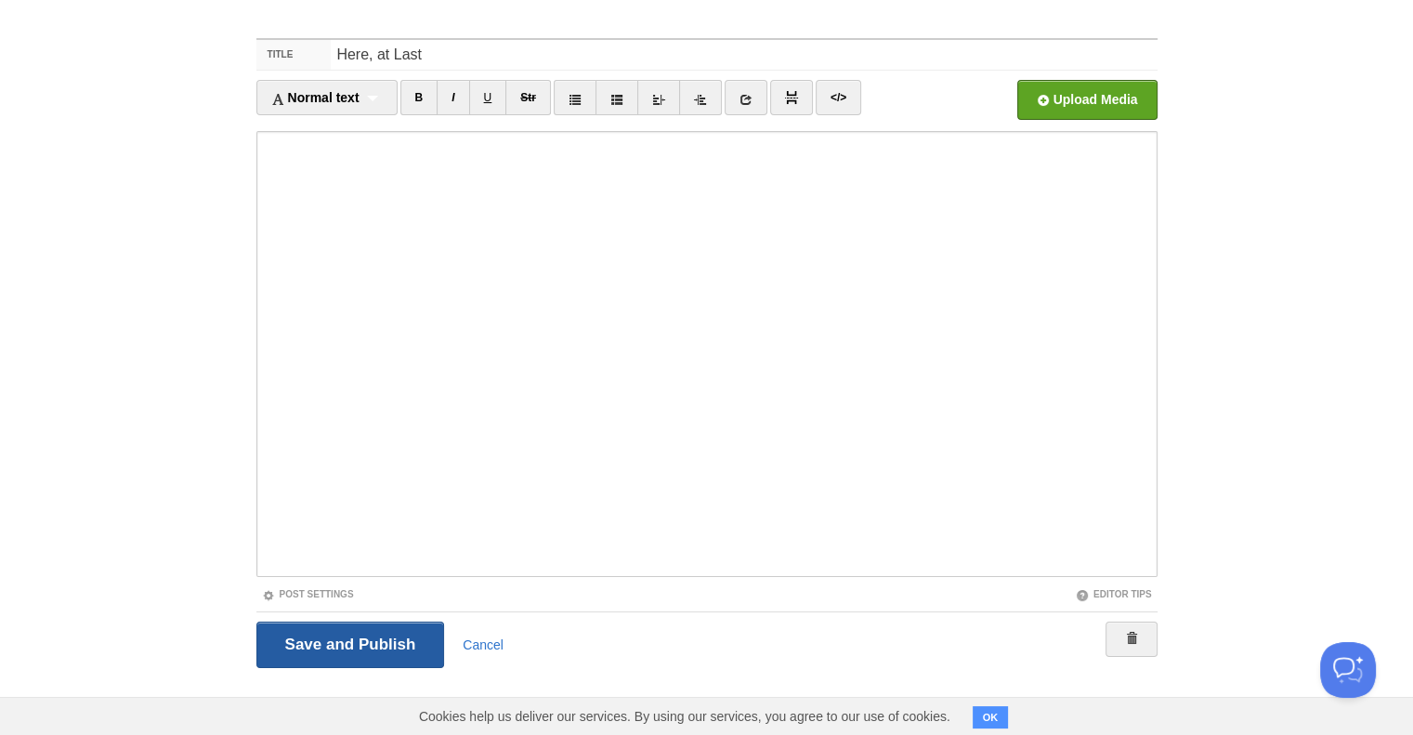
click at [386, 641] on input "Save and Publish" at bounding box center [350, 645] width 189 height 46
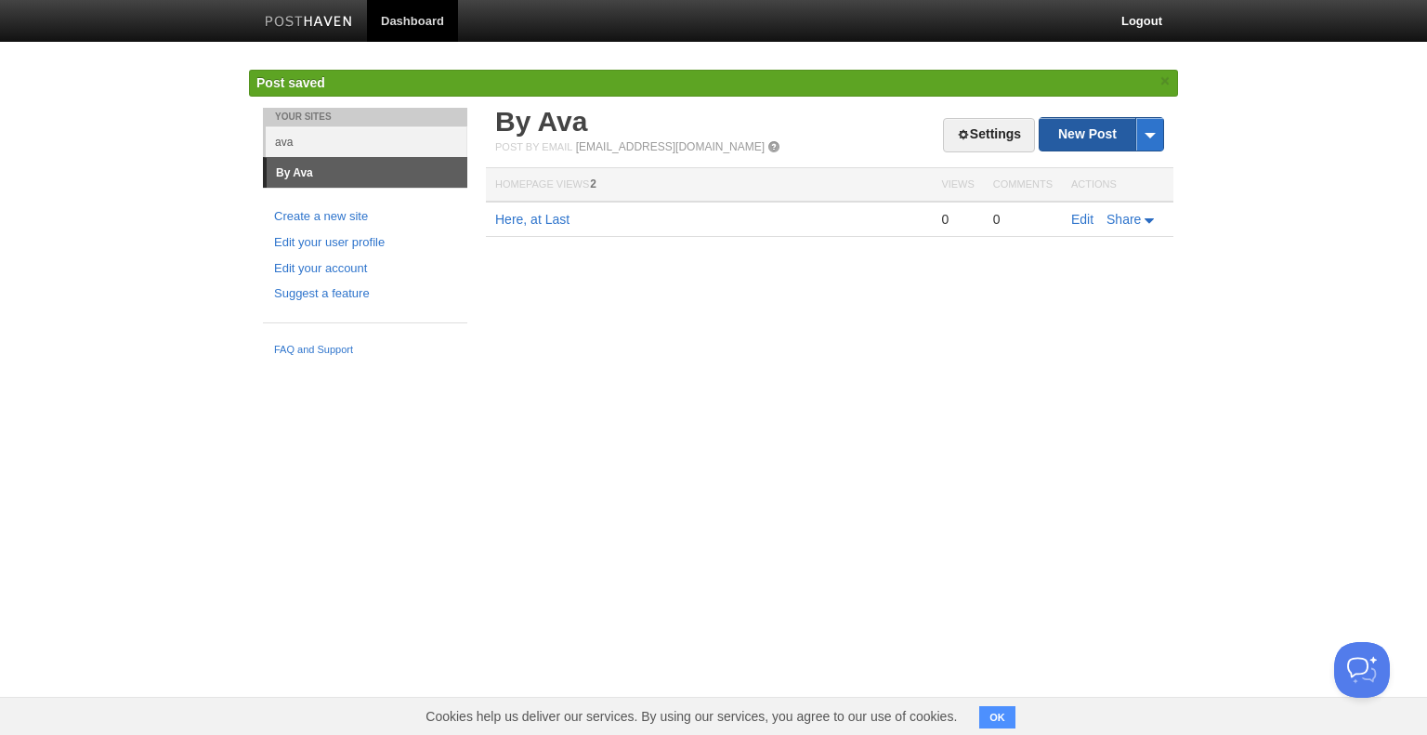
click at [1073, 129] on link "New Post" at bounding box center [1102, 134] width 124 height 33
